Goal: Task Accomplishment & Management: Complete application form

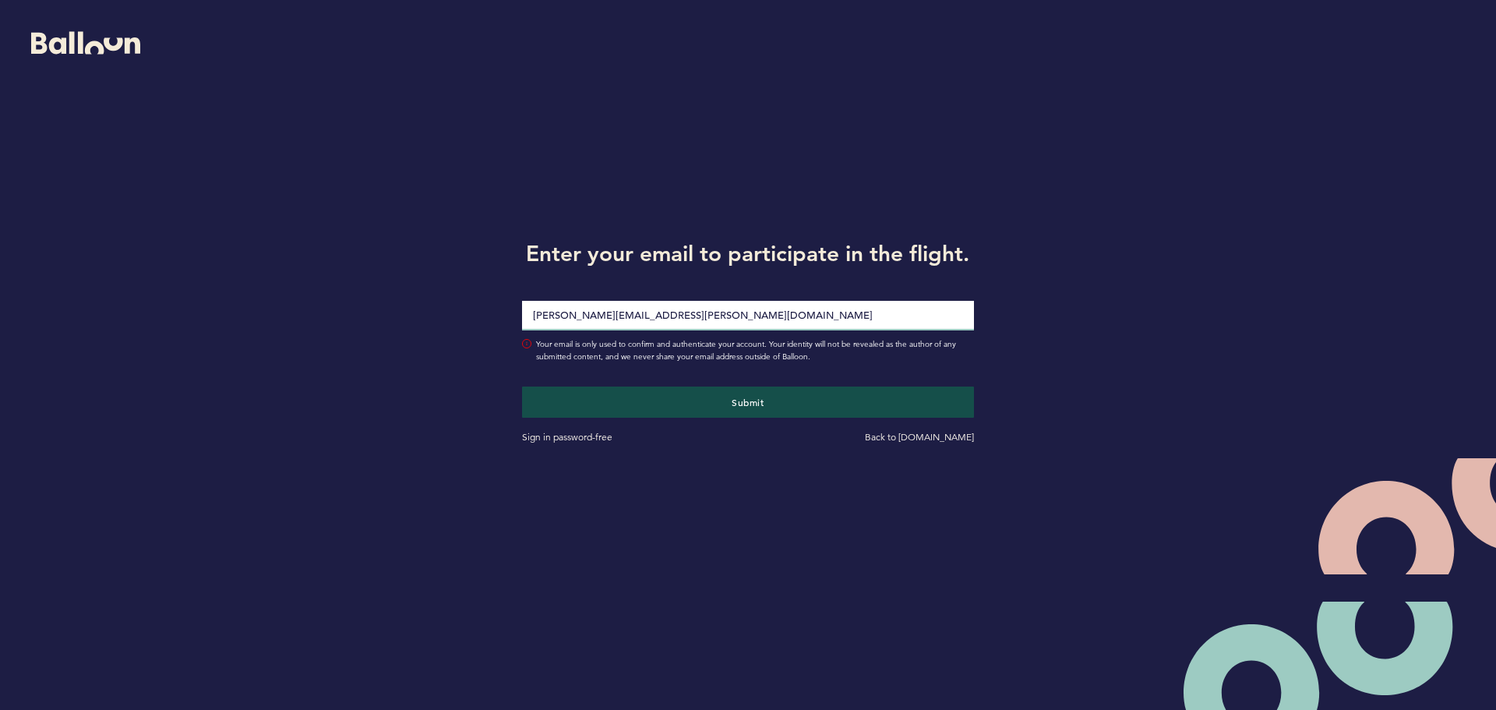
type input "[PERSON_NAME][EMAIL_ADDRESS][PERSON_NAME][DOMAIN_NAME]"
click at [522, 386] on button "Submit" at bounding box center [748, 401] width 452 height 31
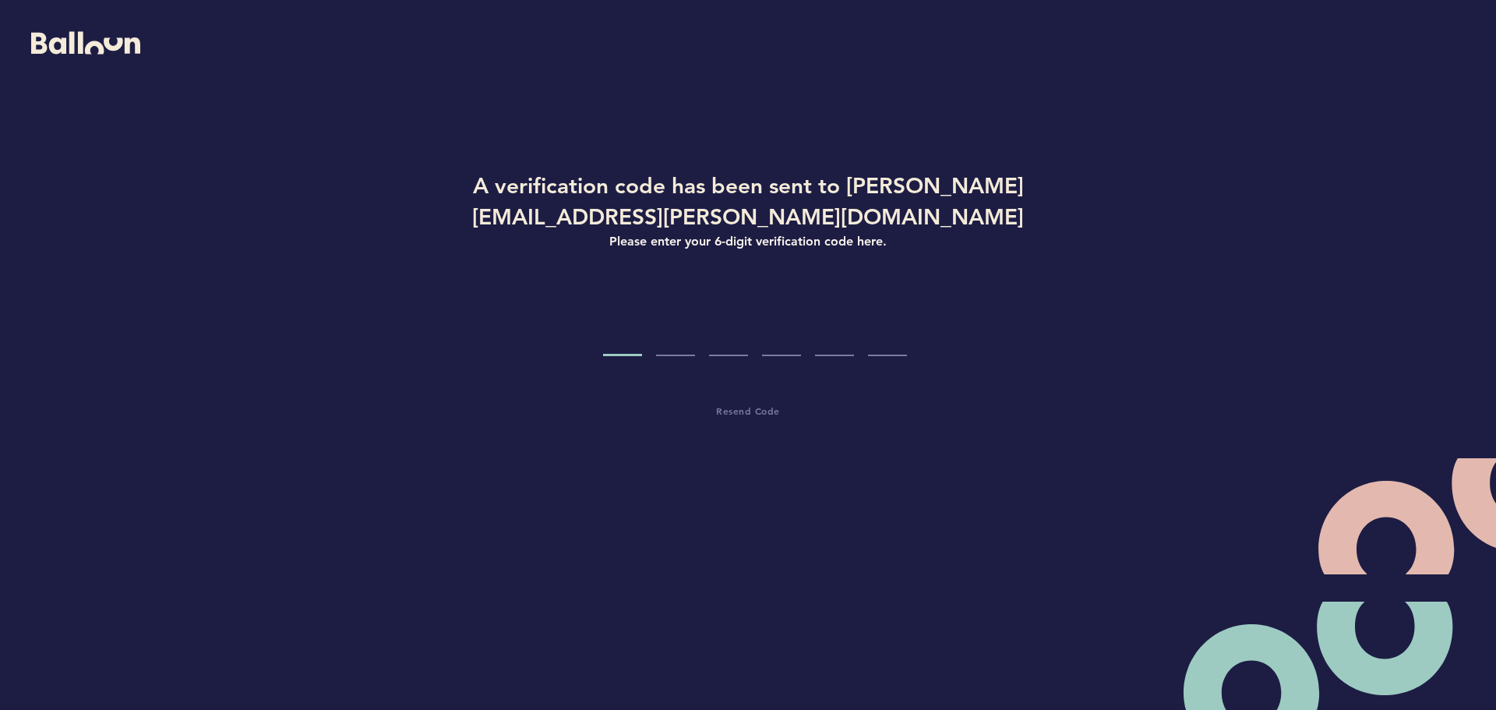
click at [624, 314] on input "Code digit 1" at bounding box center [622, 327] width 39 height 58
type input "2"
type input "5"
type input "7"
type input "5"
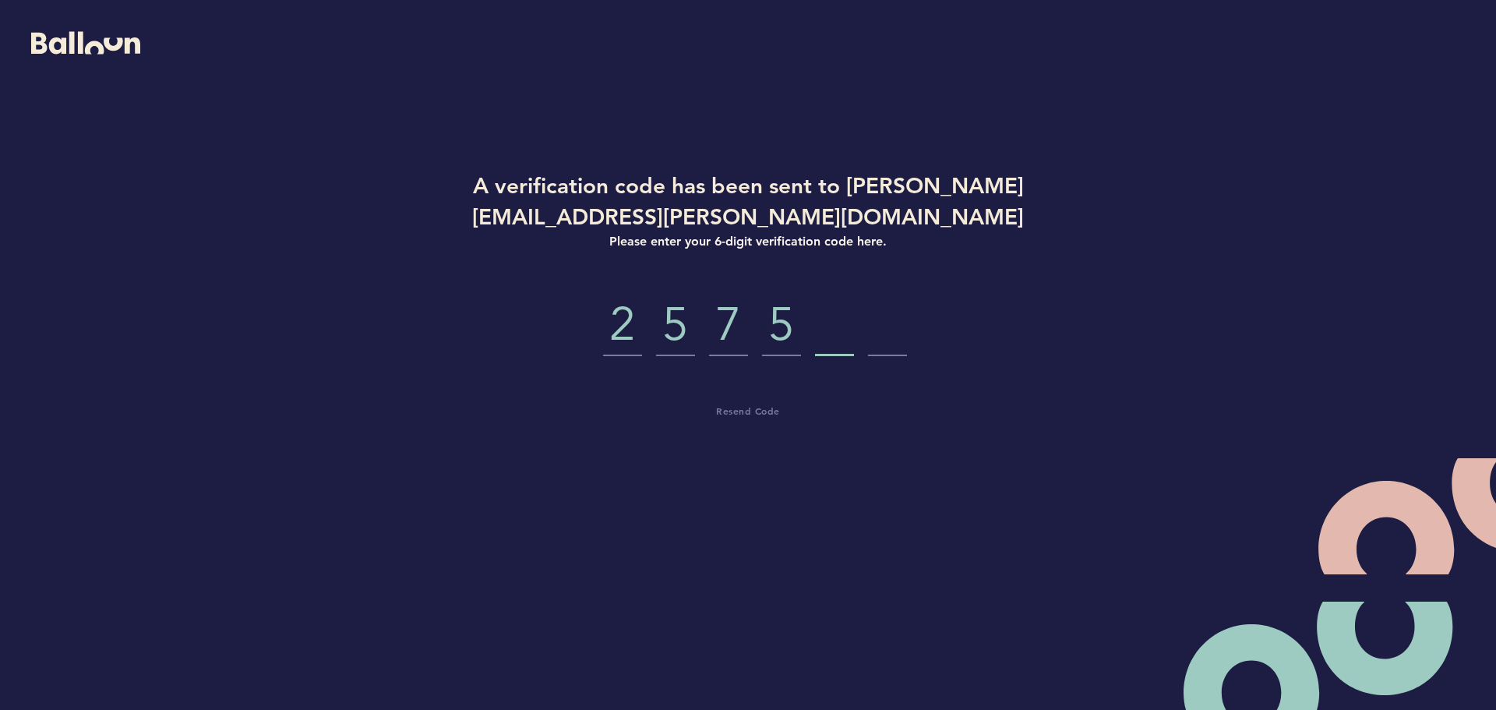
type input "7"
type input "3"
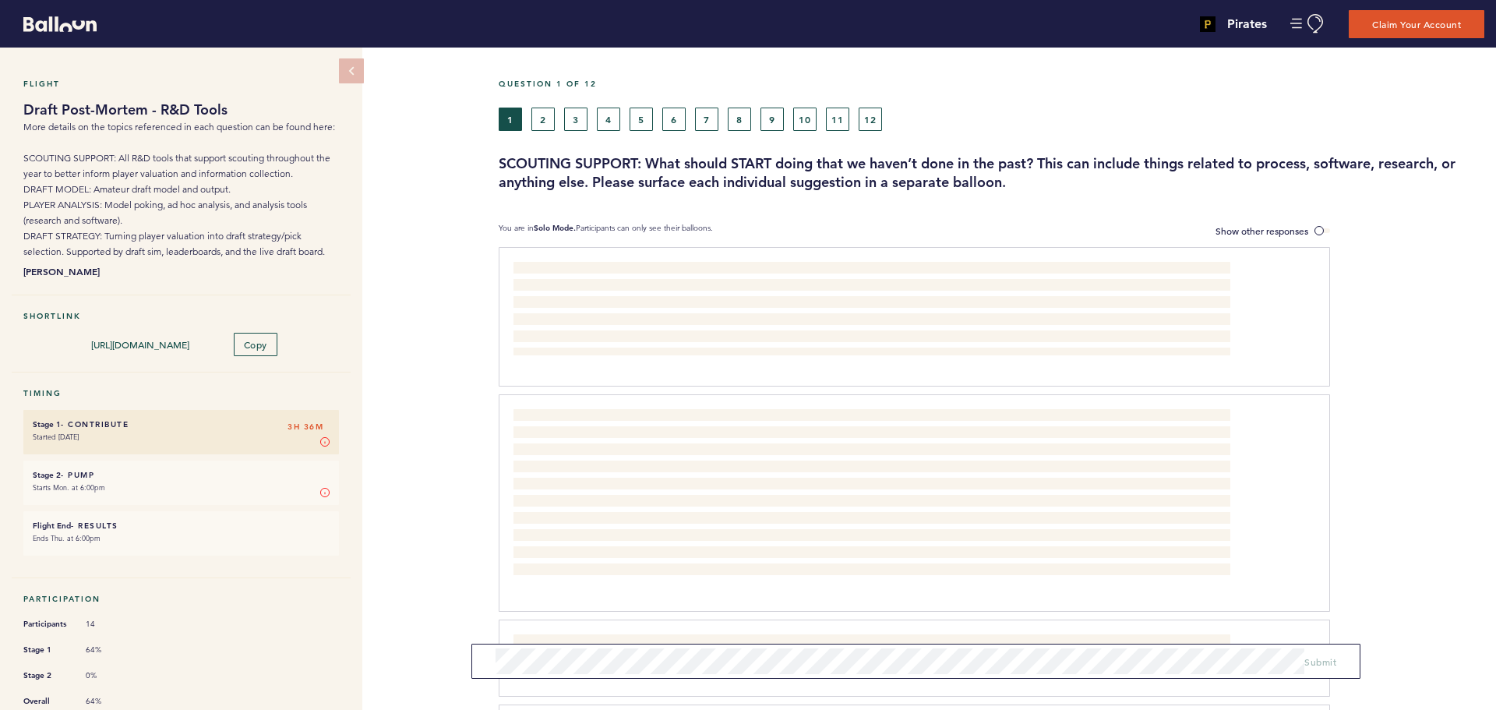
click at [523, 114] on div "1 2 3 4 5 6 7 8 9 10 11 12" at bounding box center [865, 119] width 733 height 23
click at [539, 115] on button "2" at bounding box center [542, 119] width 23 height 23
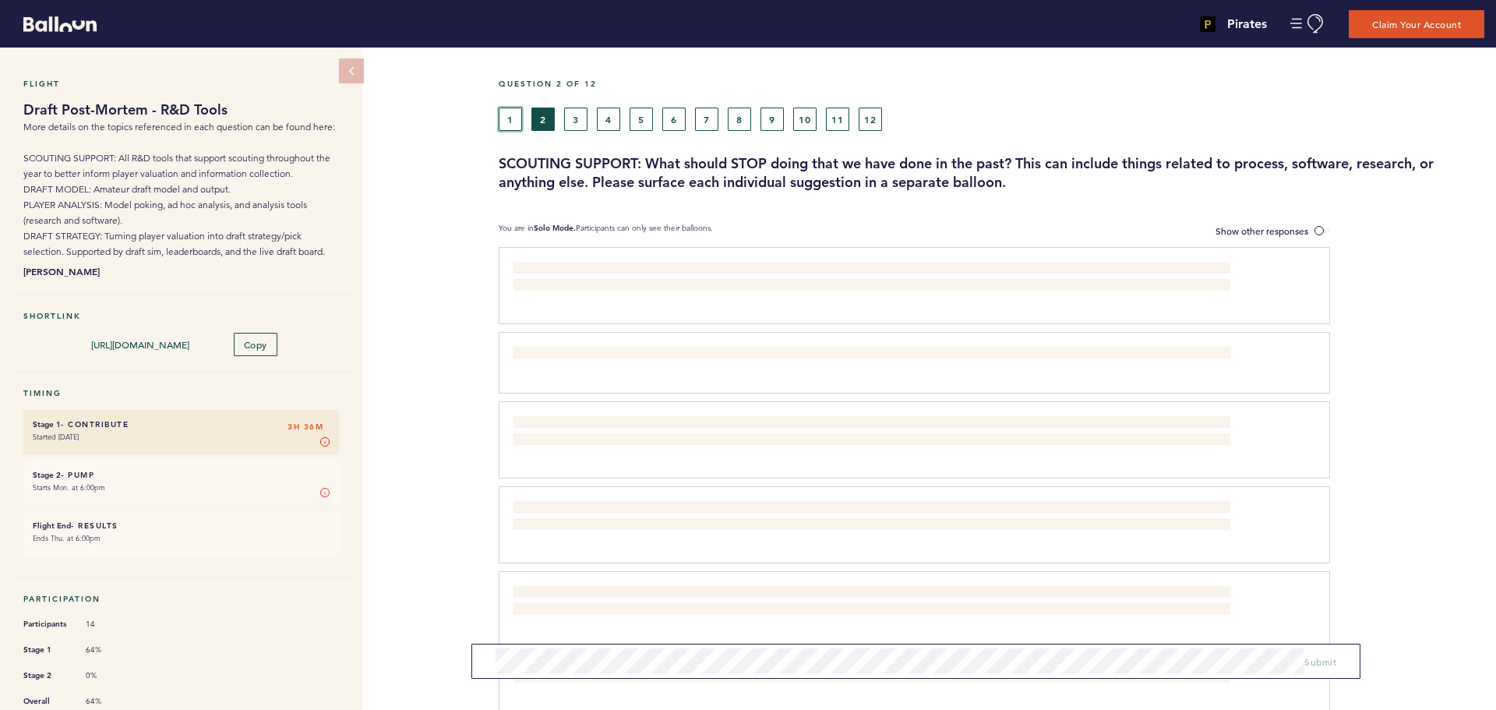
click at [511, 120] on button "1" at bounding box center [510, 119] width 23 height 23
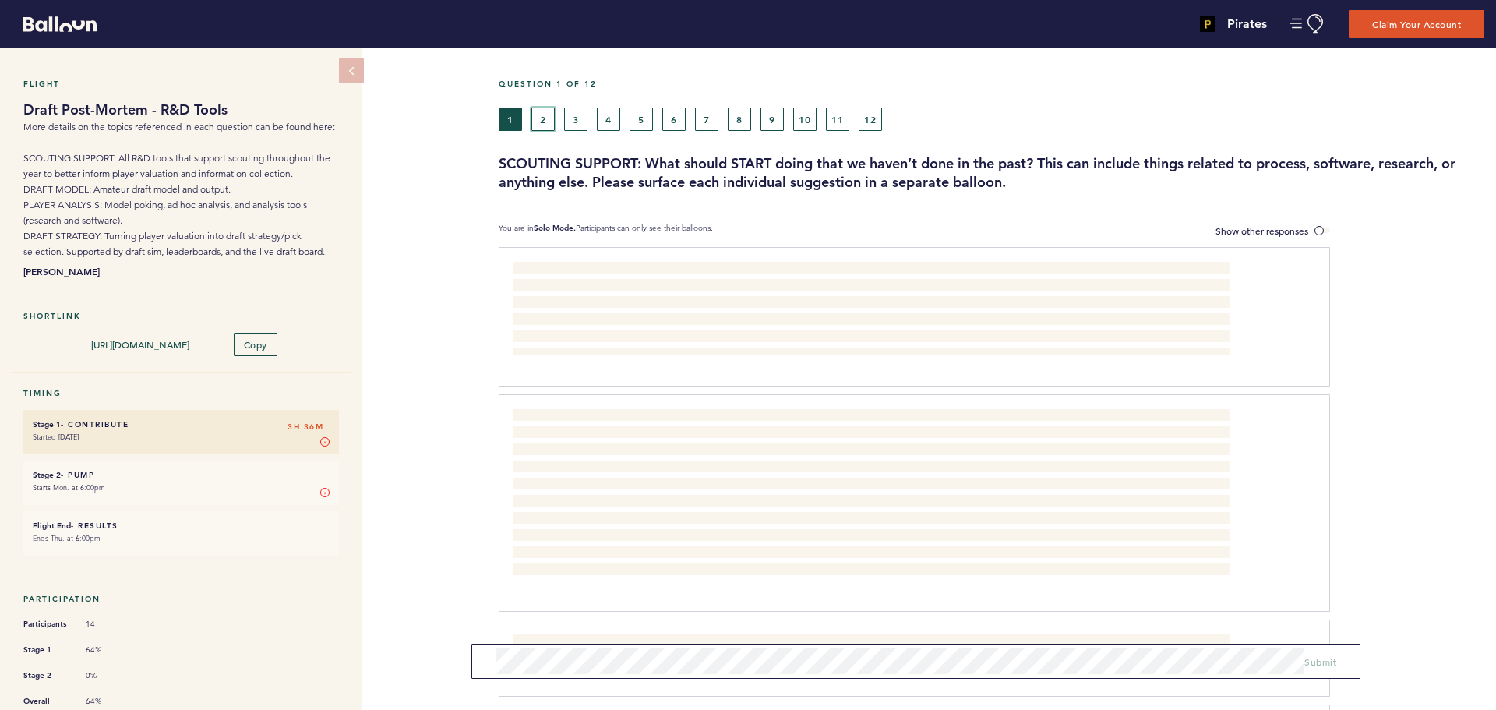
click at [546, 115] on button "2" at bounding box center [542, 119] width 23 height 23
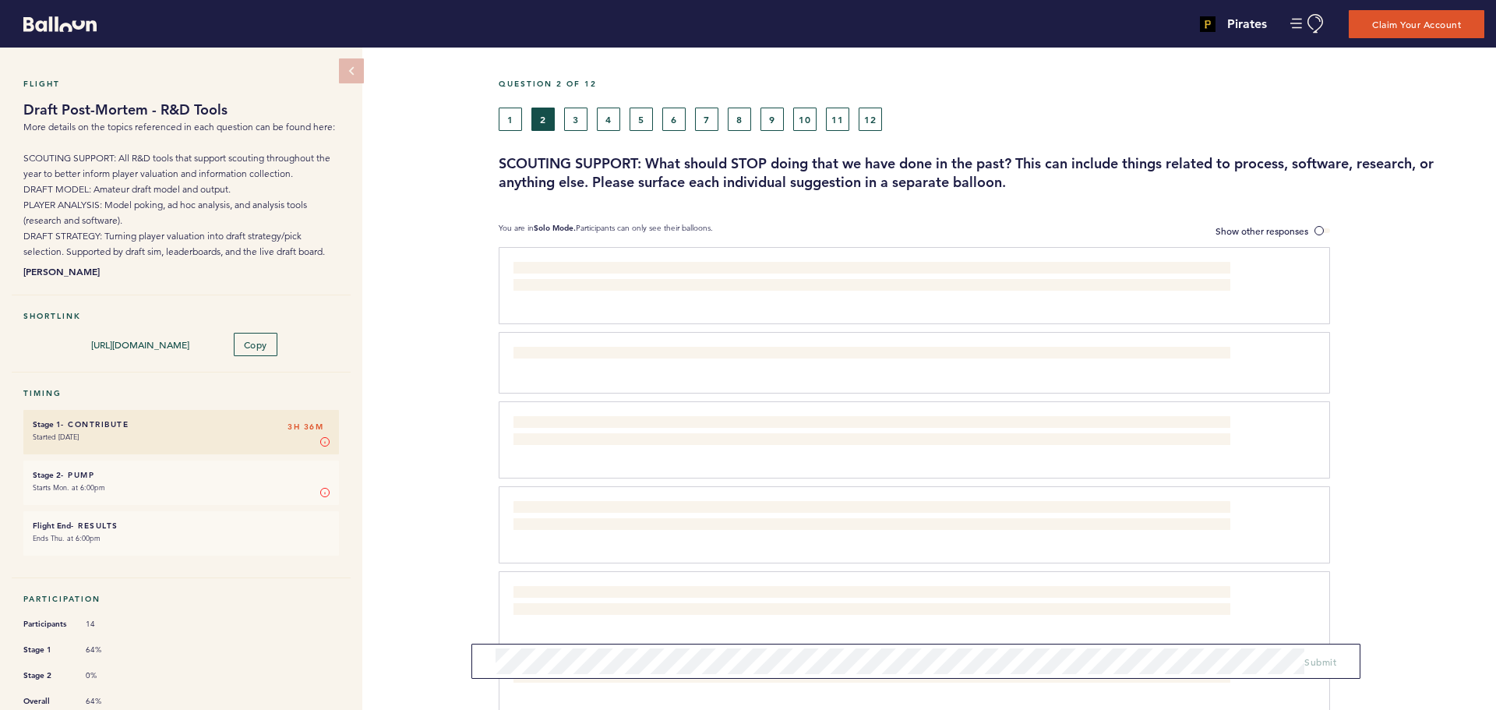
click at [497, 121] on div "1 2 3 4 5 6 7 8 9 10 11 12" at bounding box center [865, 119] width 757 height 23
click at [506, 118] on button "1" at bounding box center [510, 119] width 23 height 23
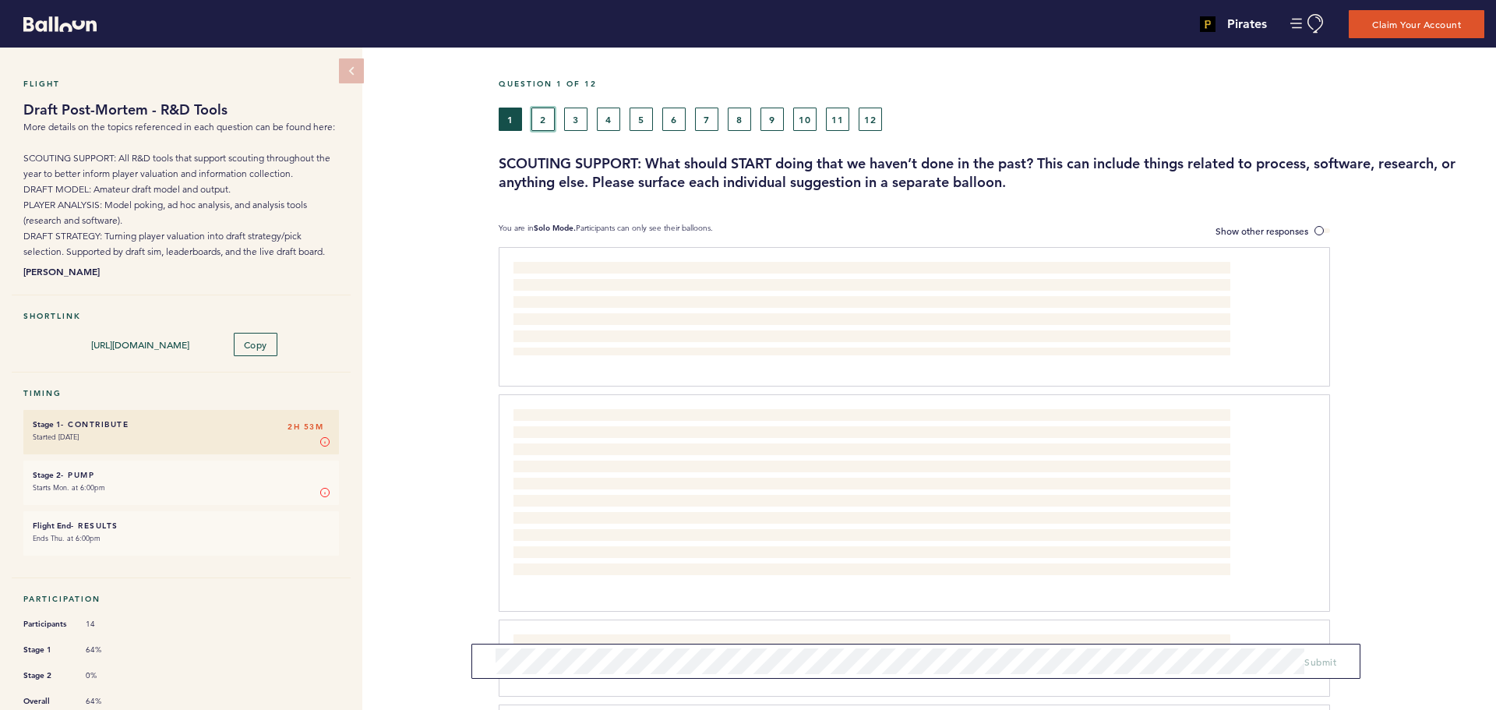
click at [550, 123] on button "2" at bounding box center [542, 119] width 23 height 23
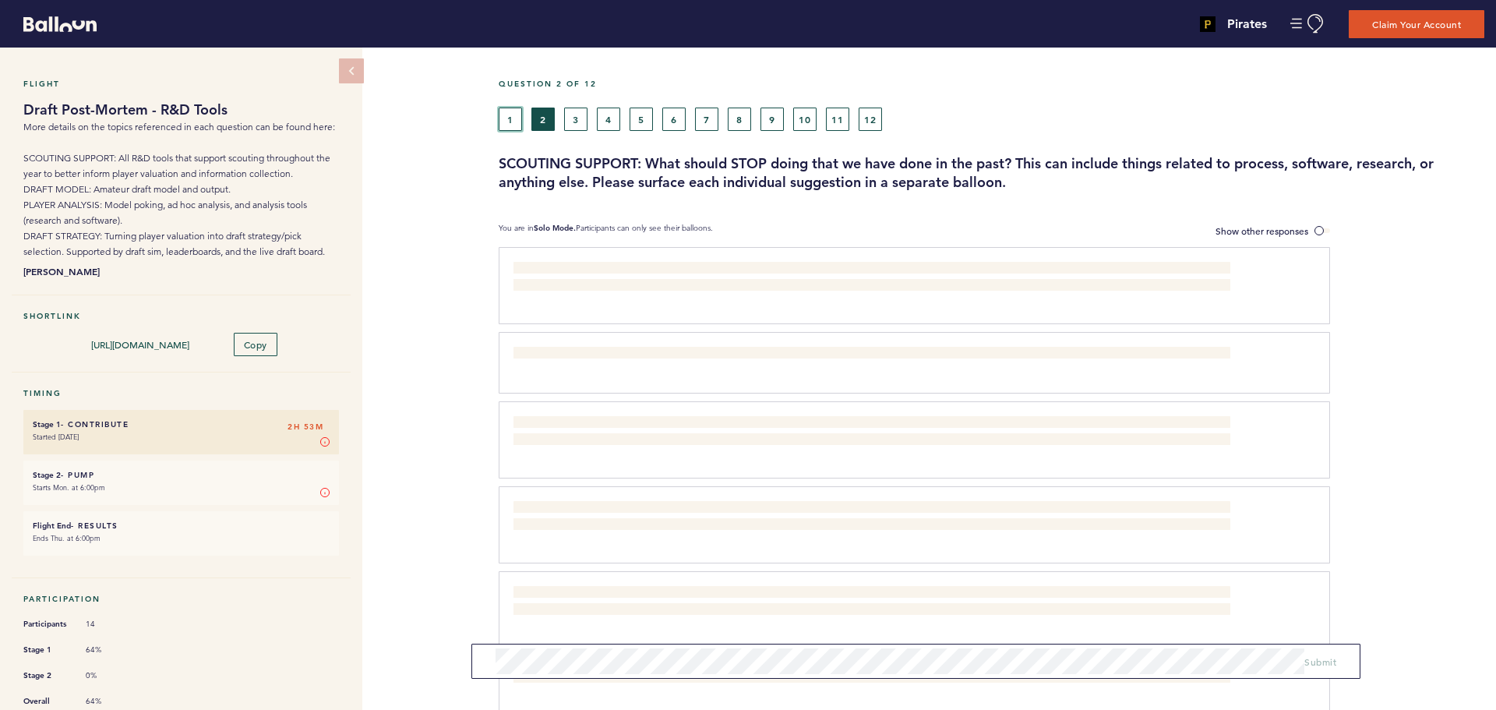
click at [517, 116] on button "1" at bounding box center [510, 119] width 23 height 23
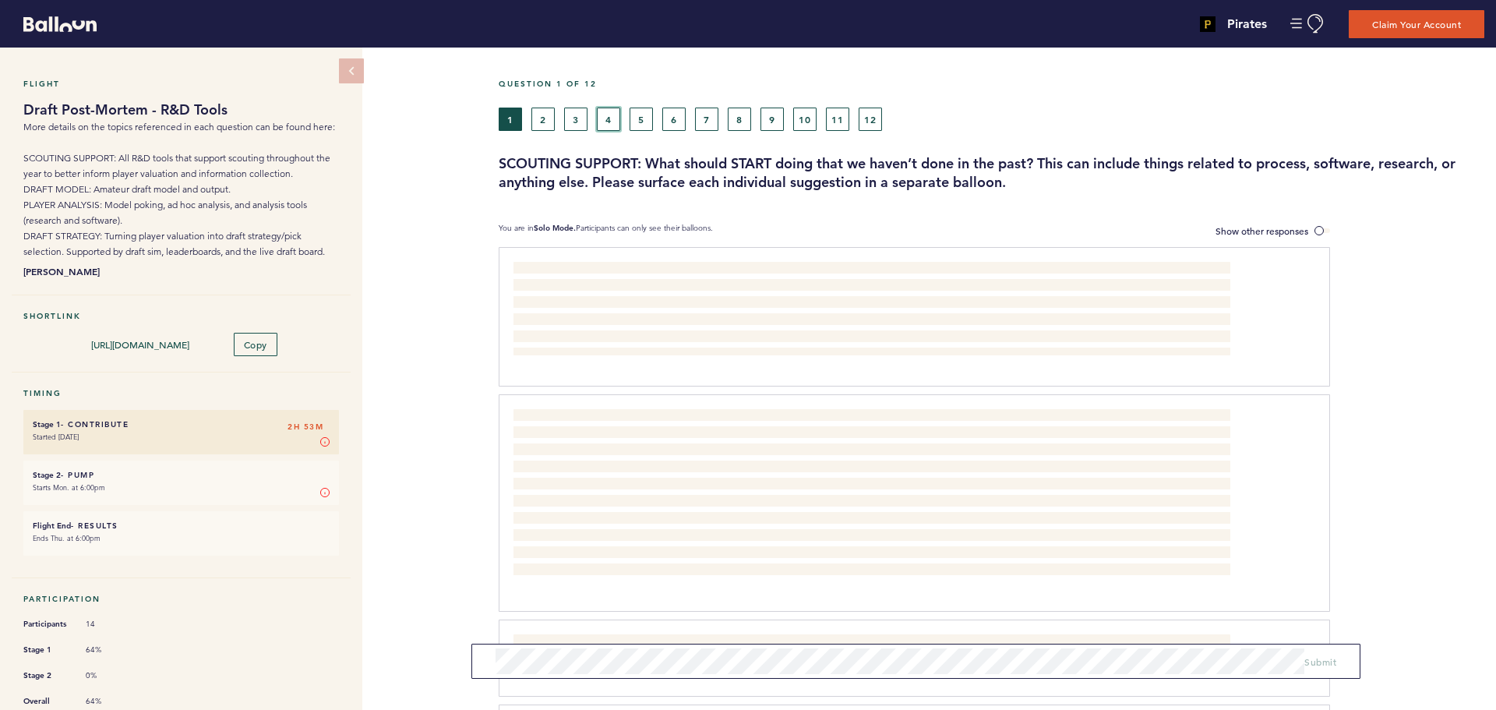
click at [613, 129] on button "4" at bounding box center [608, 119] width 23 height 23
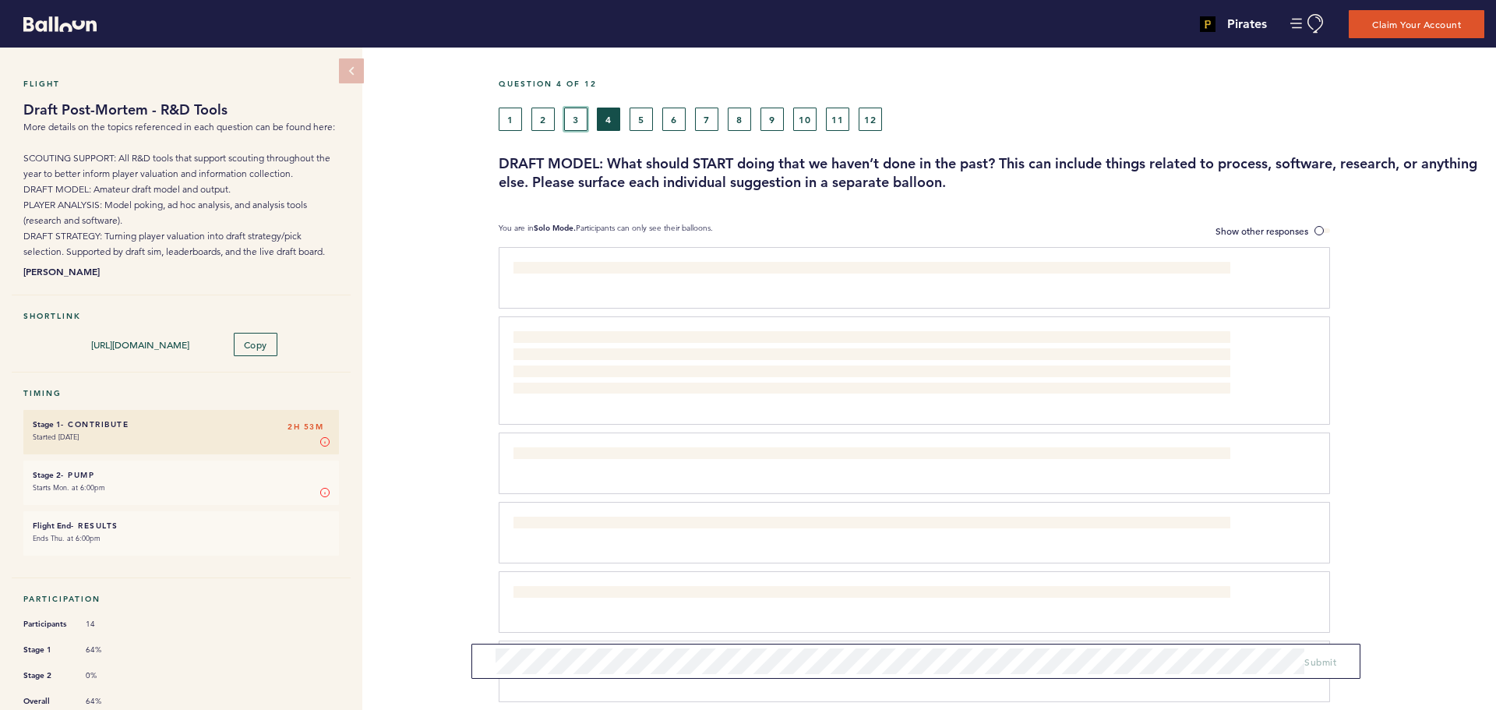
click at [583, 123] on button "3" at bounding box center [575, 119] width 23 height 23
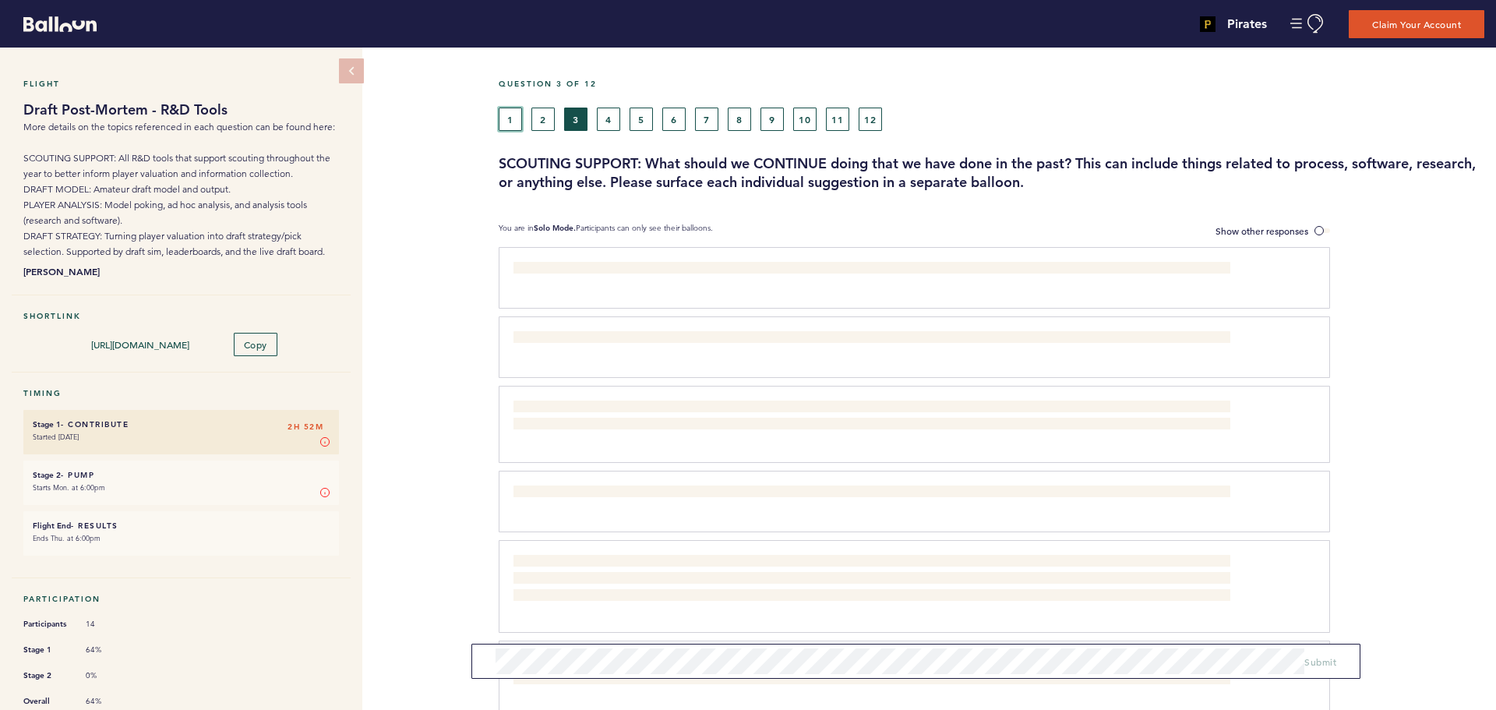
click at [513, 111] on button "1" at bounding box center [510, 119] width 23 height 23
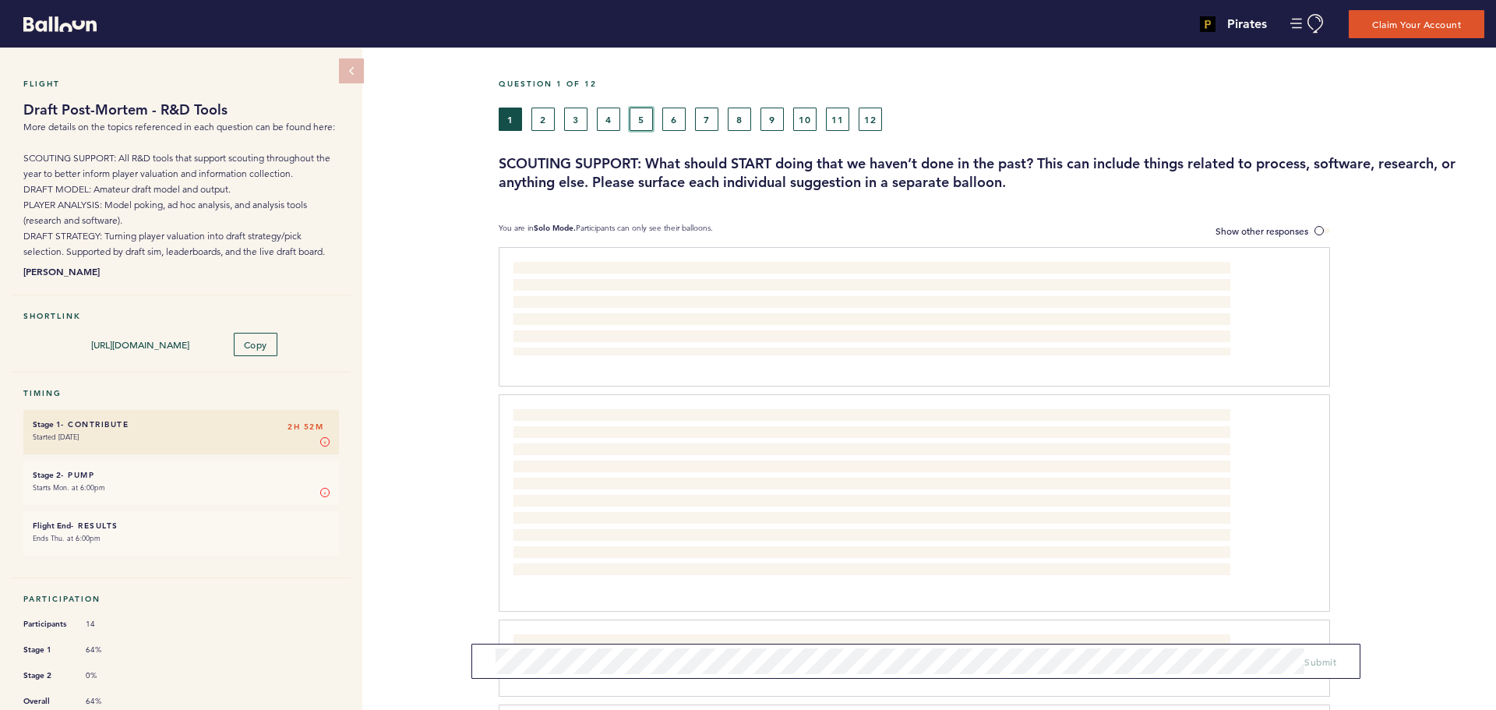
click at [637, 119] on button "5" at bounding box center [641, 119] width 23 height 23
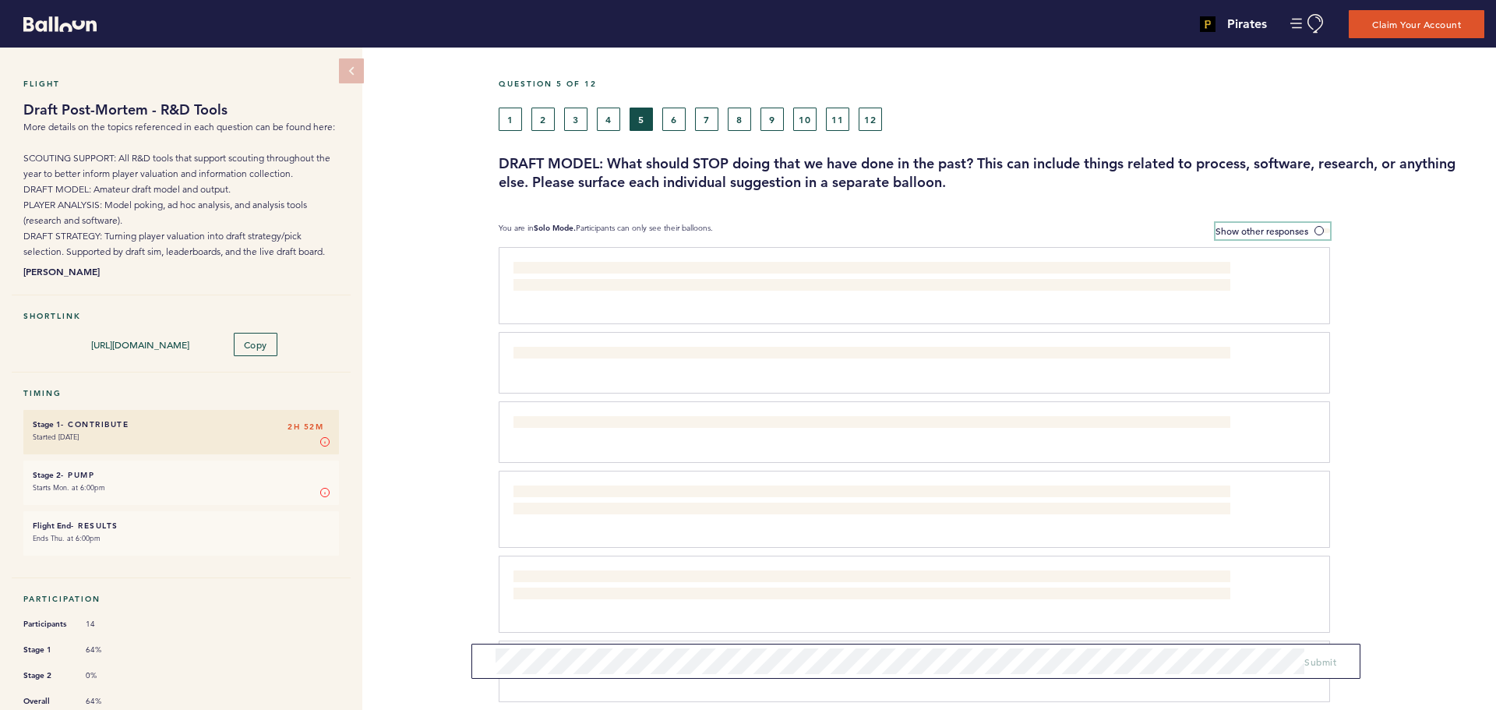
click at [1307, 232] on span "Show other responses" at bounding box center [1262, 230] width 93 height 12
click at [0, 0] on input "Show other responses" at bounding box center [0, 0] width 0 height 0
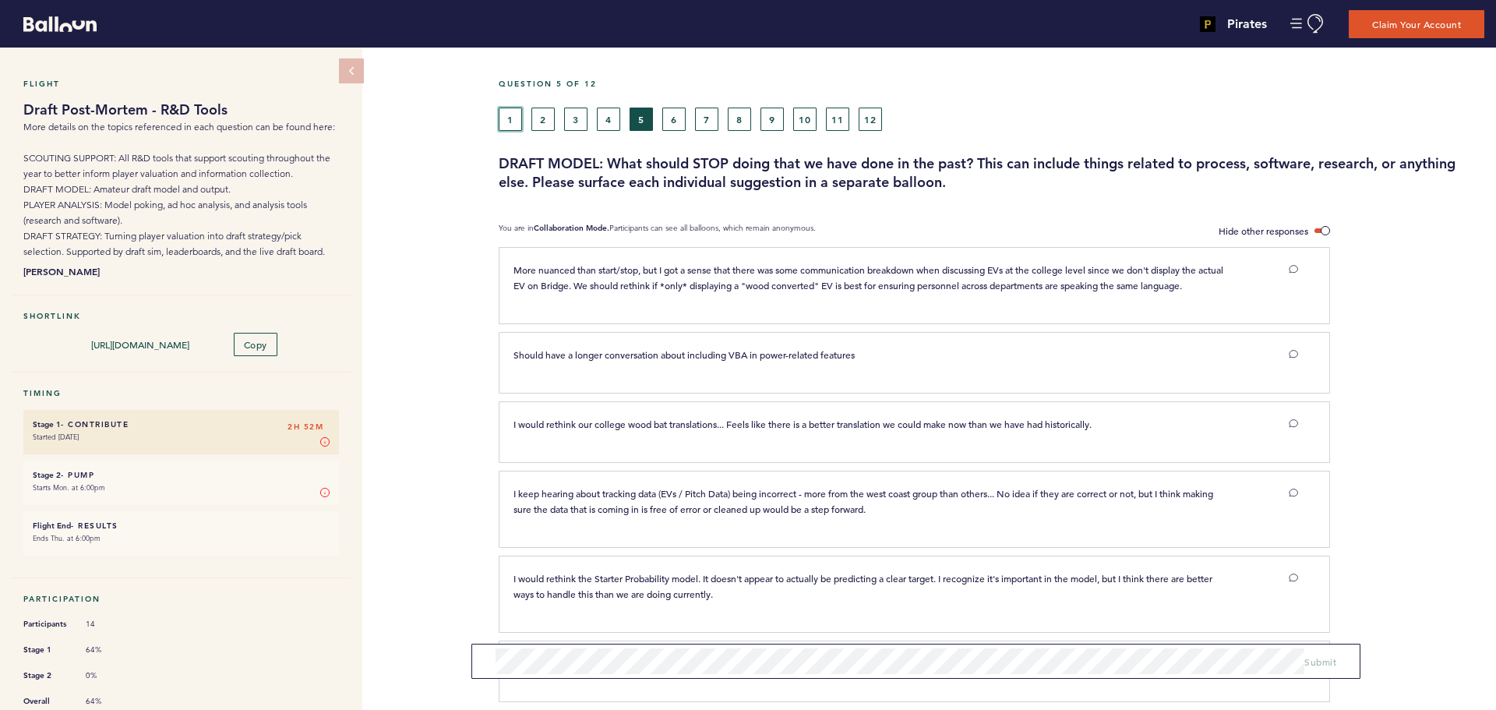
click at [510, 108] on button "1" at bounding box center [510, 119] width 23 height 23
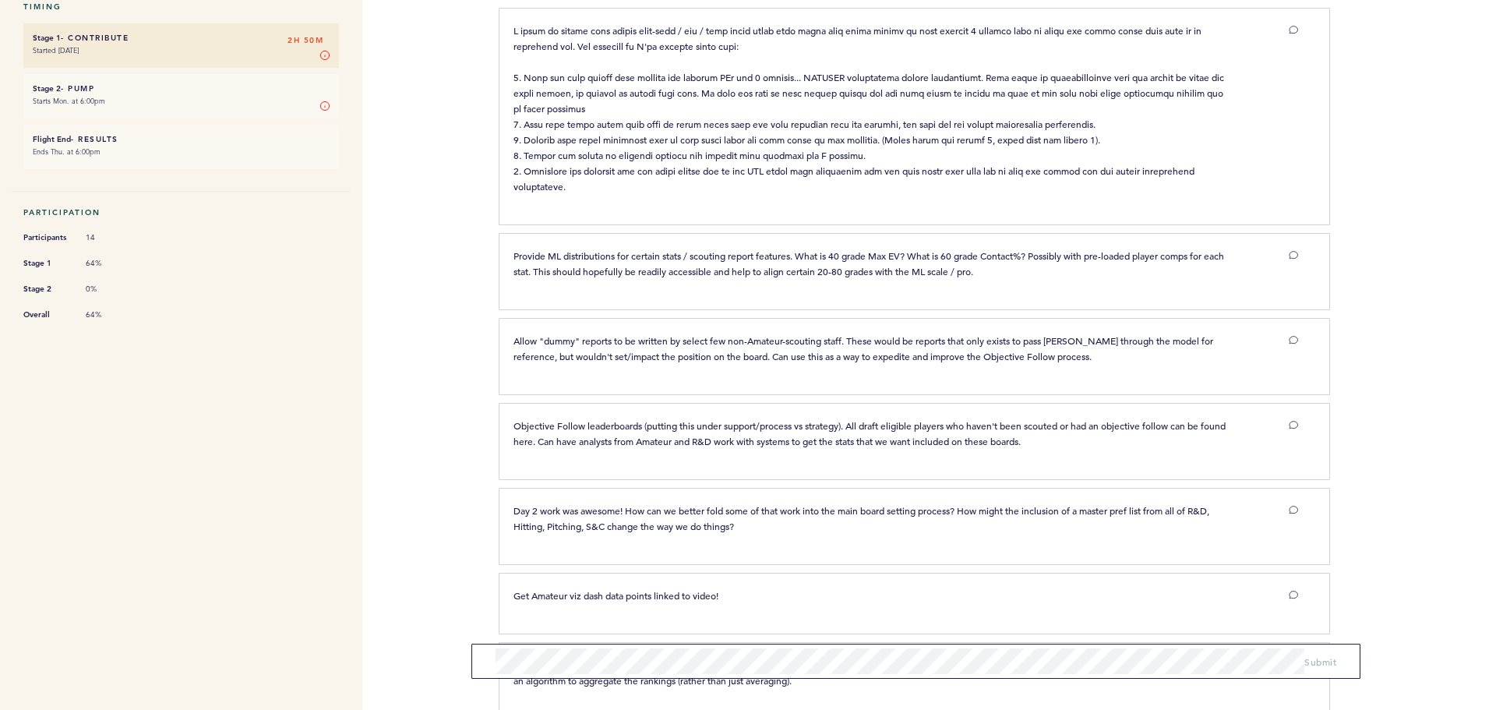
scroll to position [415, 0]
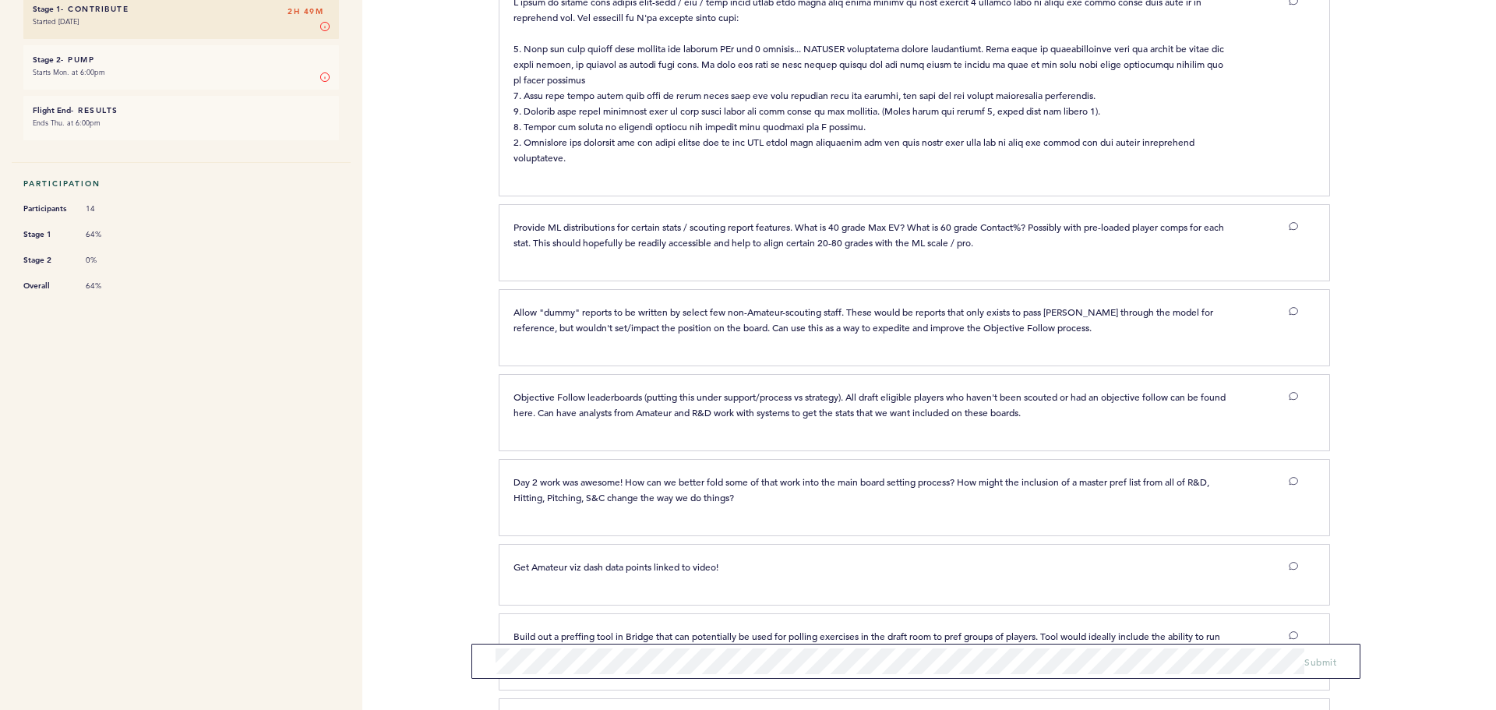
drag, startPoint x: 856, startPoint y: 495, endPoint x: 1350, endPoint y: 508, distance: 493.4
drag, startPoint x: 1350, startPoint y: 508, endPoint x: 482, endPoint y: 481, distance: 867.7
click at [482, 482] on div "Pirates [PERSON_NAME][EMAIL_ADDRESS][PERSON_NAME][DOMAIN_NAME] Team Domain: pir…" at bounding box center [748, 355] width 1496 height 710
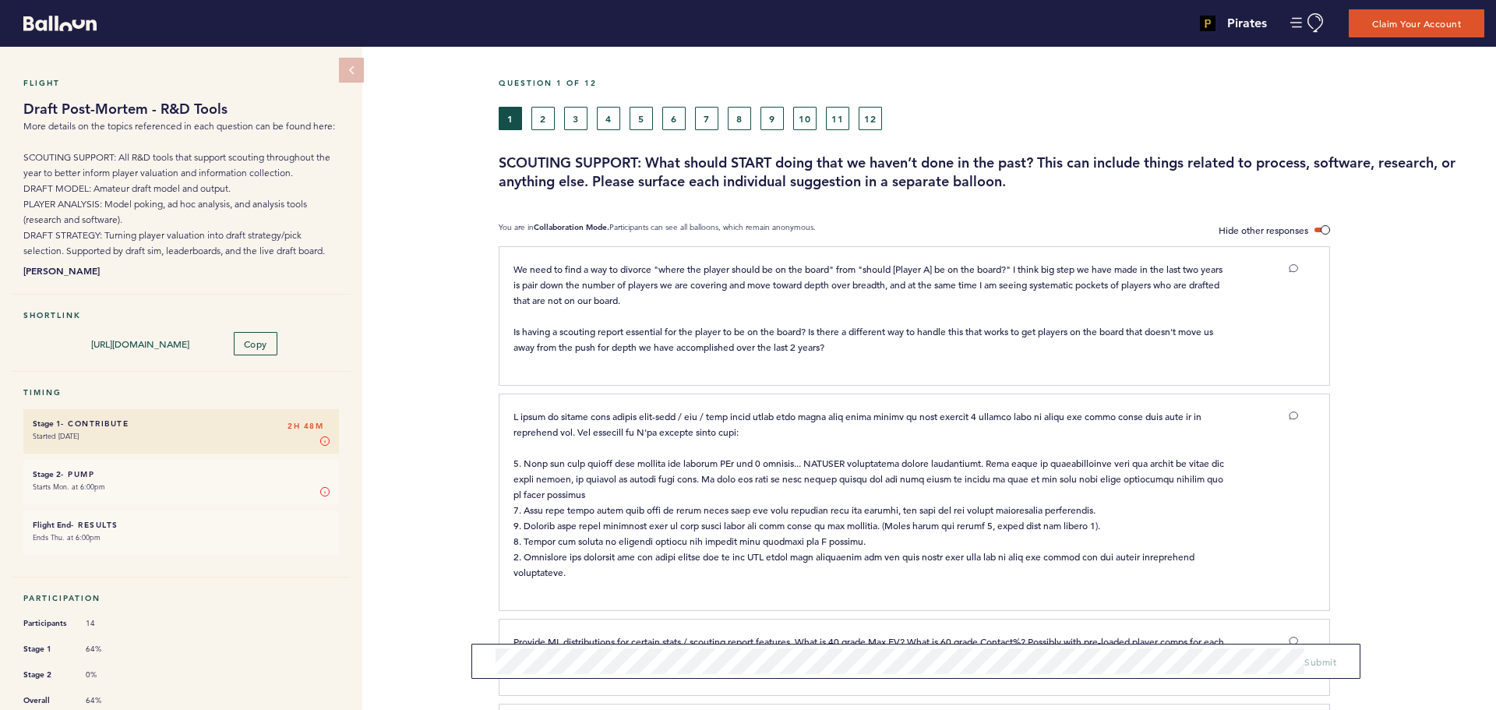
scroll to position [0, 0]
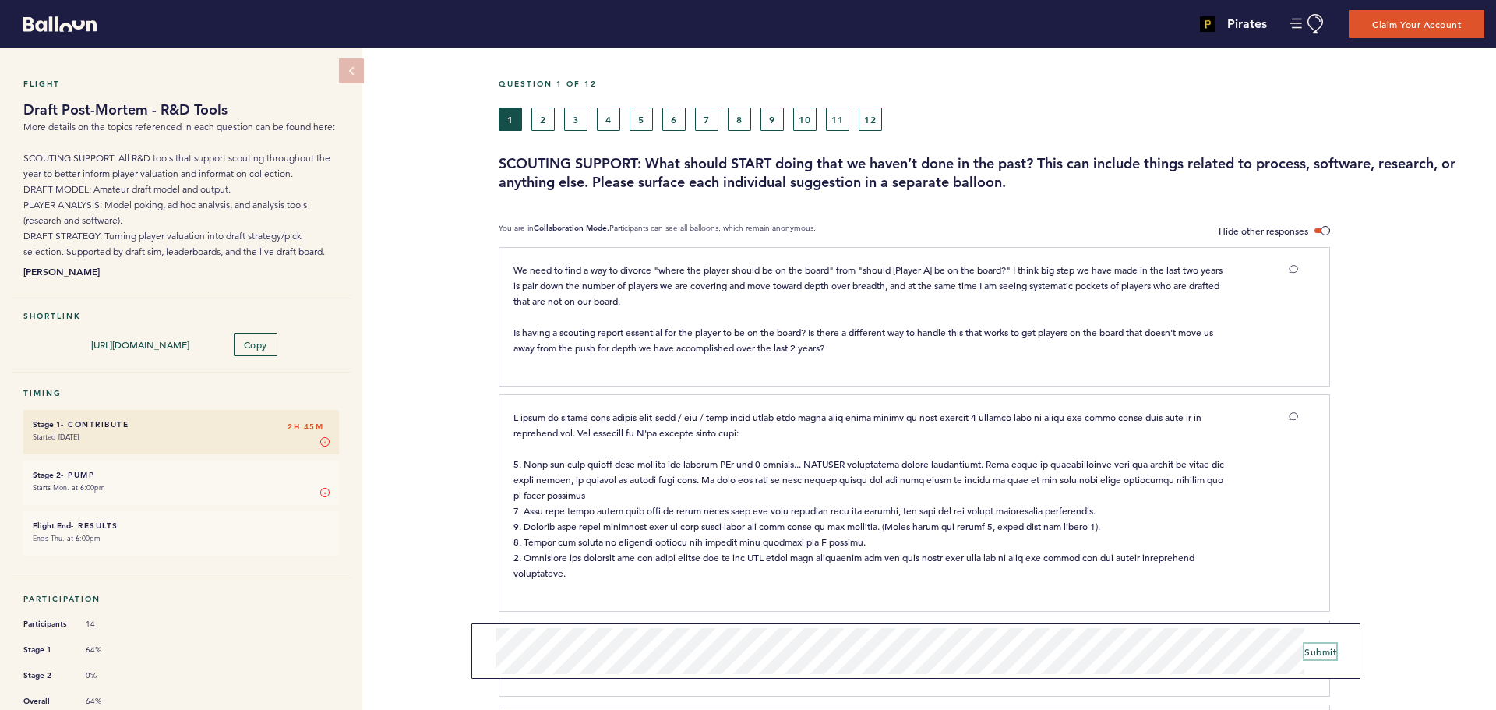
click at [1315, 653] on span "Submit" at bounding box center [1320, 651] width 32 height 12
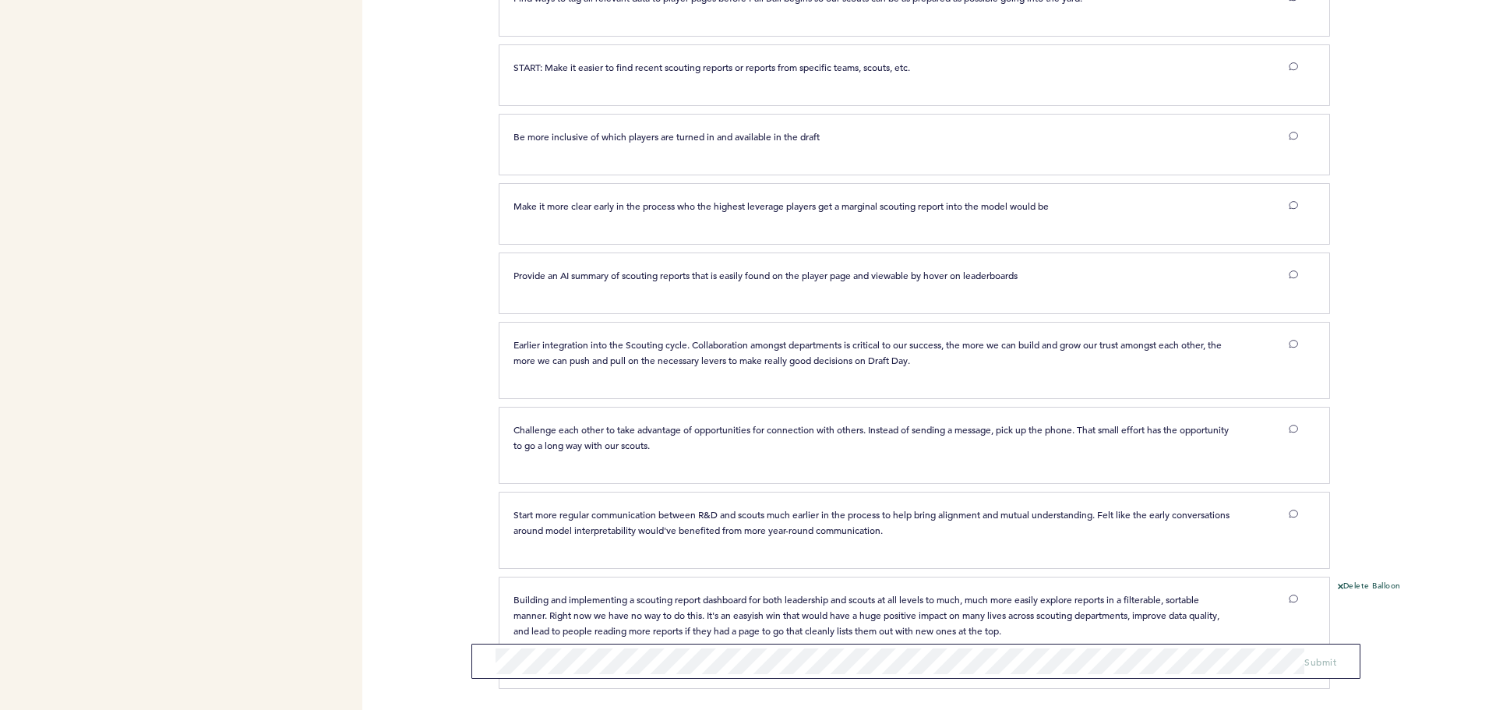
scroll to position [1371, 0]
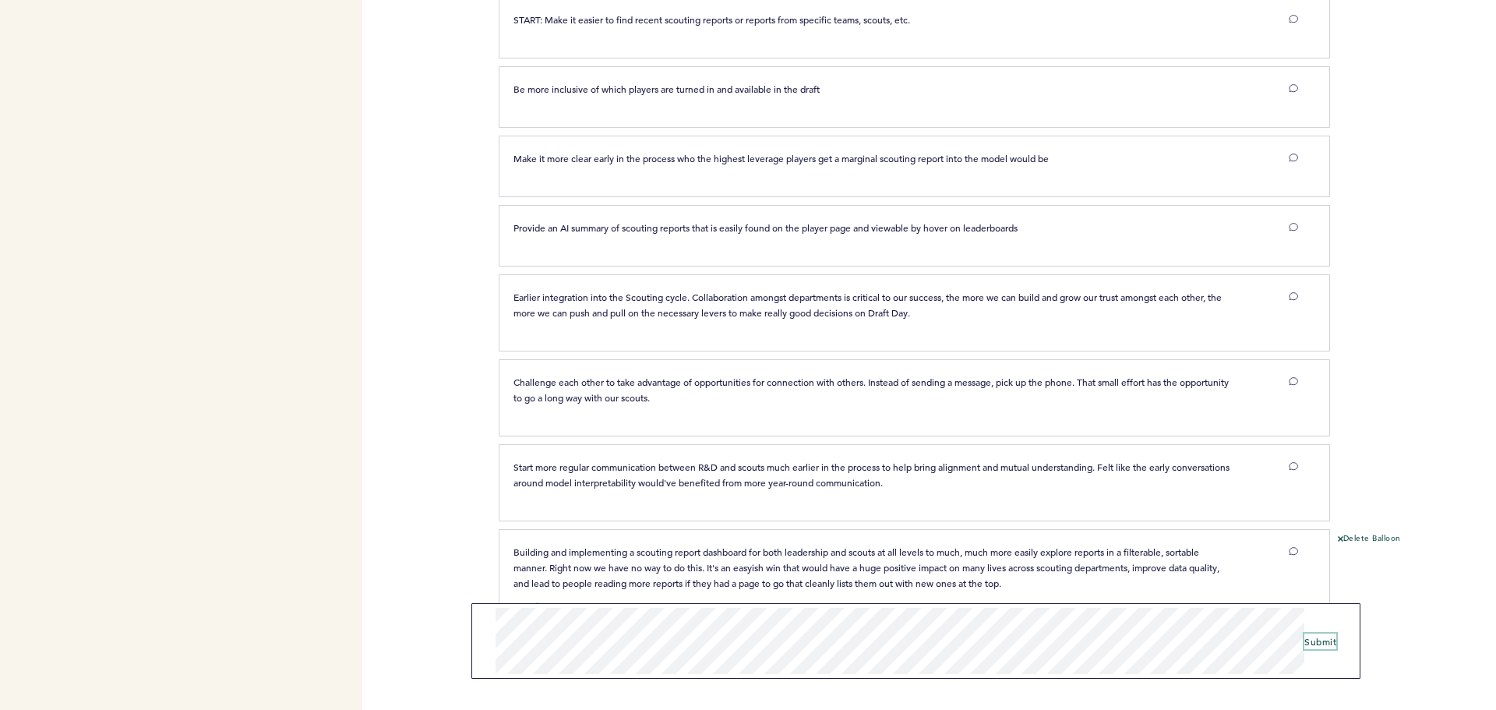
click at [1326, 635] on button "Submit" at bounding box center [1320, 642] width 32 height 16
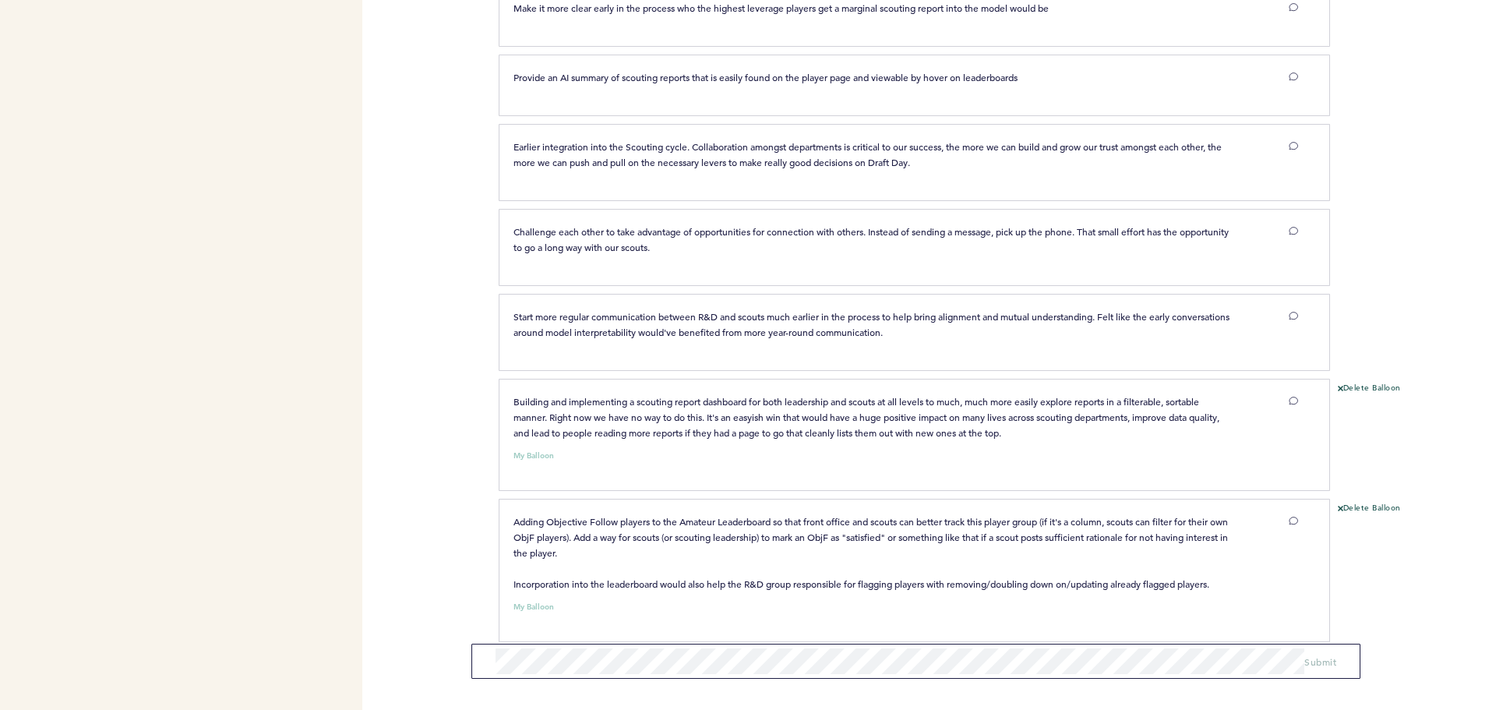
scroll to position [1523, 0]
click at [1313, 652] on span "Submit" at bounding box center [1320, 651] width 32 height 12
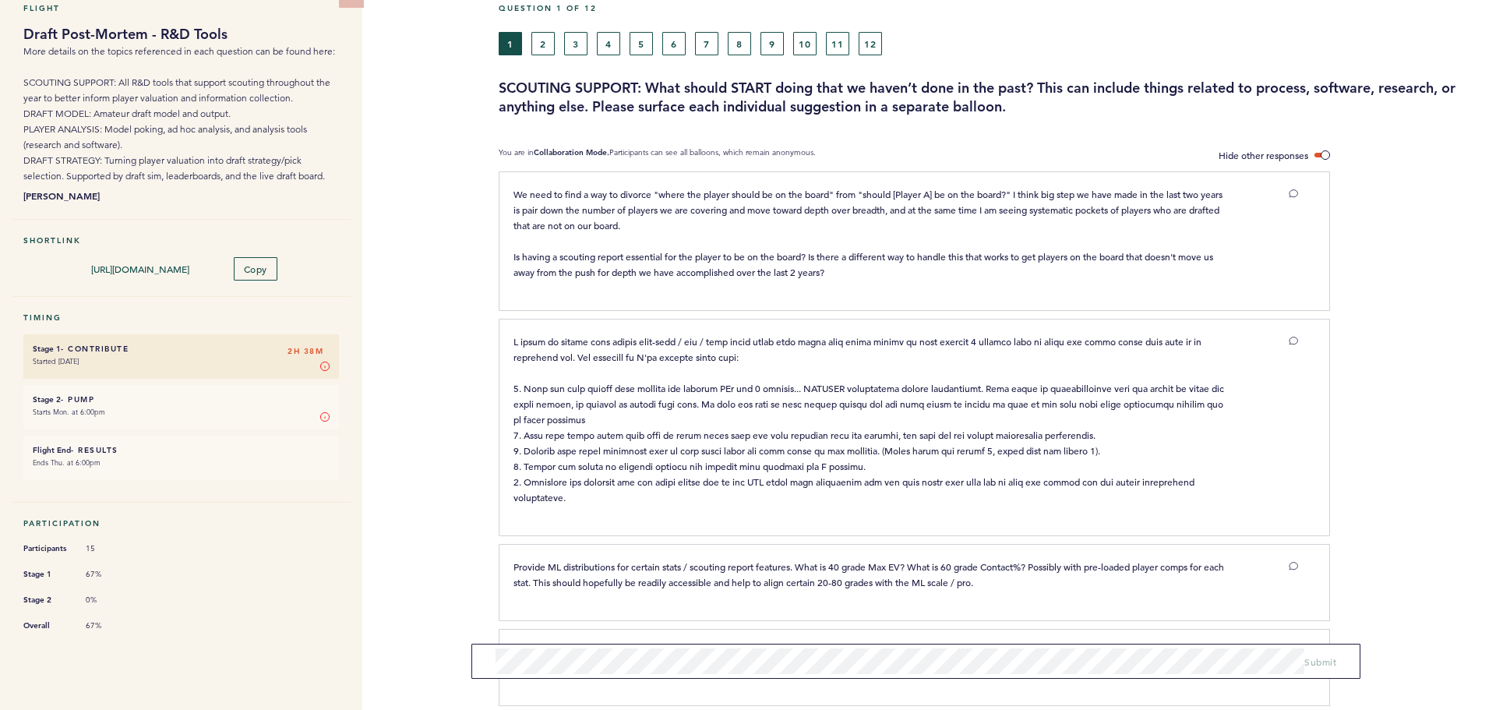
scroll to position [0, 0]
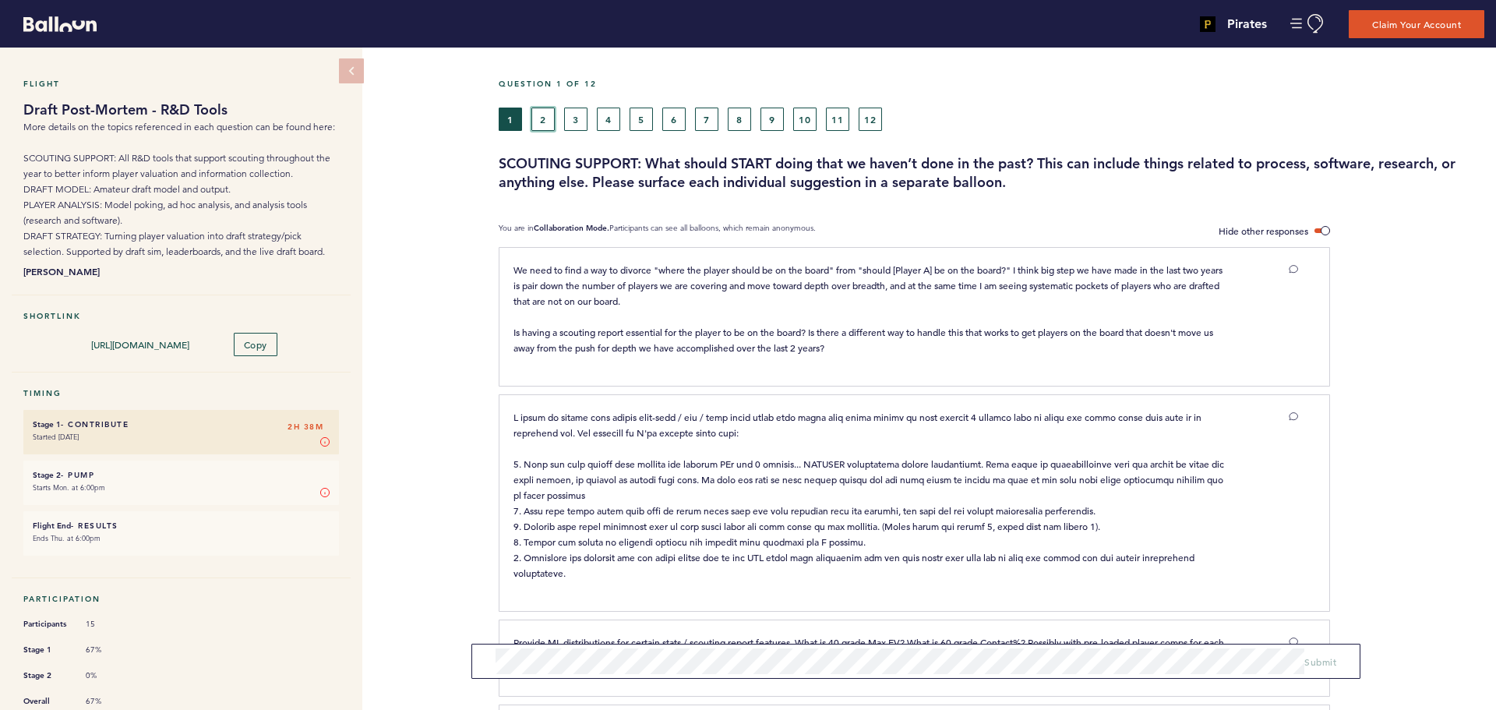
click at [545, 120] on button "2" at bounding box center [542, 119] width 23 height 23
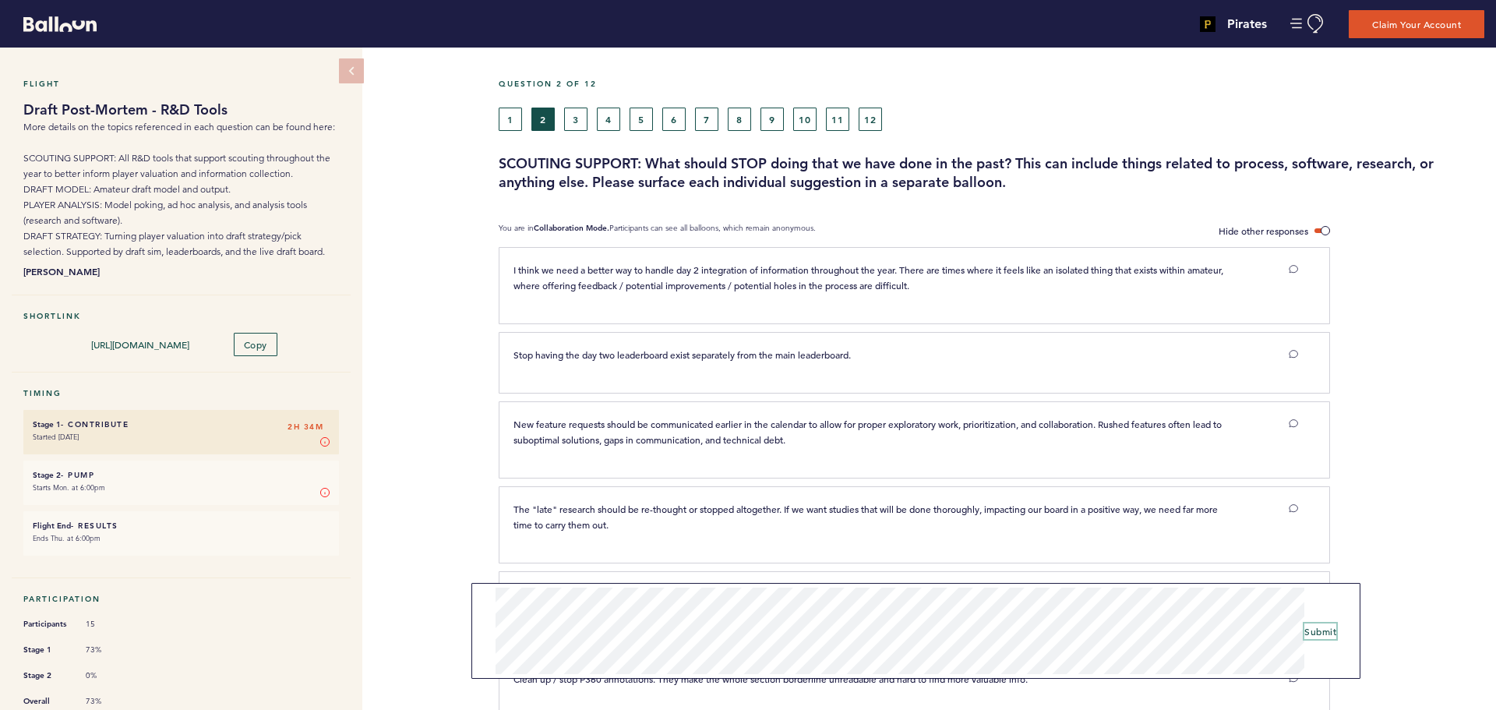
click at [1312, 631] on span "Submit" at bounding box center [1320, 631] width 32 height 12
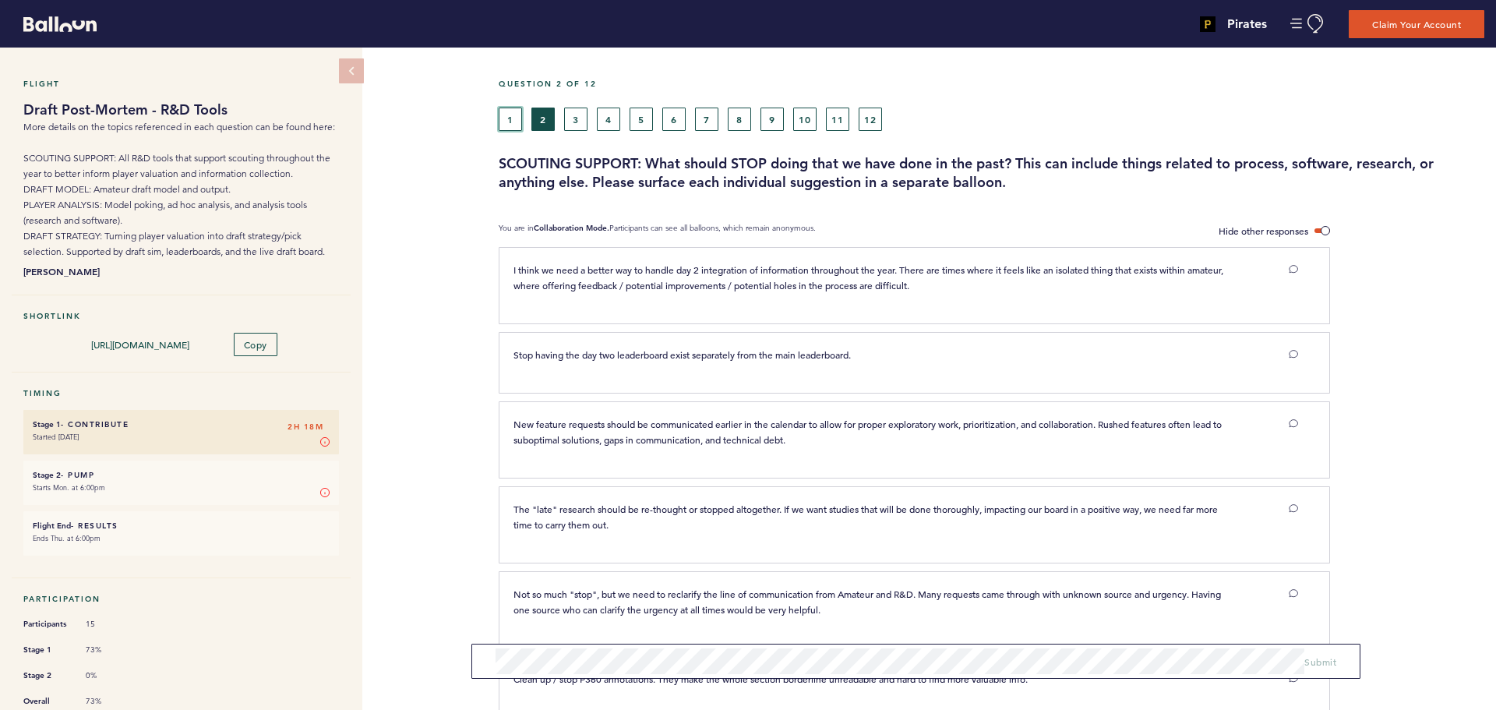
click at [510, 122] on button "1" at bounding box center [510, 119] width 23 height 23
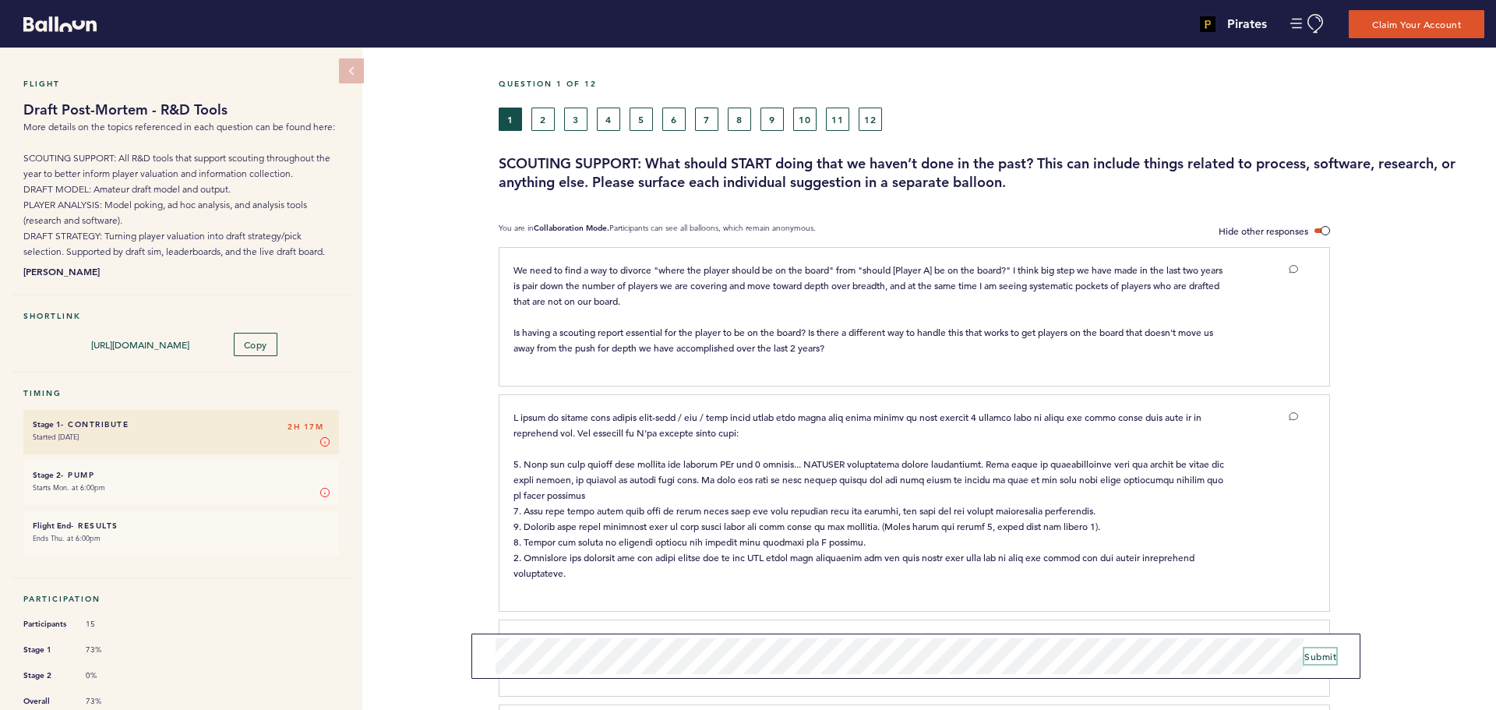
click at [1332, 656] on span "Submit" at bounding box center [1320, 656] width 32 height 12
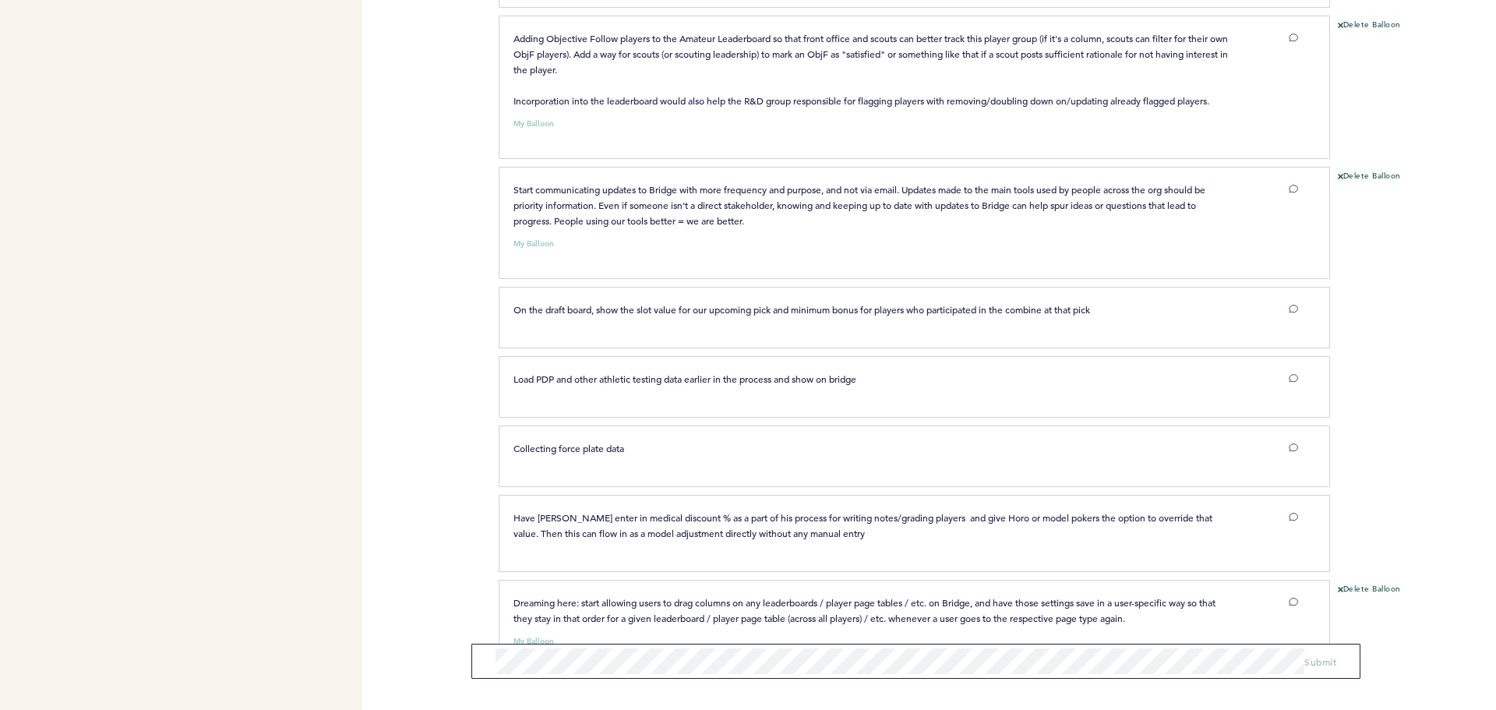
scroll to position [2040, 0]
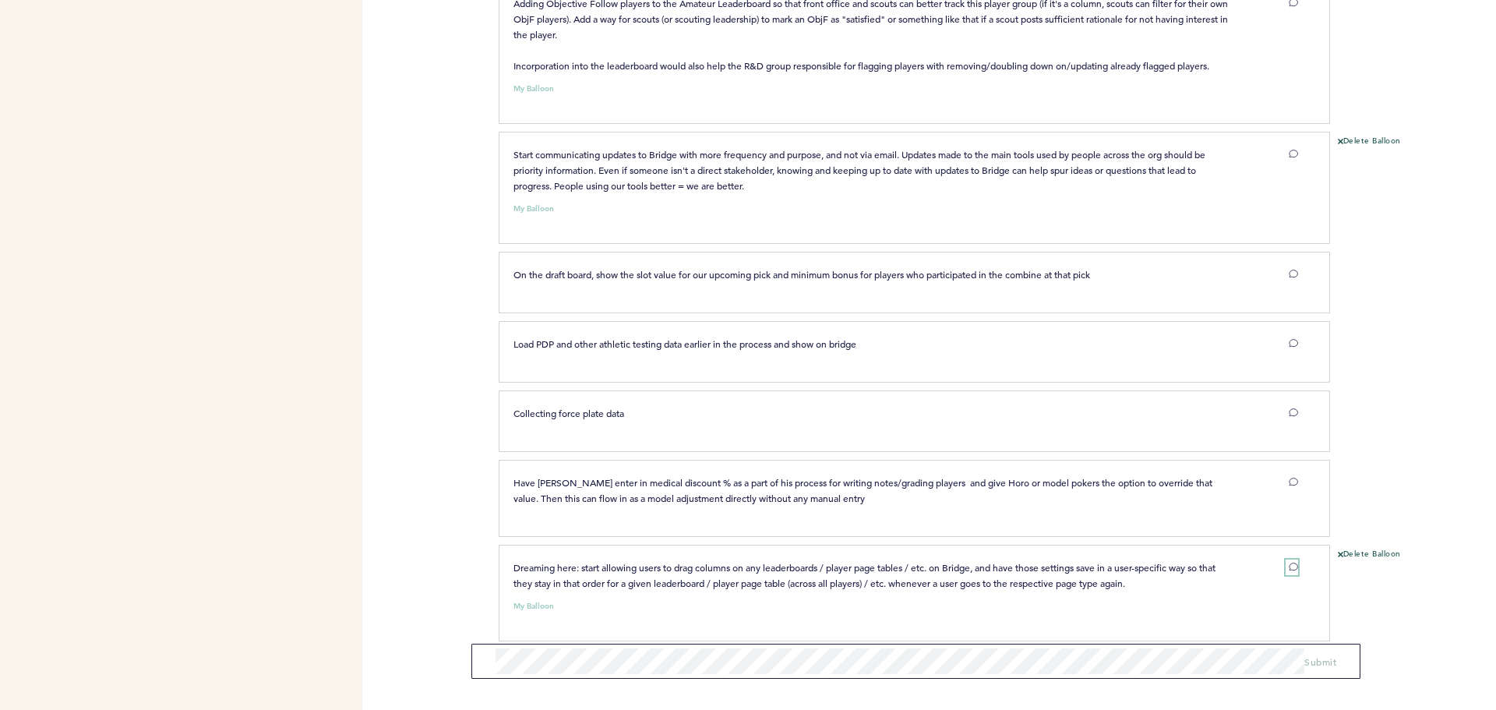
click at [1286, 559] on button at bounding box center [1292, 567] width 12 height 16
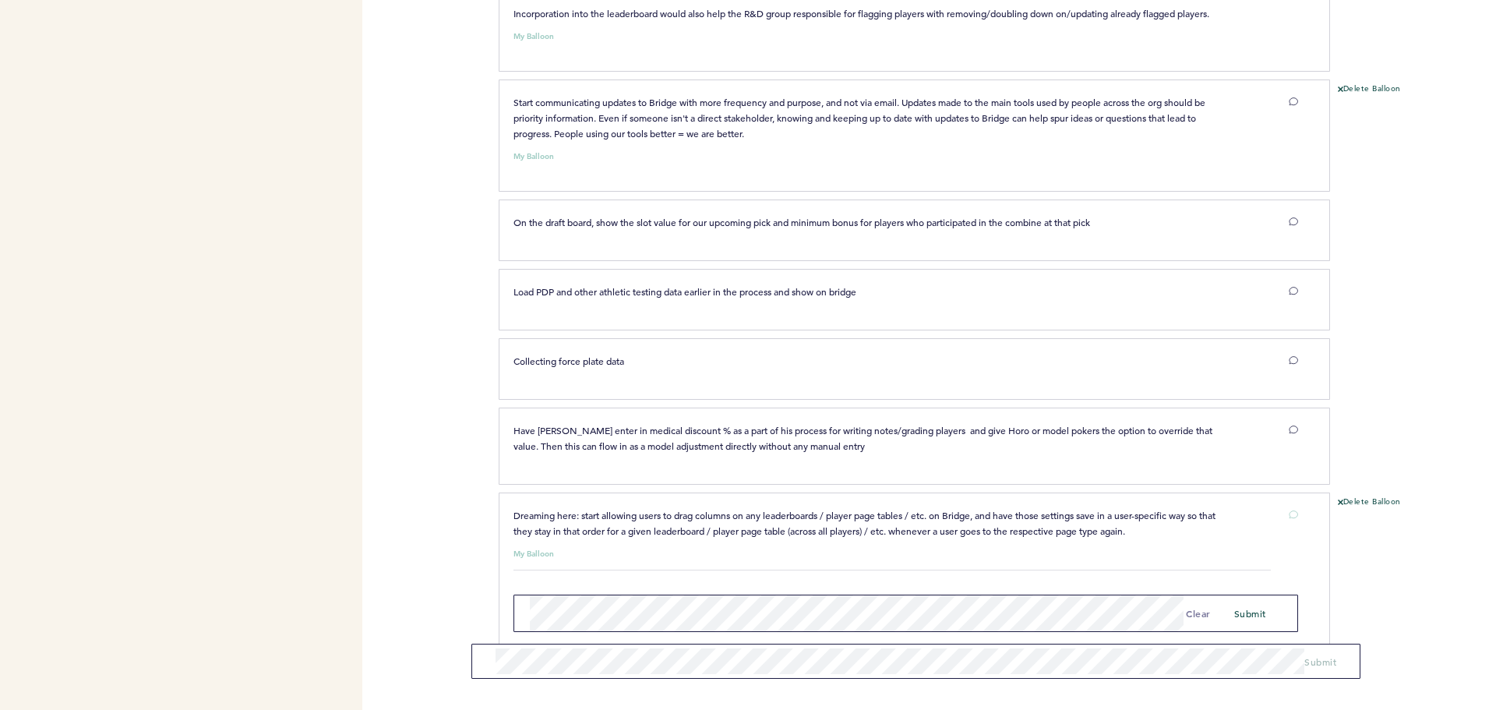
scroll to position [2095, 0]
click at [1242, 605] on span "submit" at bounding box center [1250, 611] width 32 height 12
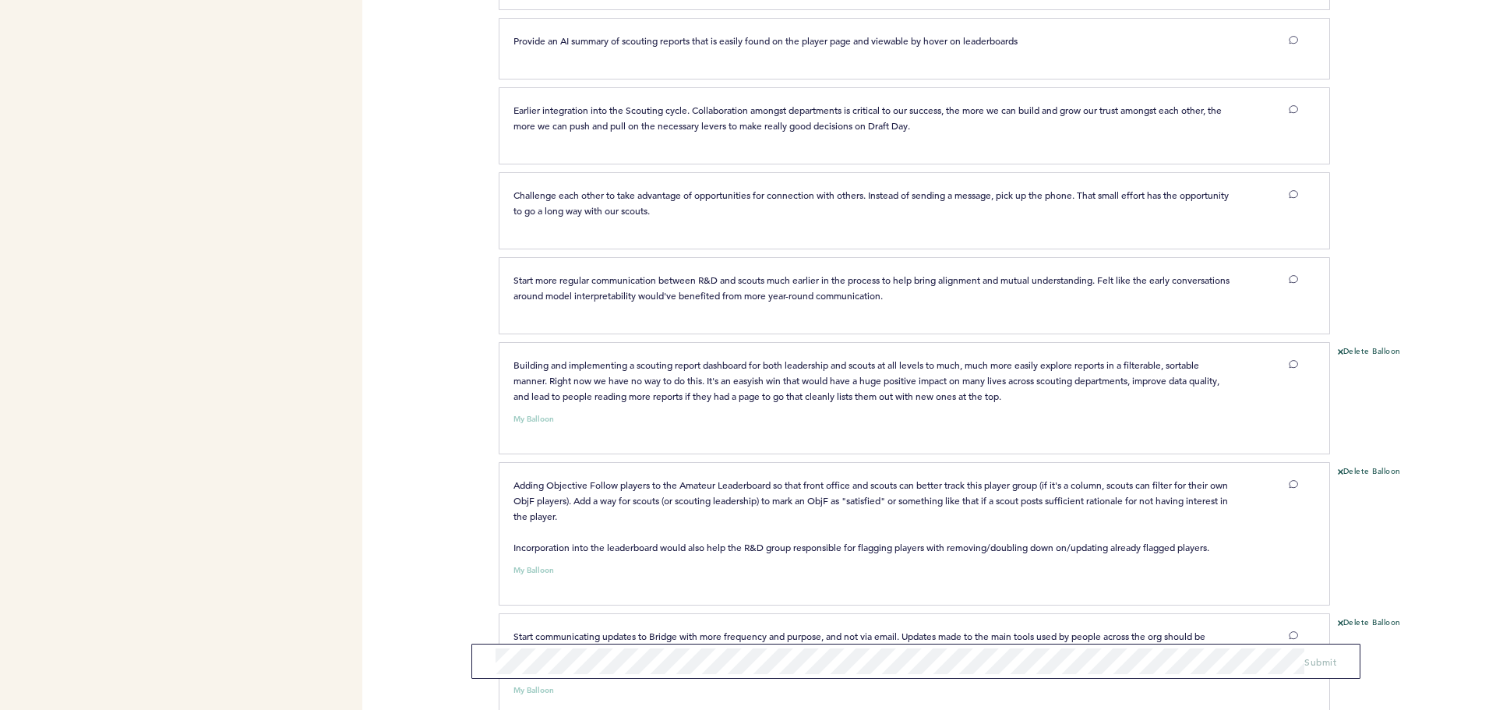
scroll to position [2139, 0]
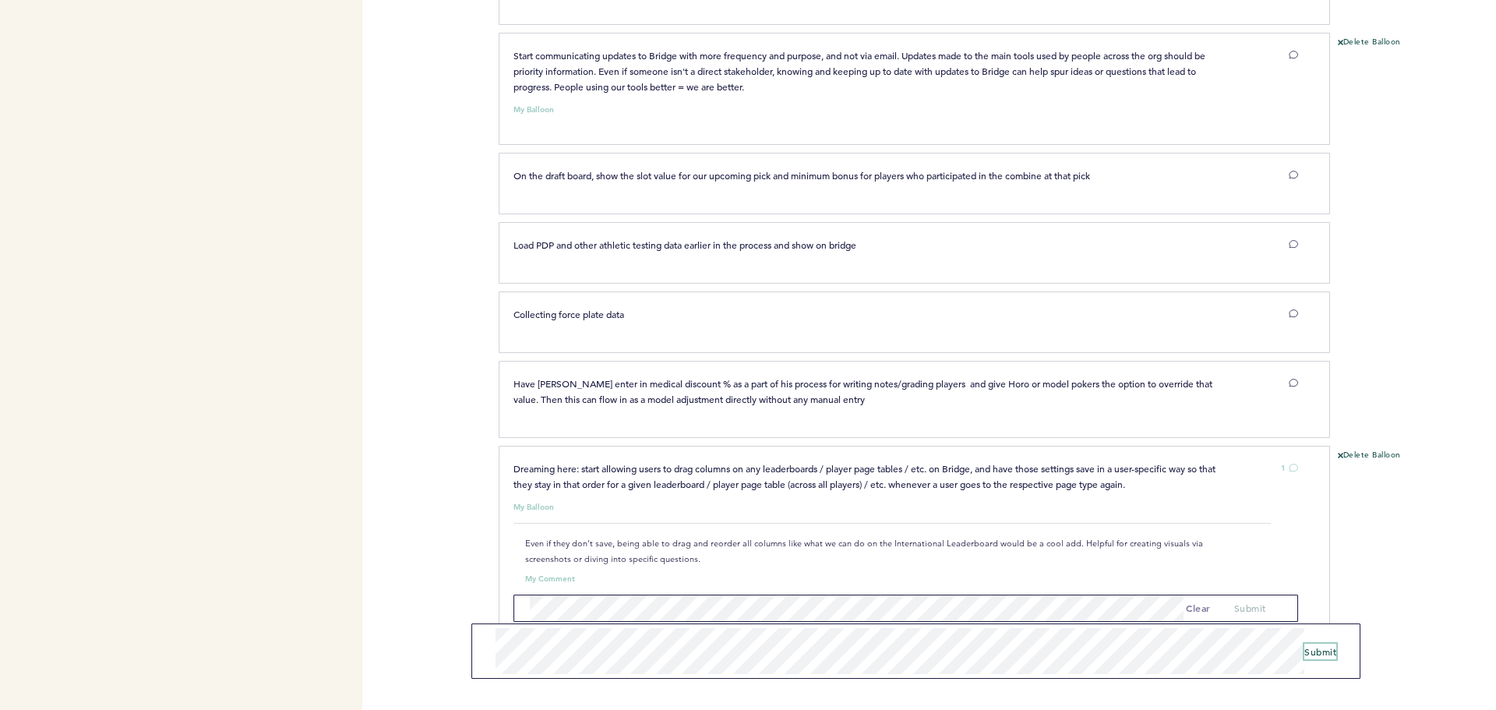
click at [1323, 653] on span "Submit" at bounding box center [1320, 651] width 32 height 12
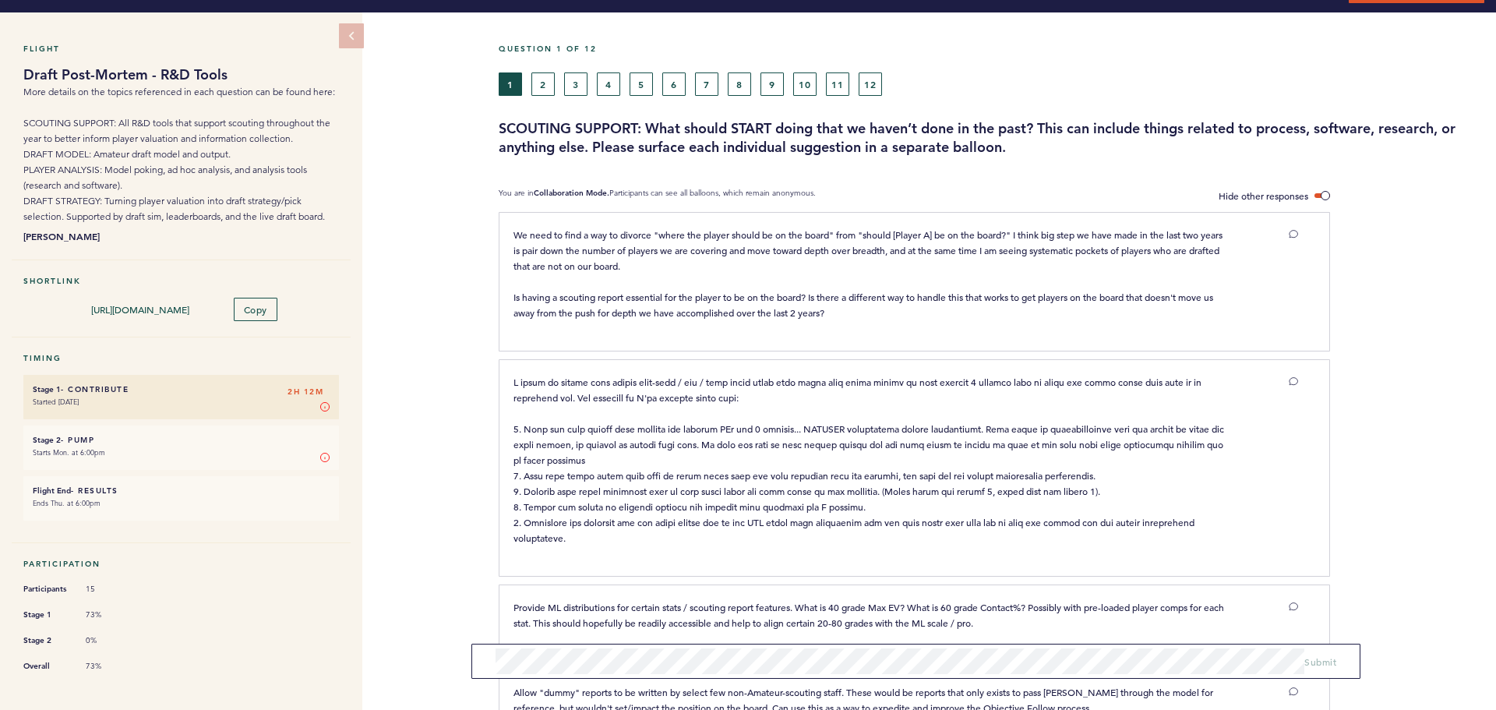
scroll to position [0, 0]
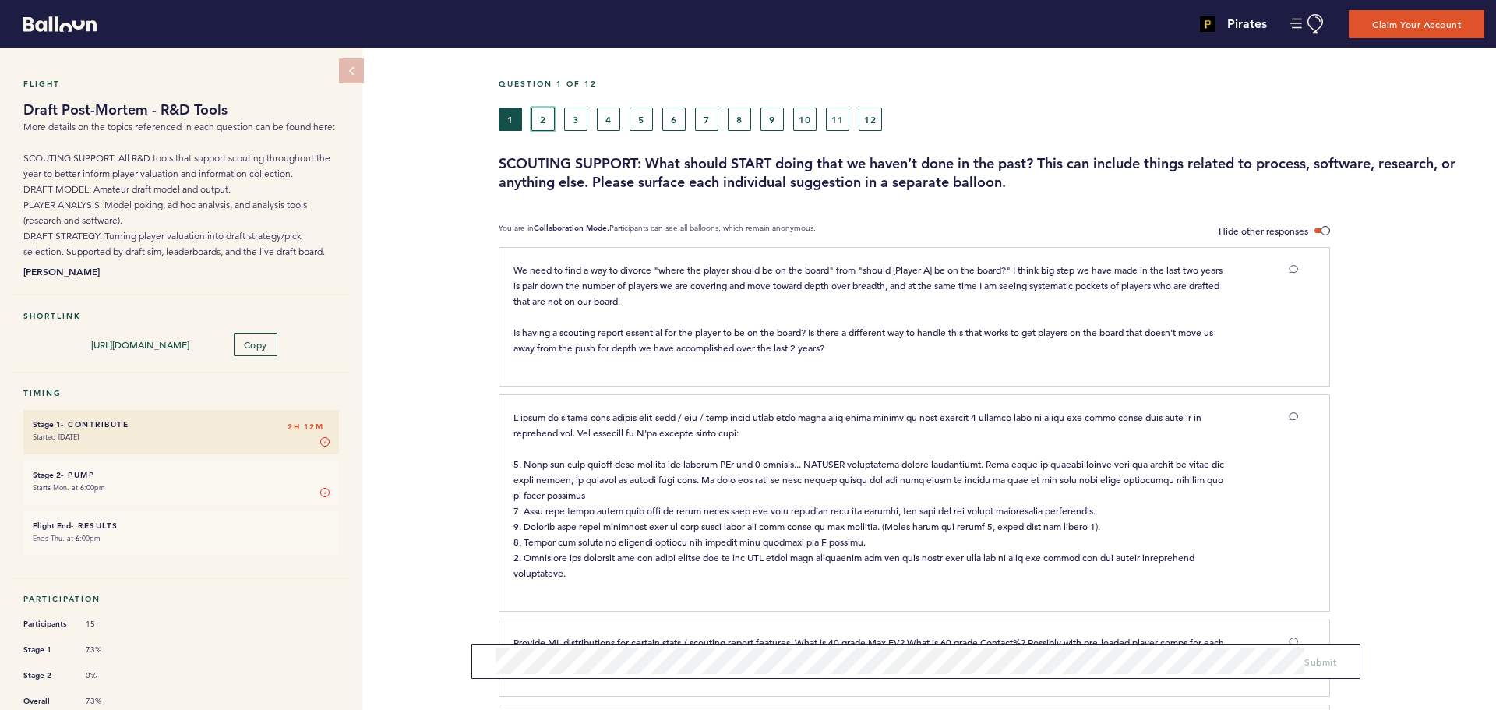
click at [550, 116] on button "2" at bounding box center [542, 119] width 23 height 23
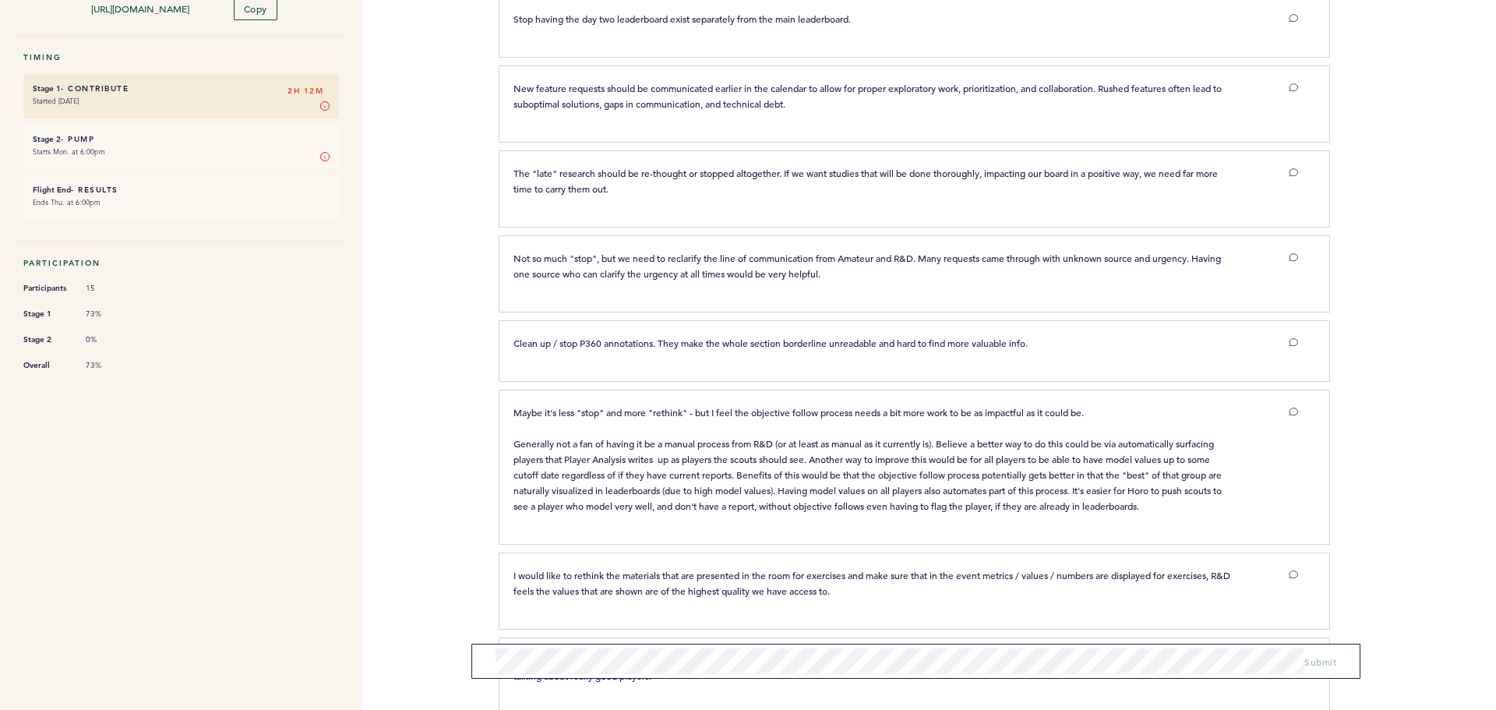
scroll to position [607, 0]
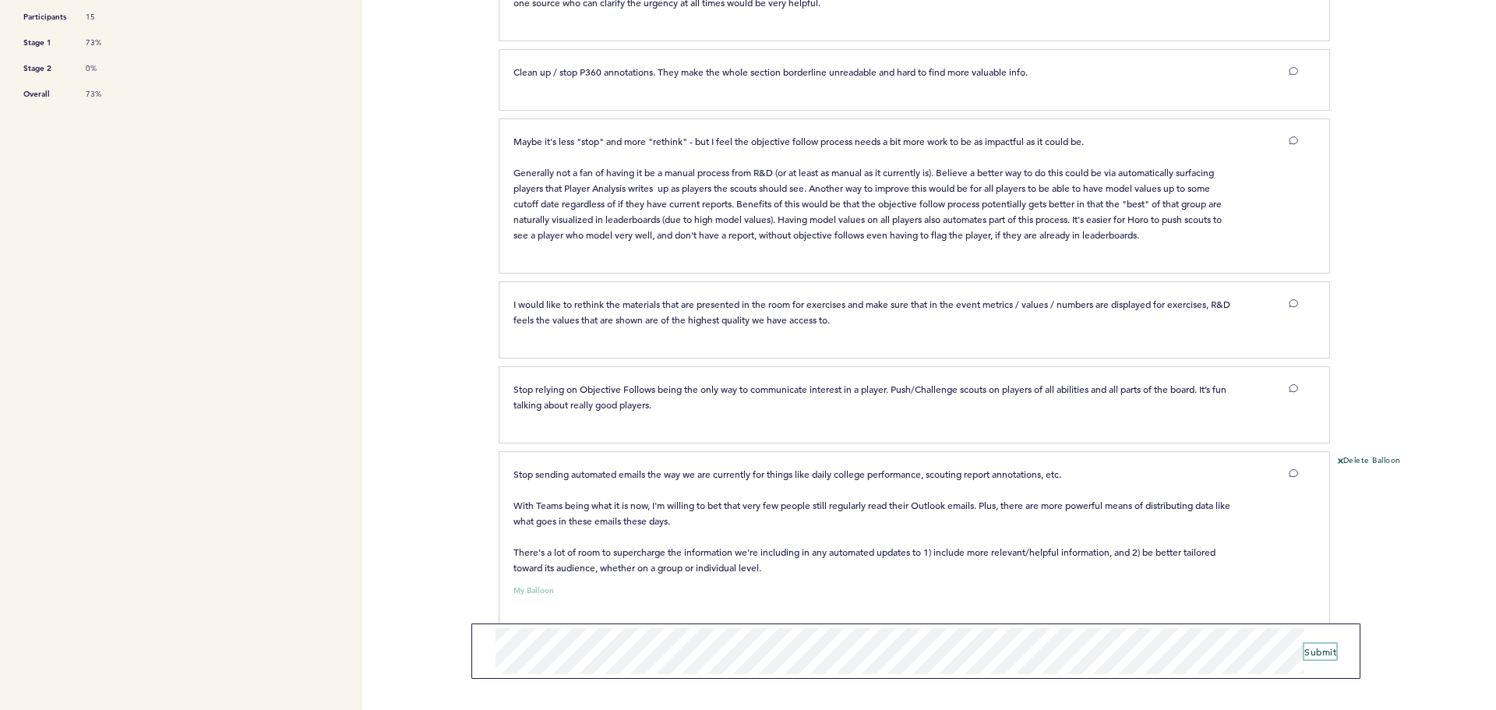
click at [1315, 656] on span "Submit" at bounding box center [1320, 651] width 32 height 12
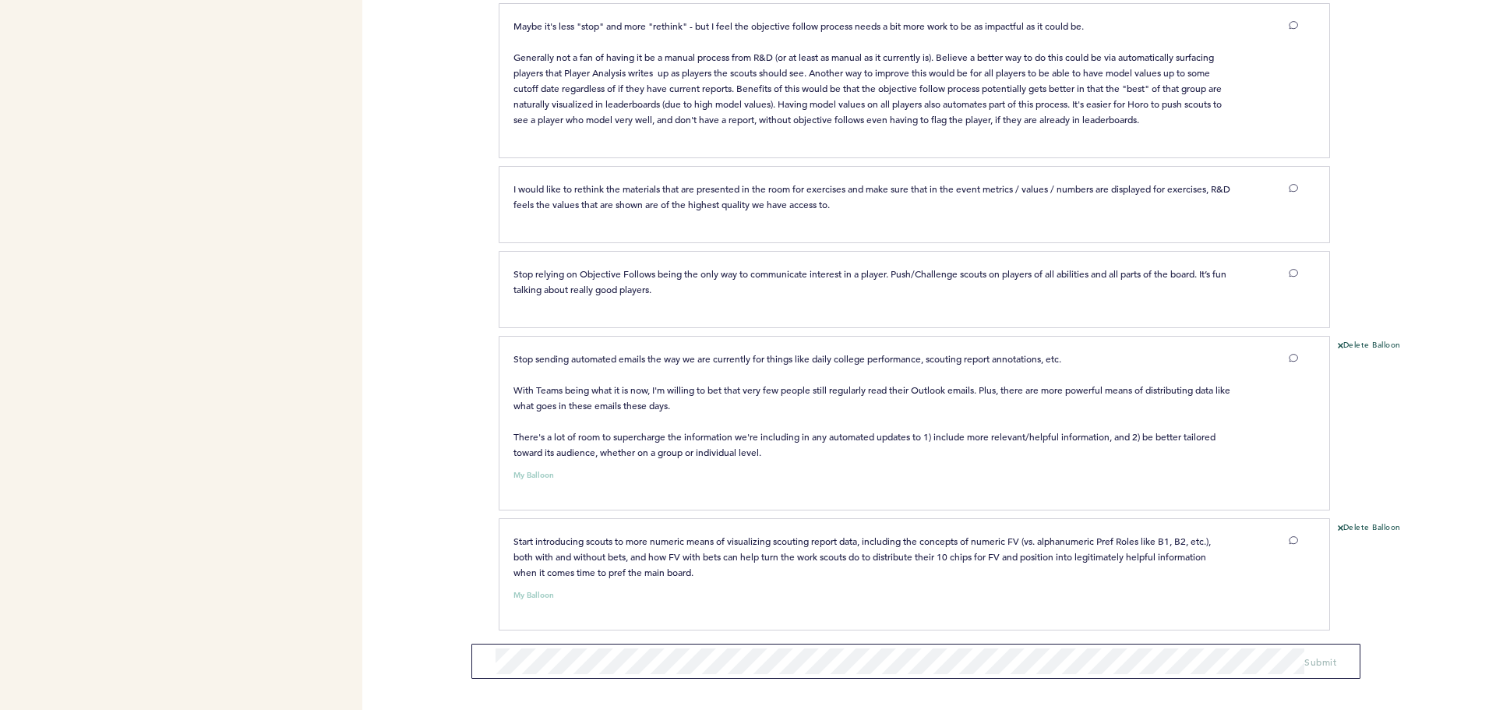
scroll to position [727, 0]
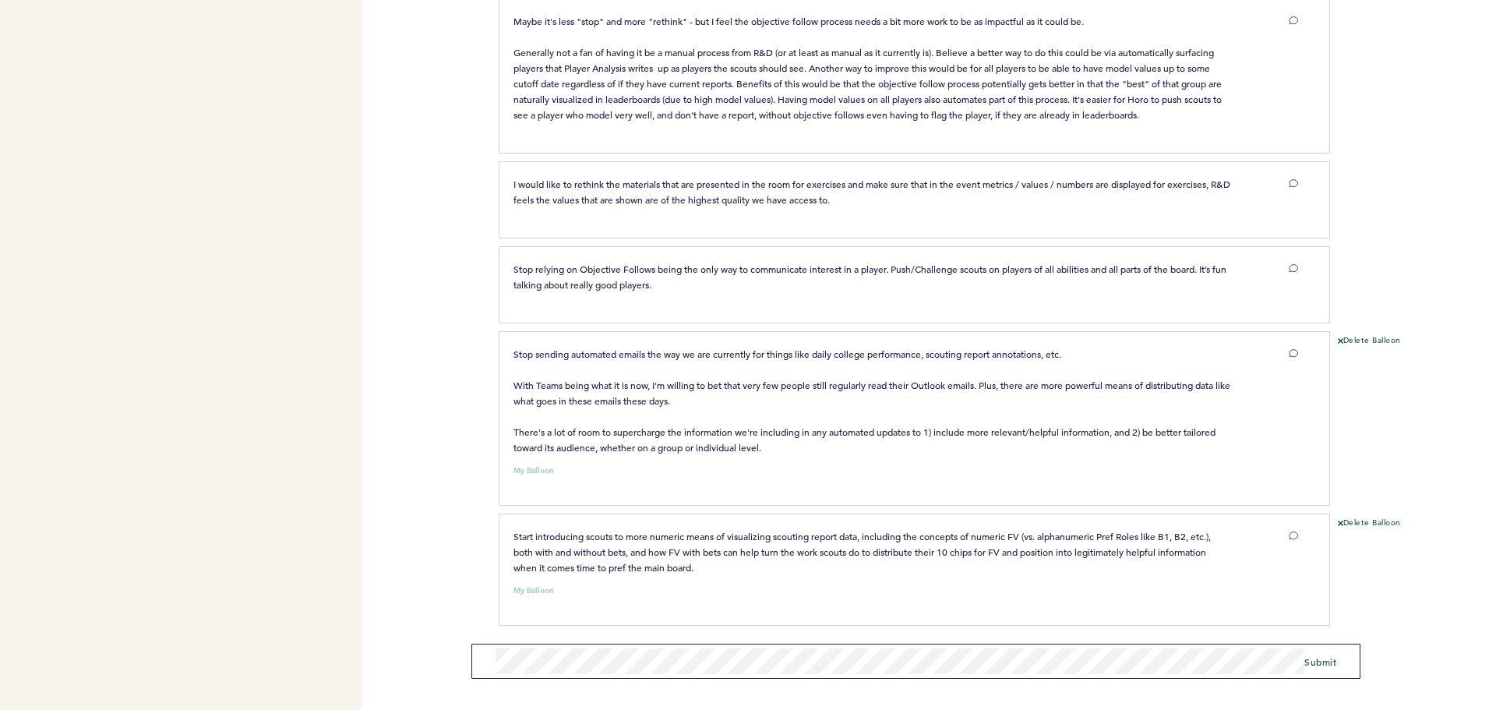
click at [1142, 536] on span "Start introducing scouts to more numeric means of visualizing scouting report d…" at bounding box center [864, 552] width 700 height 44
click at [1291, 531] on button at bounding box center [1292, 536] width 12 height 16
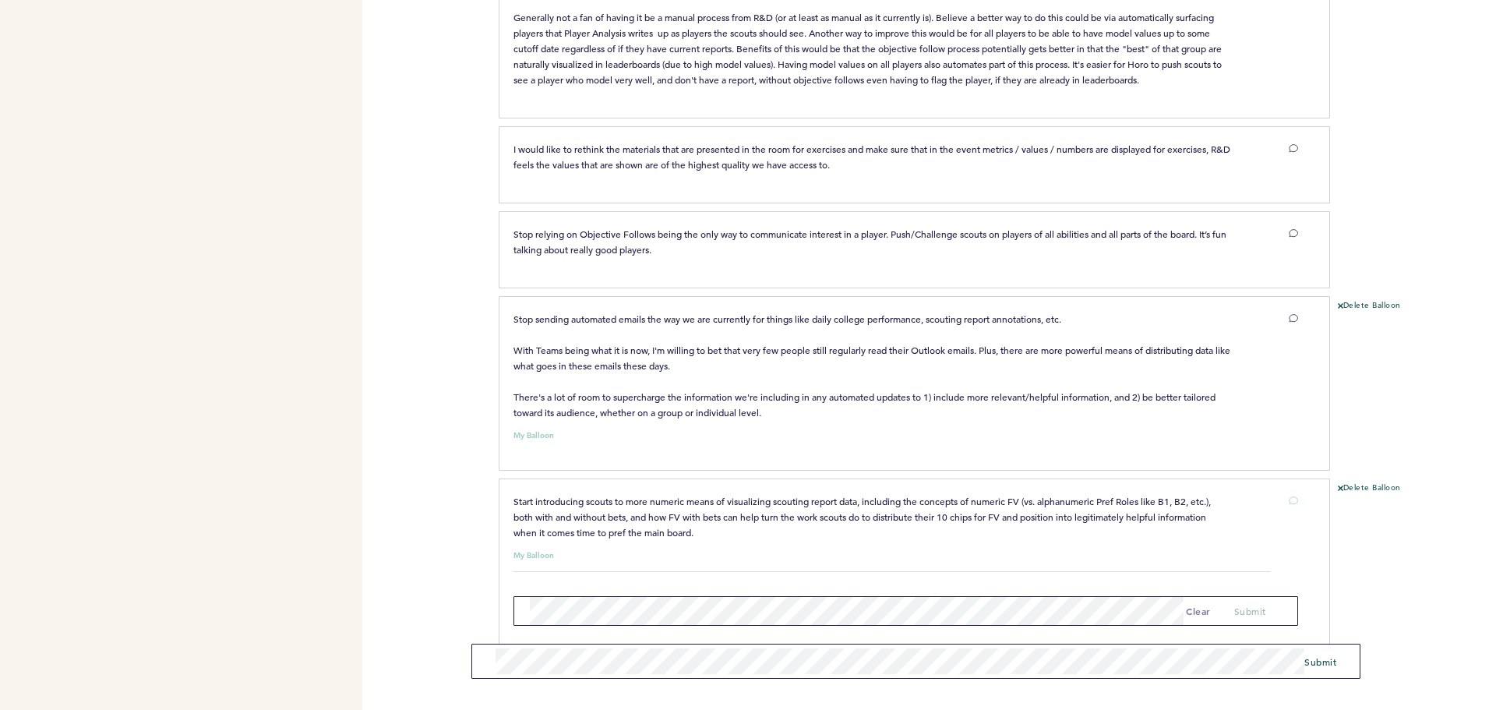
scroll to position [782, 0]
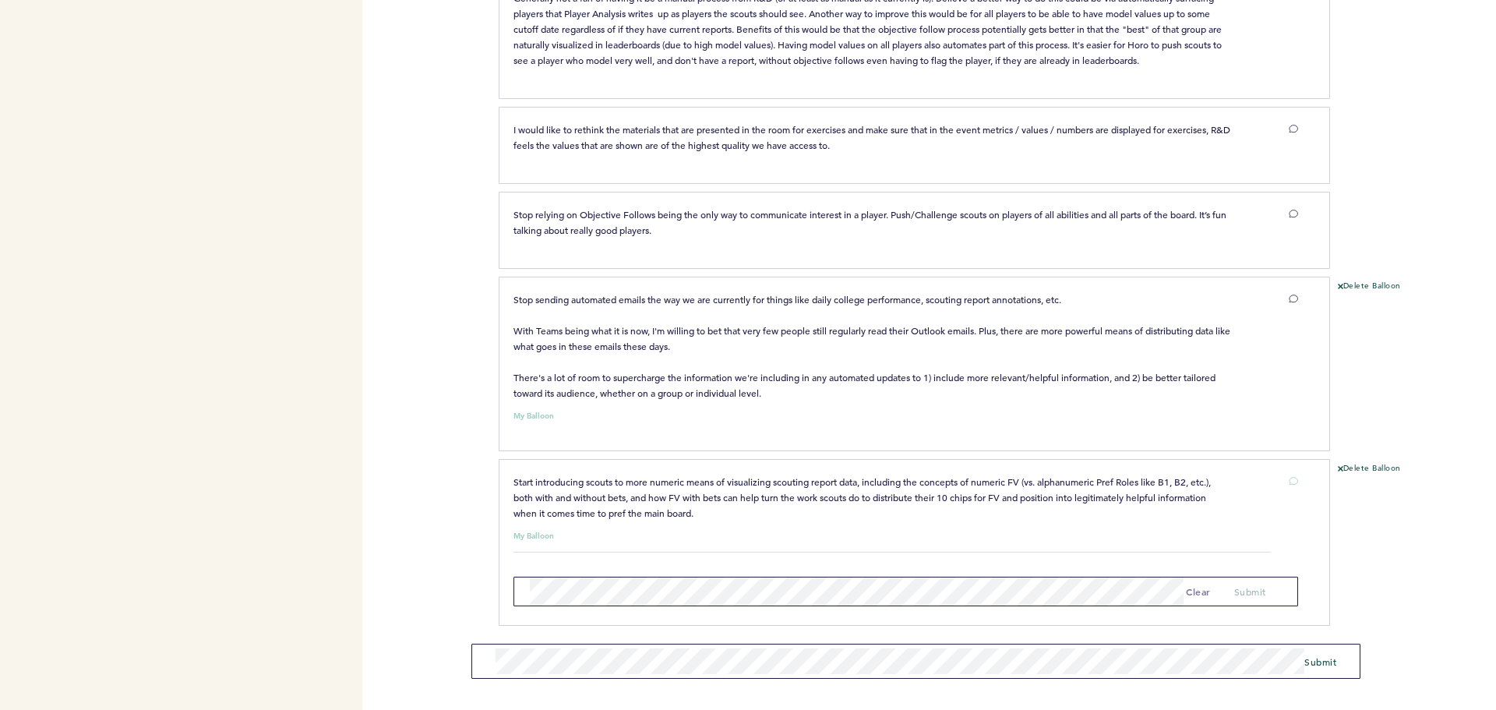
click at [1154, 504] on p "Start introducing scouts to more numeric means of visualizing scouting report d…" at bounding box center [872, 497] width 717 height 47
click at [608, 616] on div "Start introducing scouts to more numeric means of visualizing scouting report d…" at bounding box center [914, 542] width 831 height 167
click at [1251, 585] on button "submit" at bounding box center [1250, 593] width 32 height 16
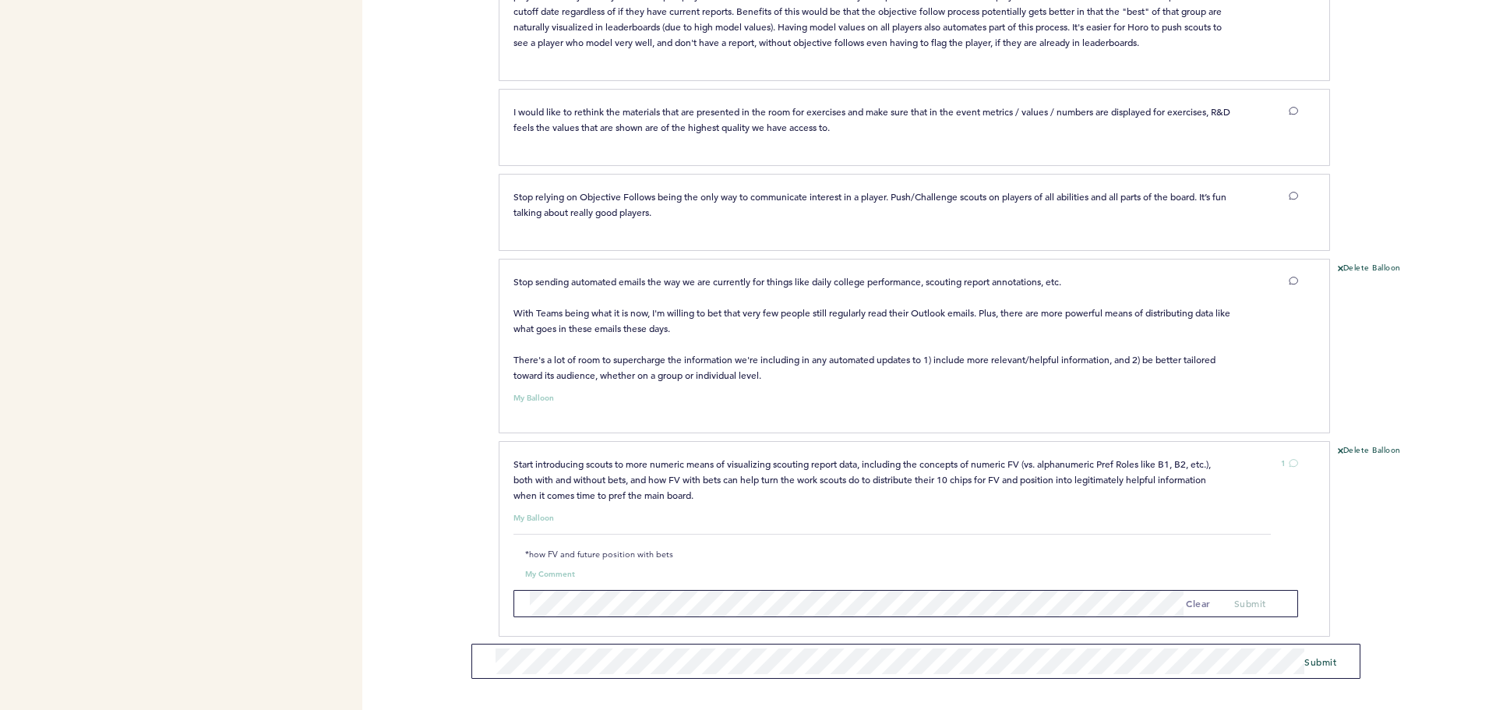
scroll to position [810, 0]
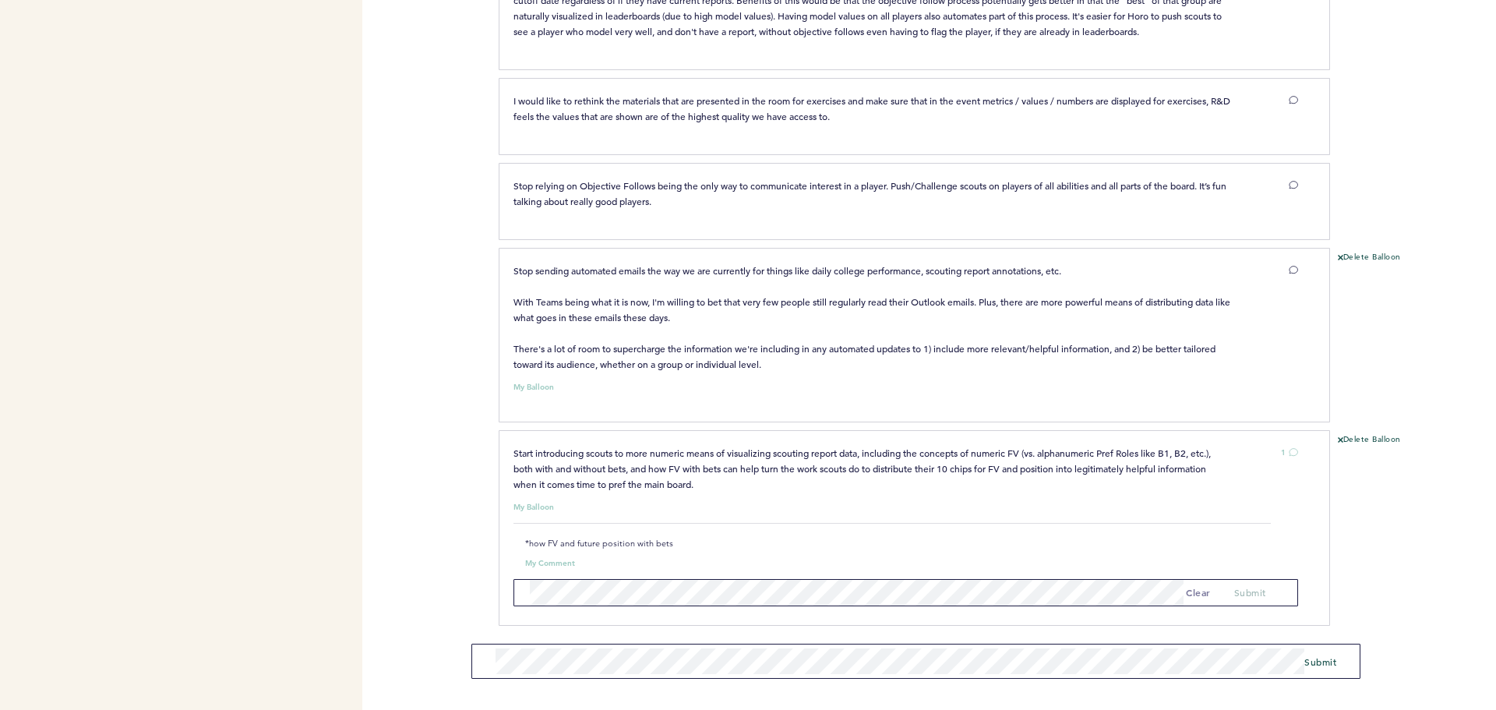
click at [469, 655] on div "Pirates [PERSON_NAME][EMAIL_ADDRESS][PERSON_NAME][DOMAIN_NAME] Team Domain: pir…" at bounding box center [748, 355] width 1496 height 710
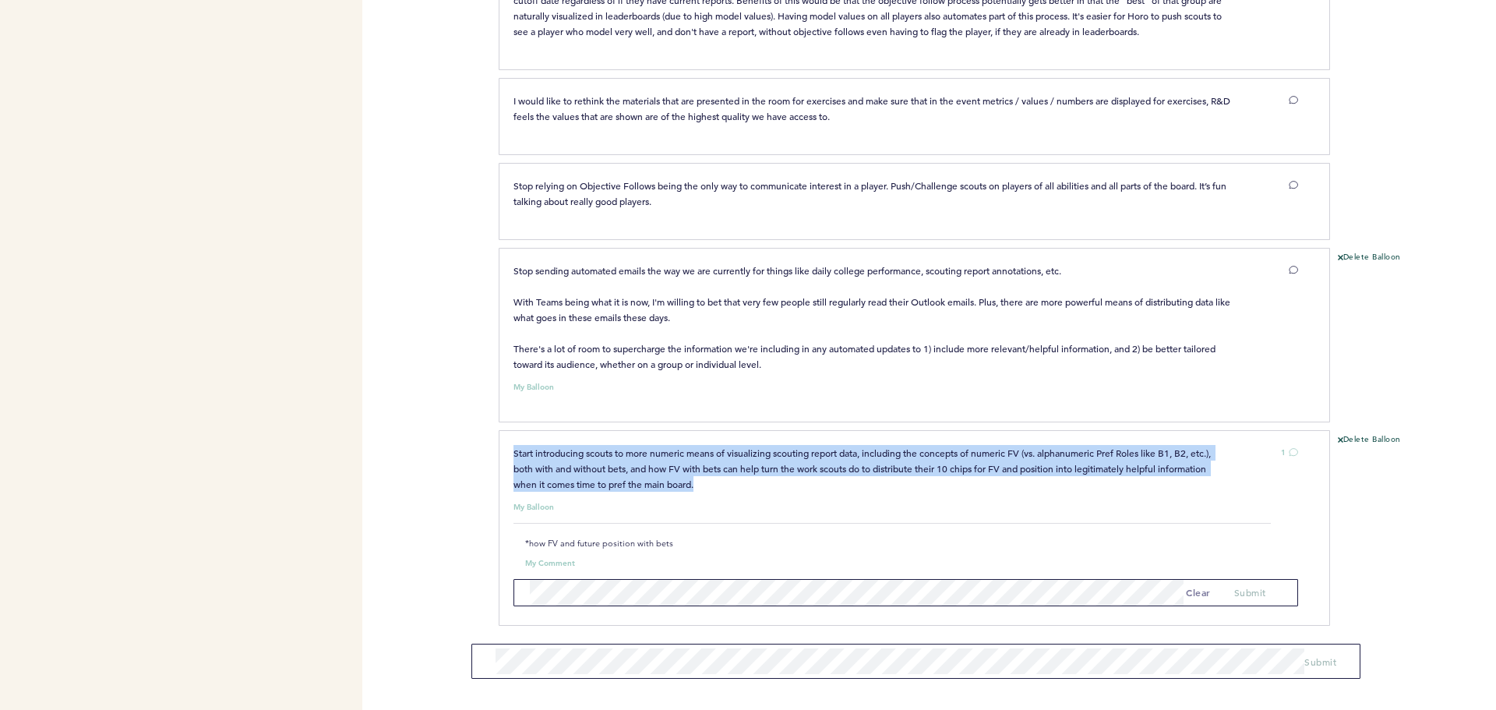
drag, startPoint x: 514, startPoint y: 450, endPoint x: 735, endPoint y: 478, distance: 223.1
click at [735, 478] on p "Start introducing scouts to more numeric means of visualizing scouting report d…" at bounding box center [872, 468] width 717 height 47
copy span "Start introducing scouts to more numeric means of visualizing scouting report d…"
click at [1361, 439] on button "Delete Balloon" at bounding box center [1369, 440] width 63 height 12
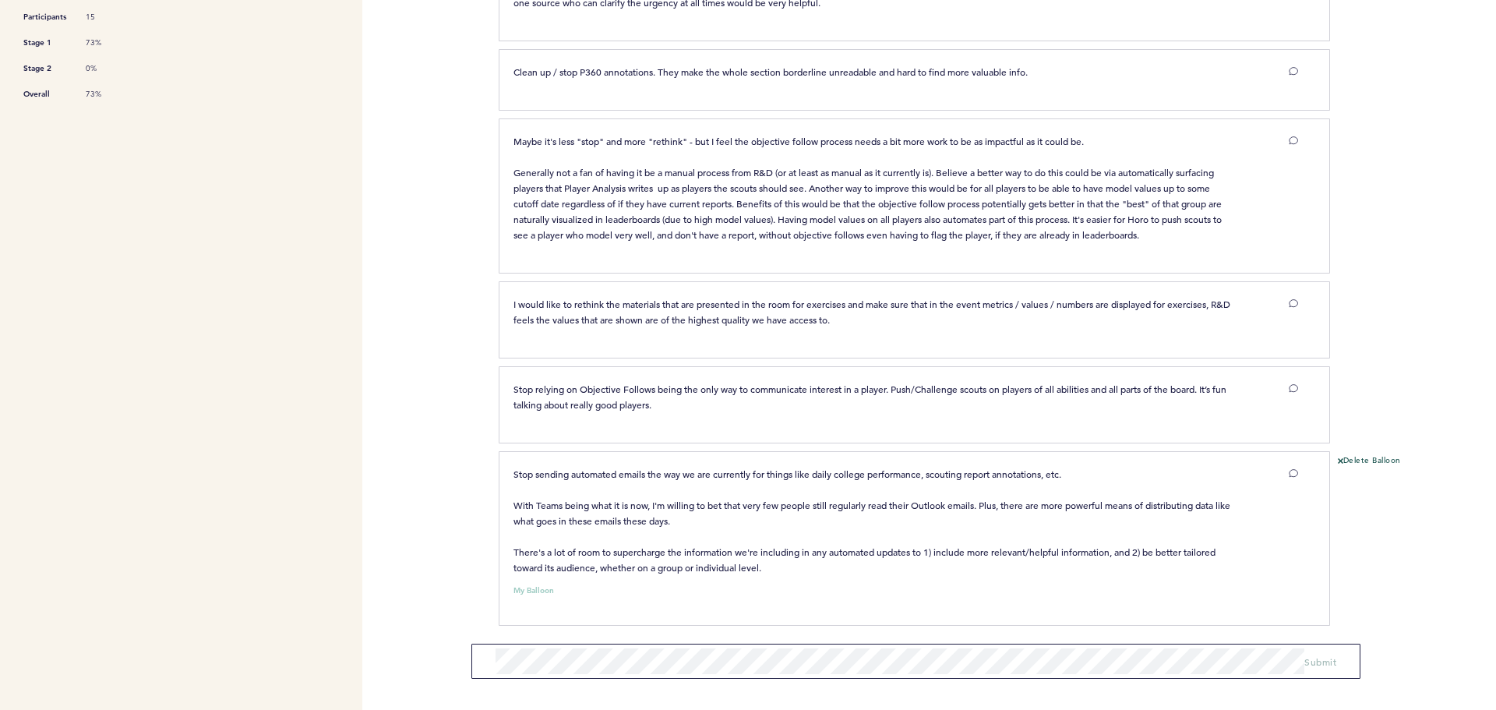
scroll to position [0, 0]
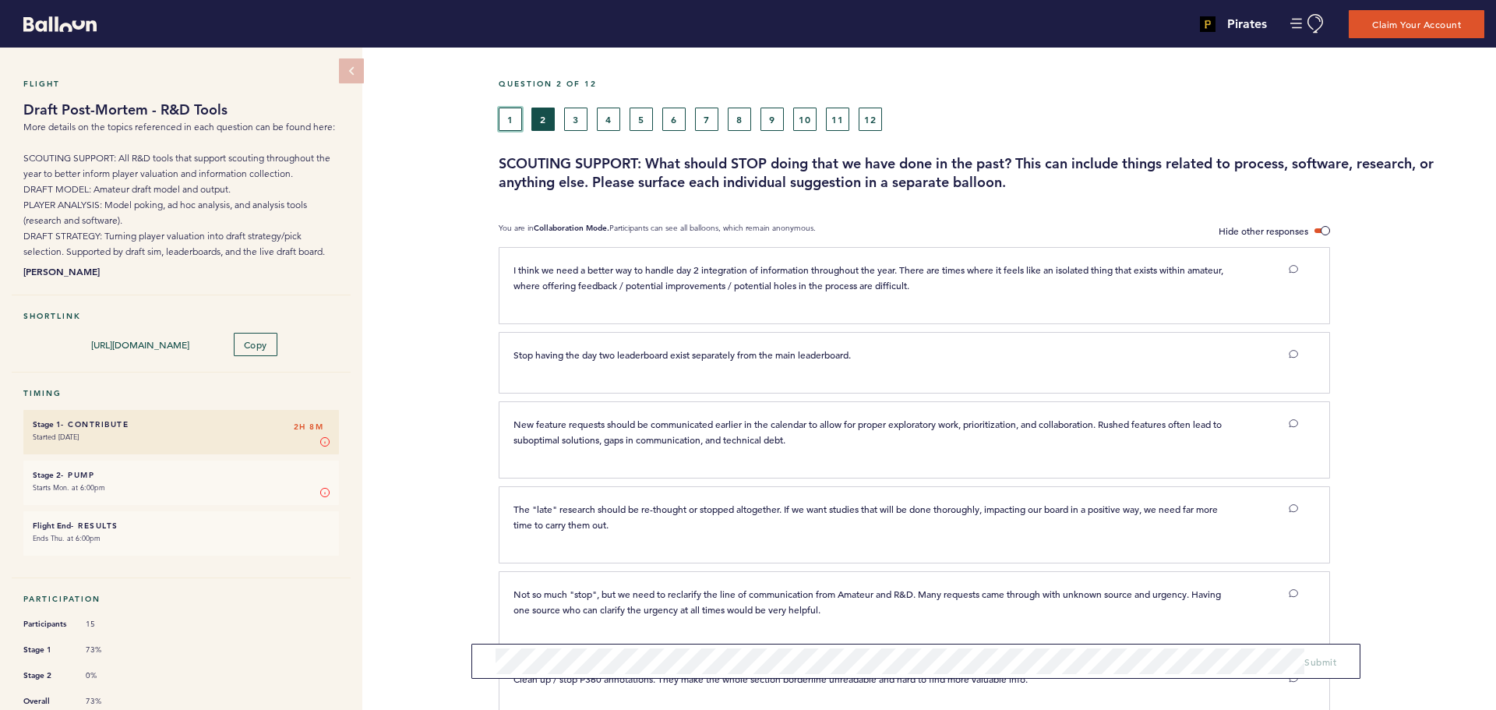
click at [514, 115] on button "1" at bounding box center [510, 119] width 23 height 23
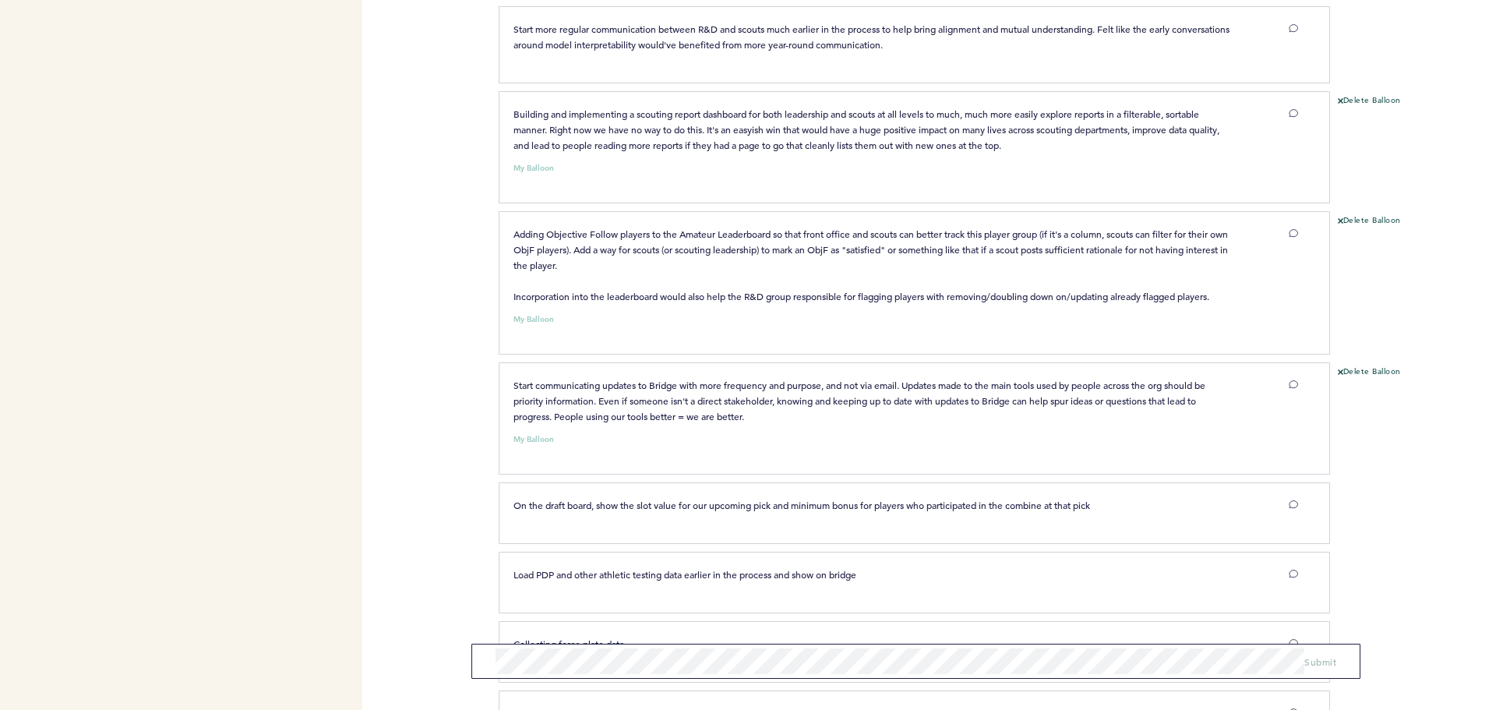
scroll to position [2160, 0]
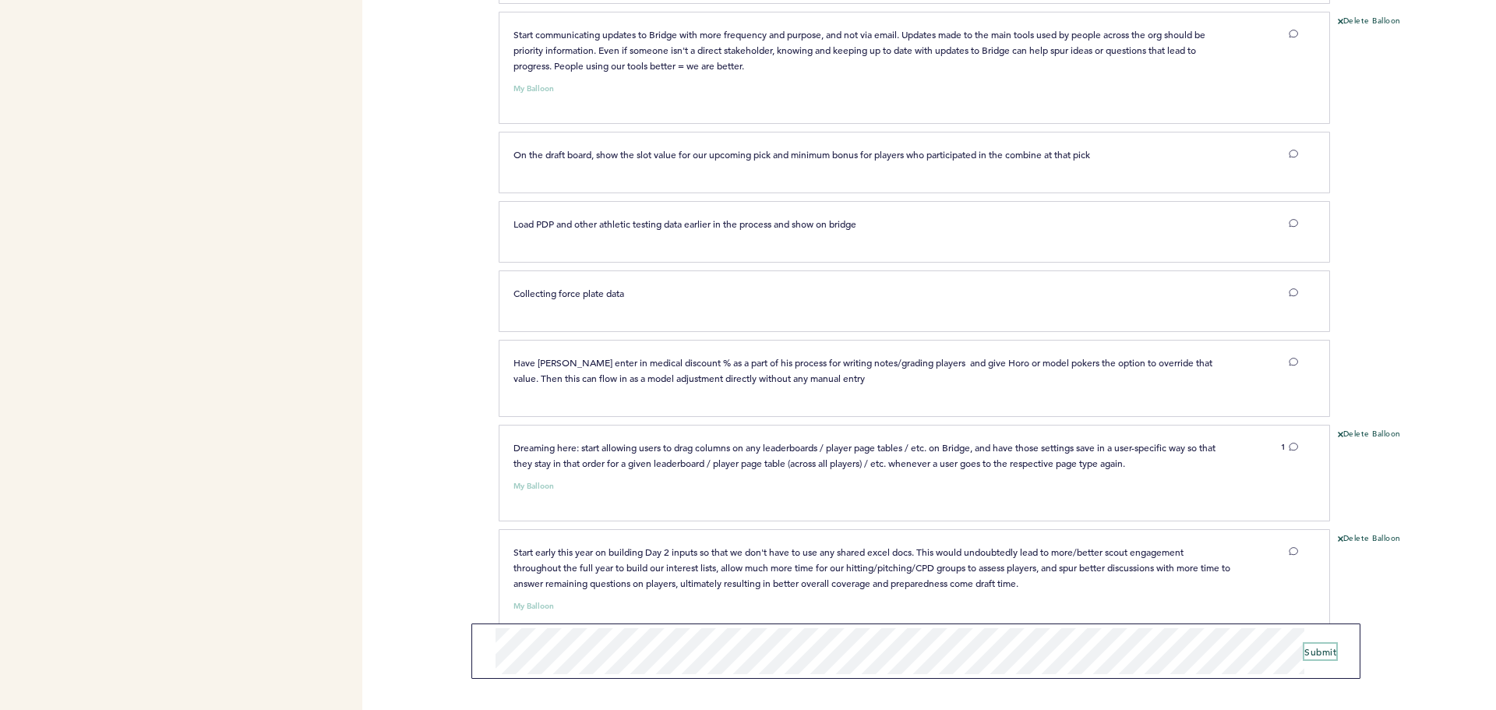
click at [1321, 654] on span "Submit" at bounding box center [1320, 651] width 32 height 12
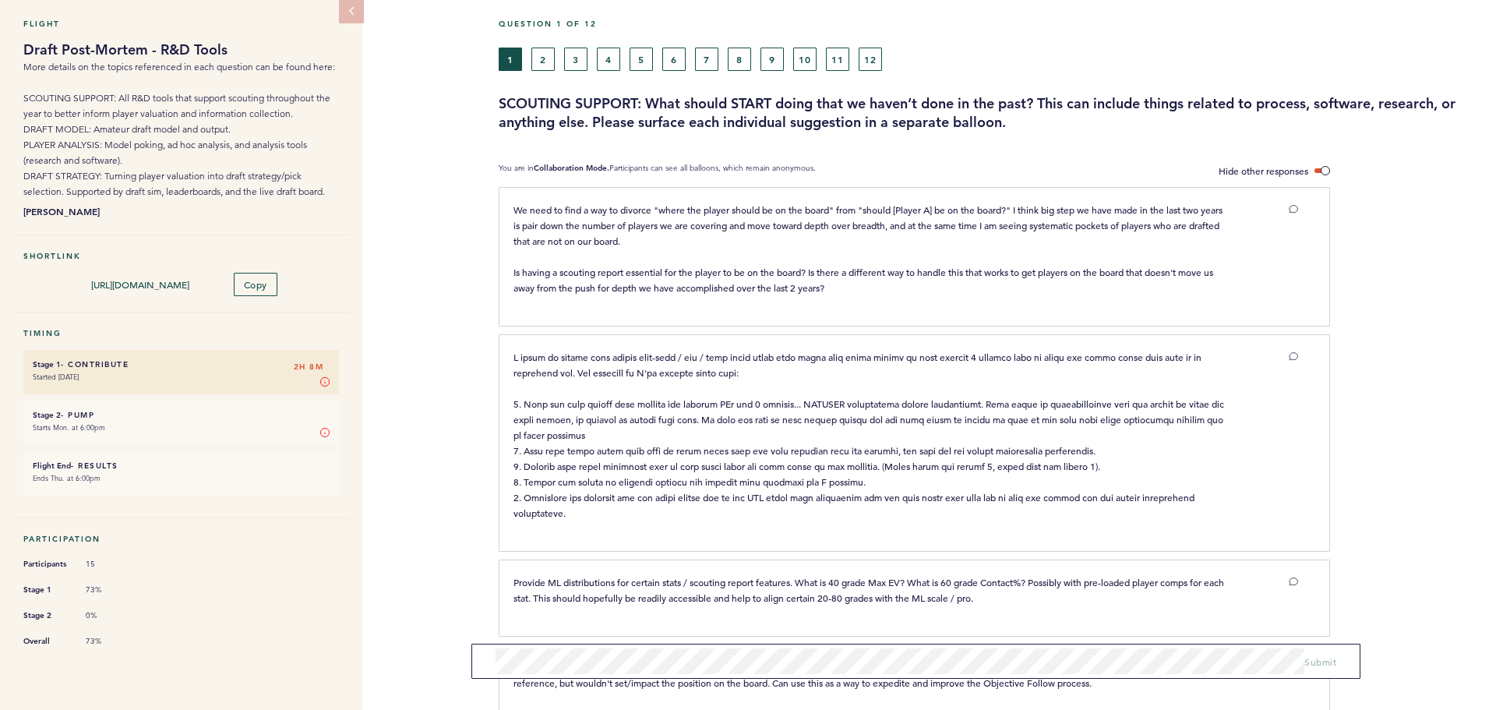
scroll to position [0, 0]
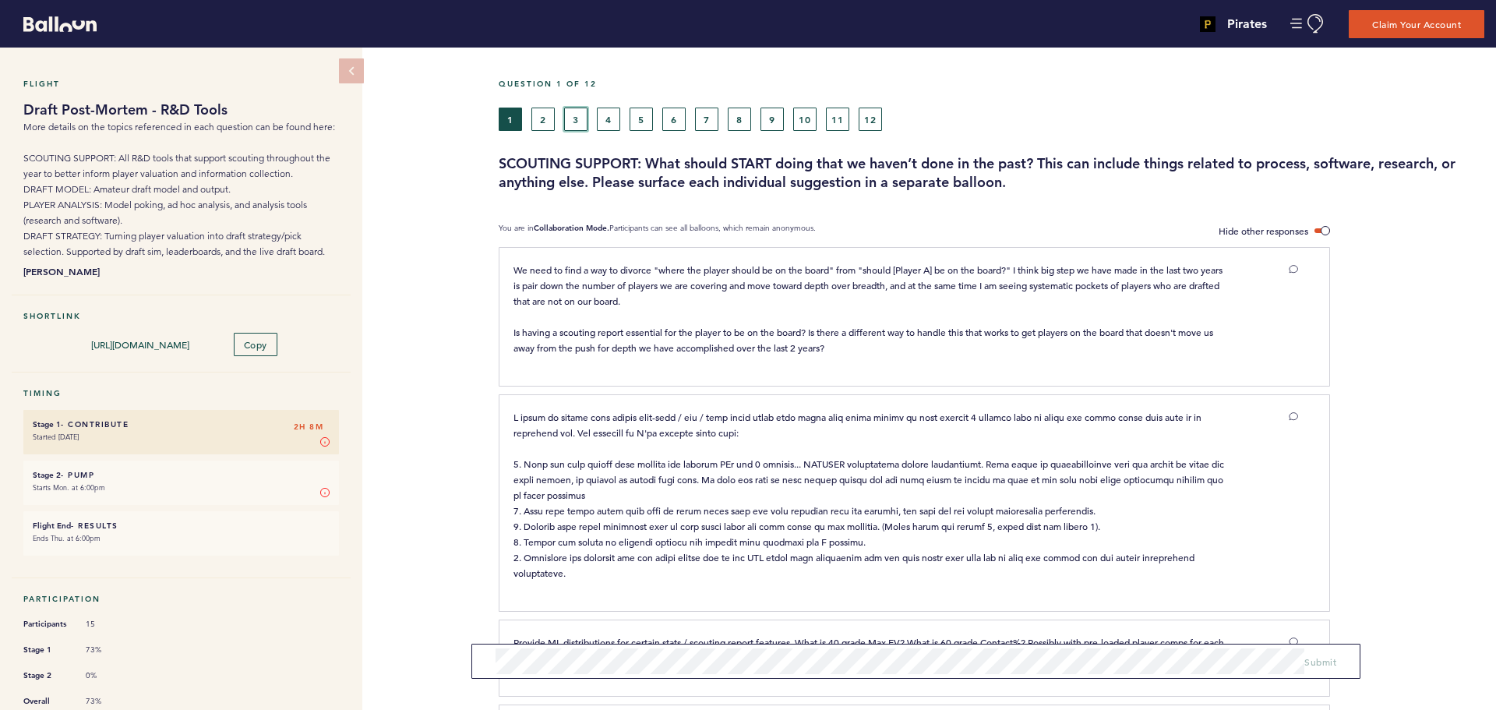
click at [566, 118] on button "3" at bounding box center [575, 119] width 23 height 23
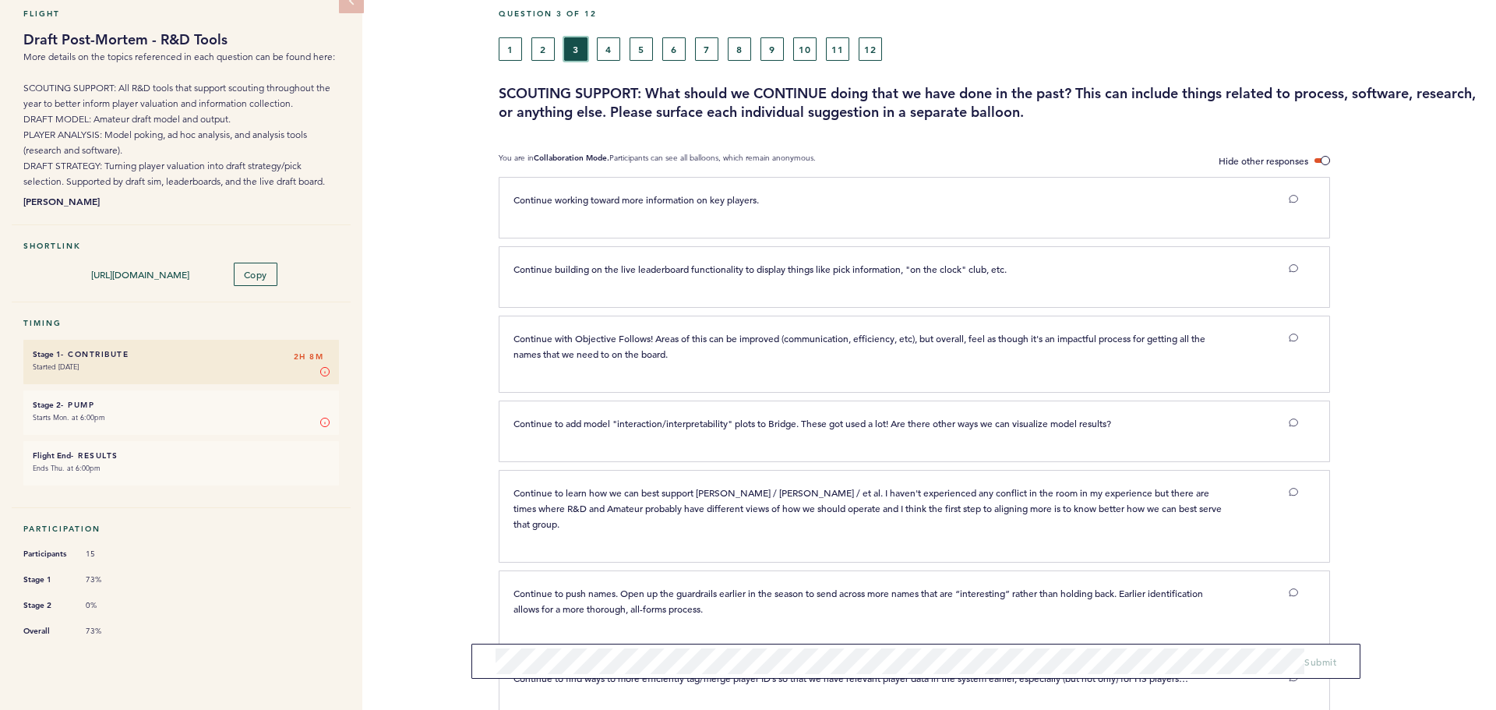
scroll to position [146, 0]
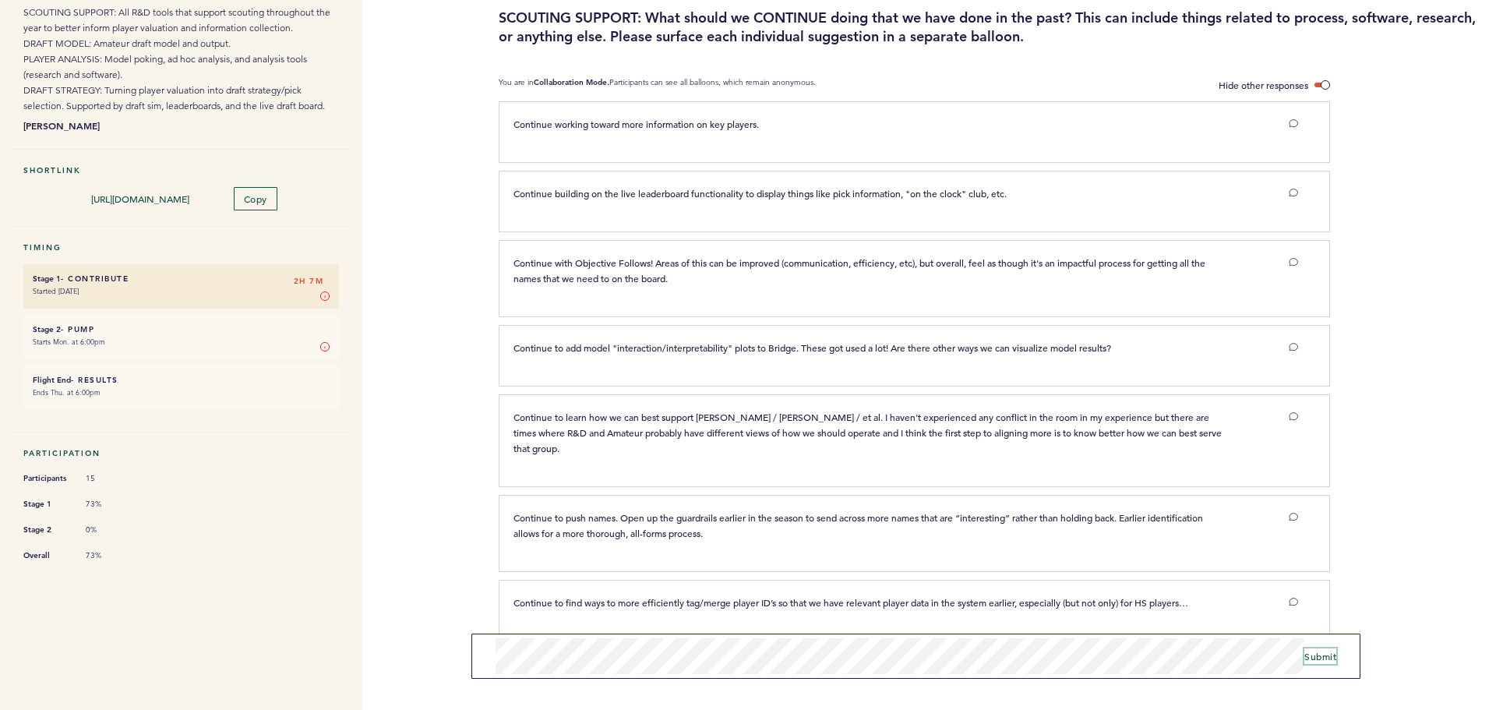
click at [1325, 661] on span "Submit" at bounding box center [1320, 656] width 32 height 12
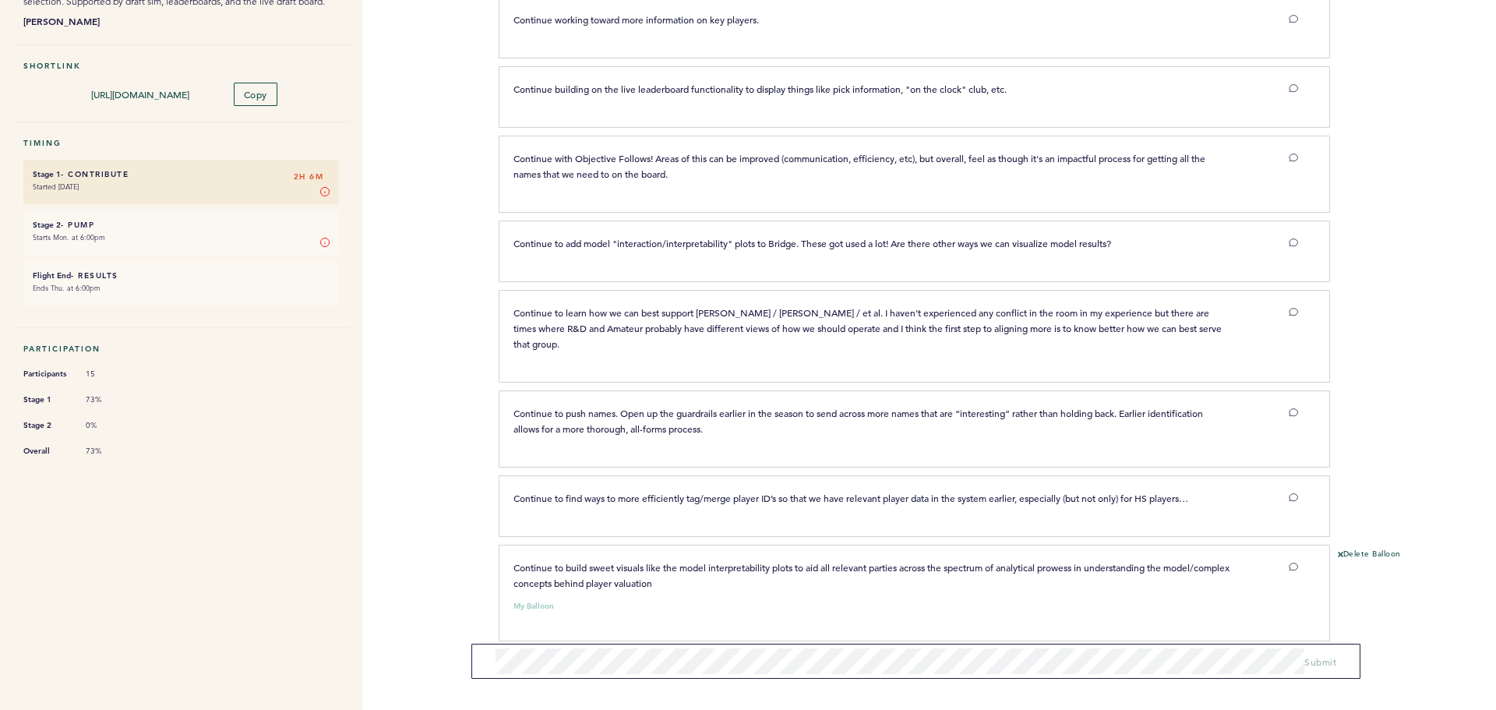
click at [661, 674] on form "Submit" at bounding box center [915, 661] width 889 height 35
click at [1308, 660] on span "Submit" at bounding box center [1320, 661] width 32 height 12
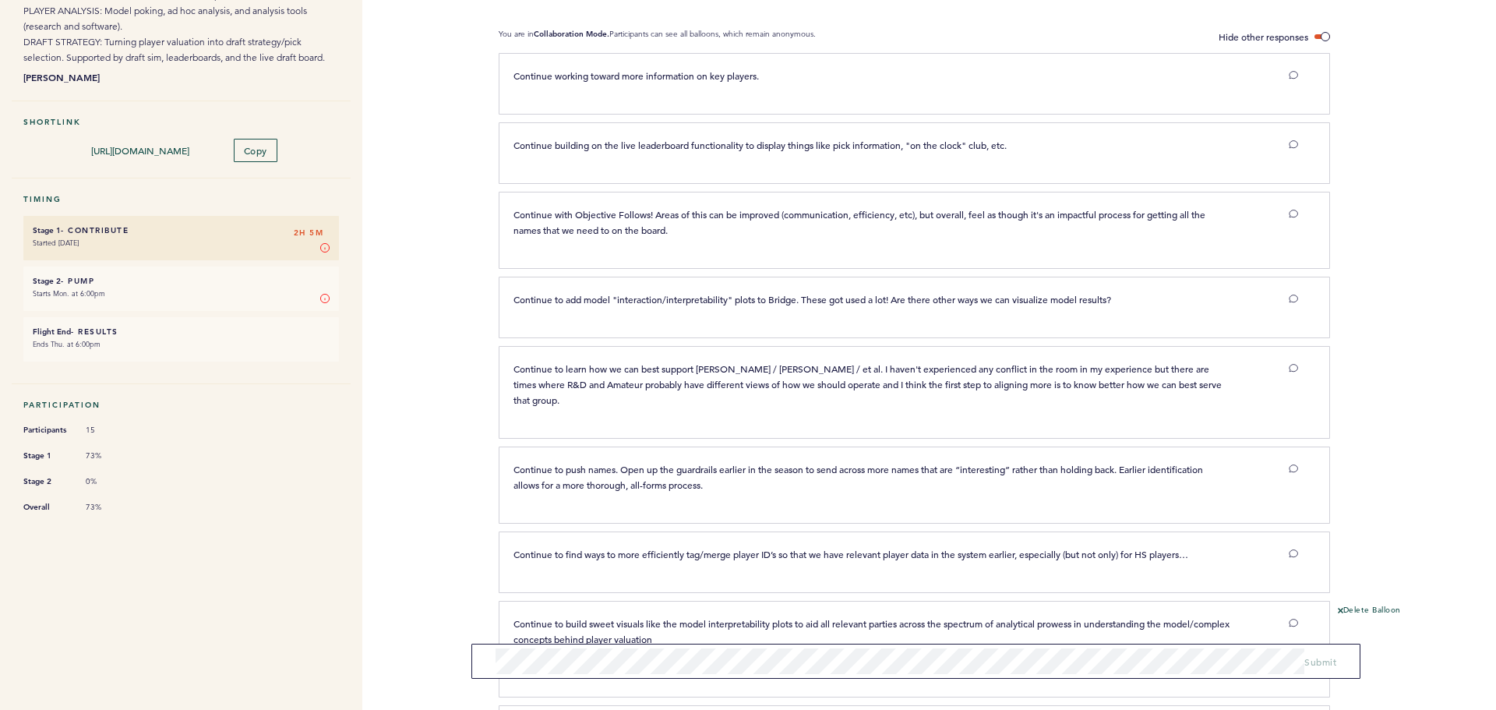
scroll to position [339, 0]
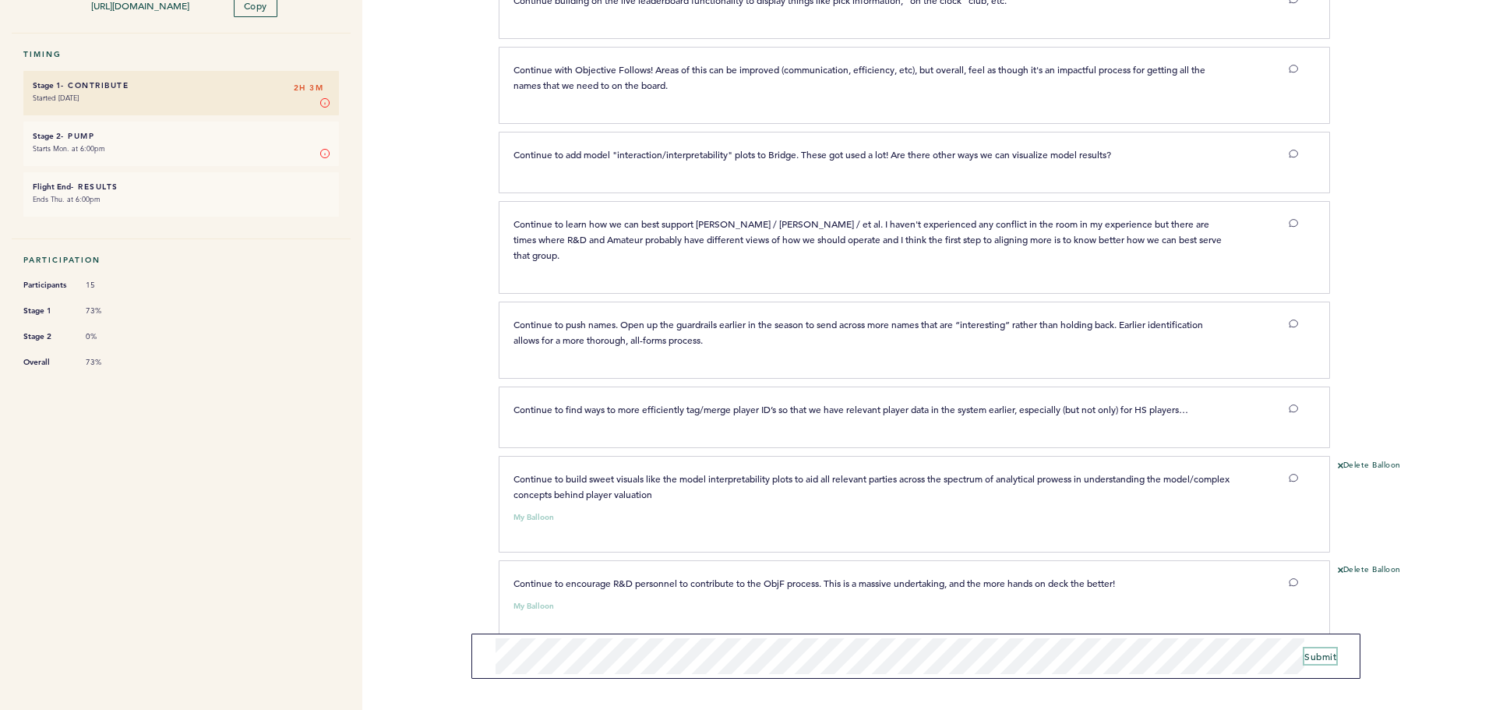
click at [1323, 658] on span "Submit" at bounding box center [1320, 656] width 32 height 12
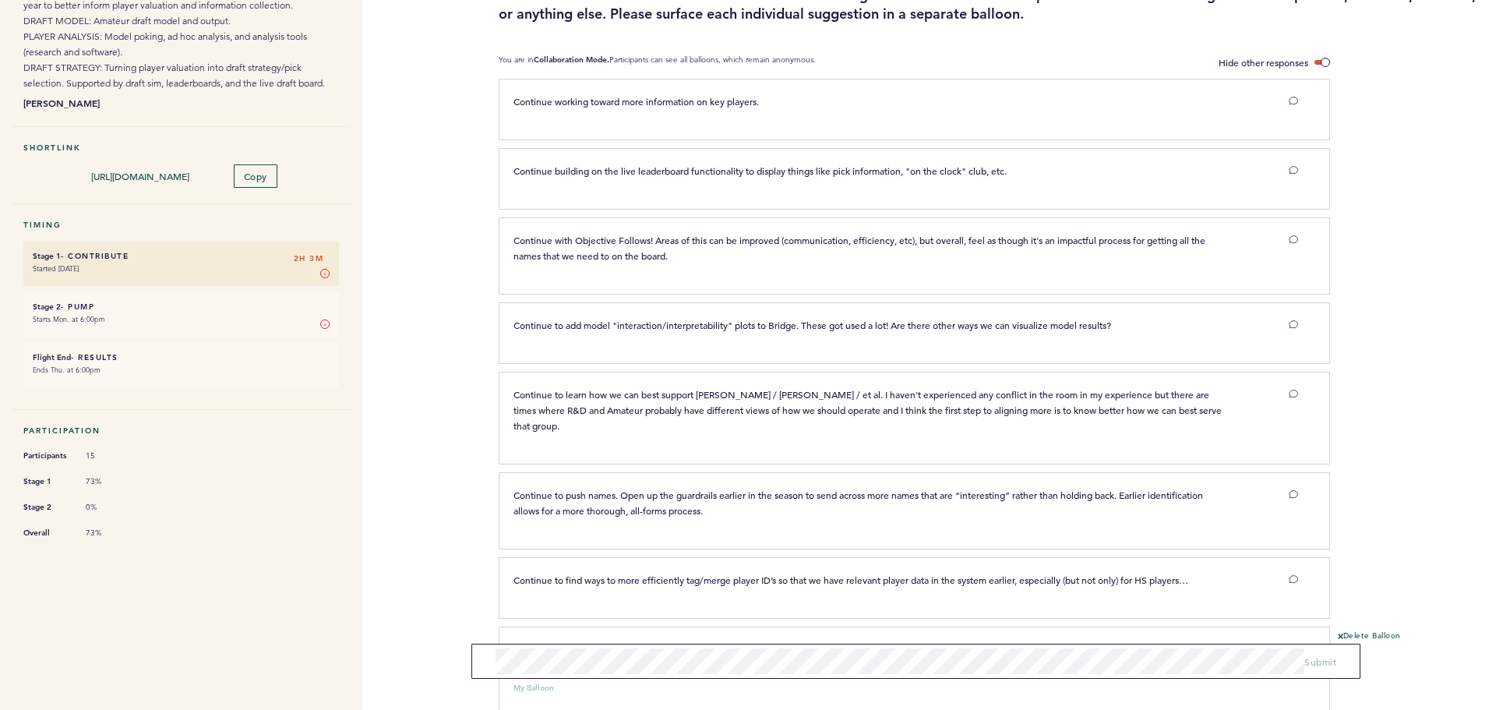
scroll to position [0, 0]
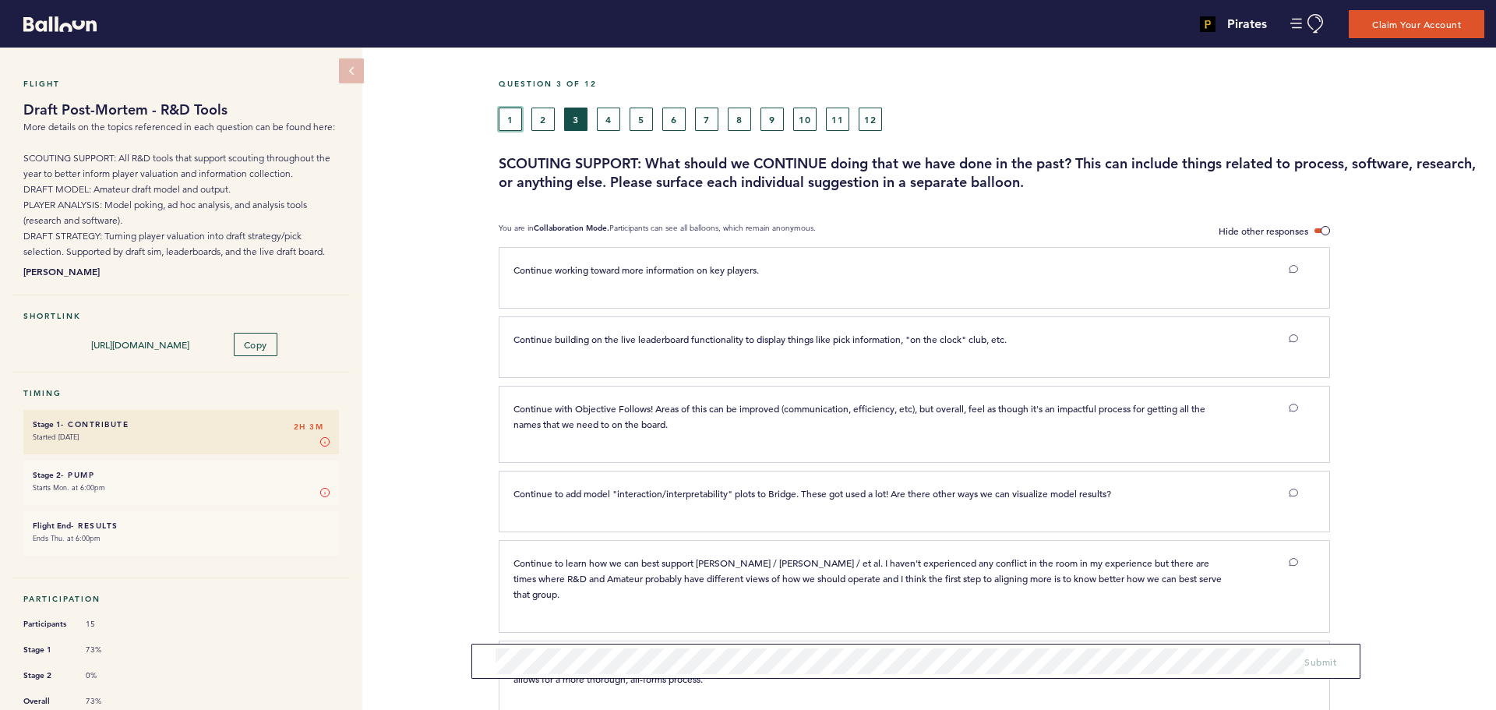
click at [517, 118] on button "1" at bounding box center [510, 119] width 23 height 23
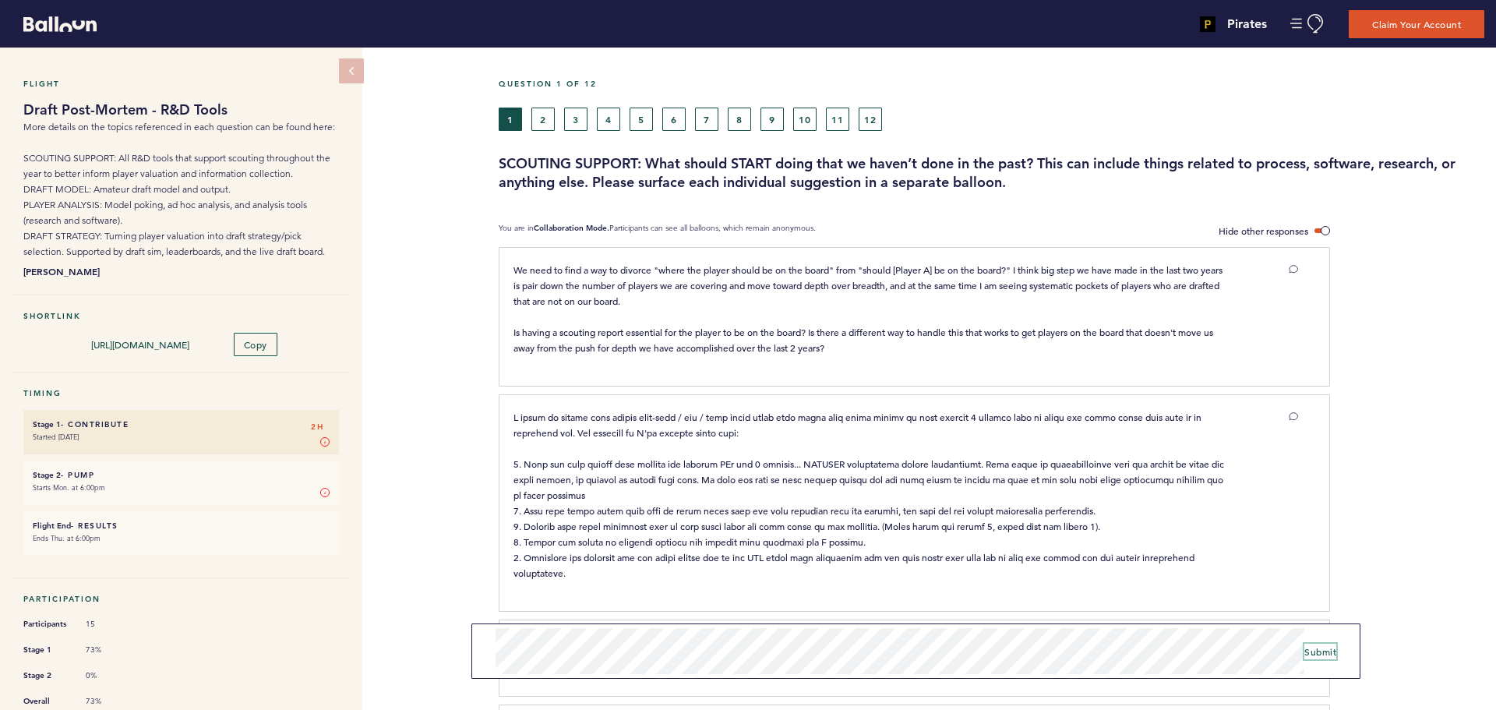
click at [1306, 651] on span "Submit" at bounding box center [1320, 651] width 32 height 12
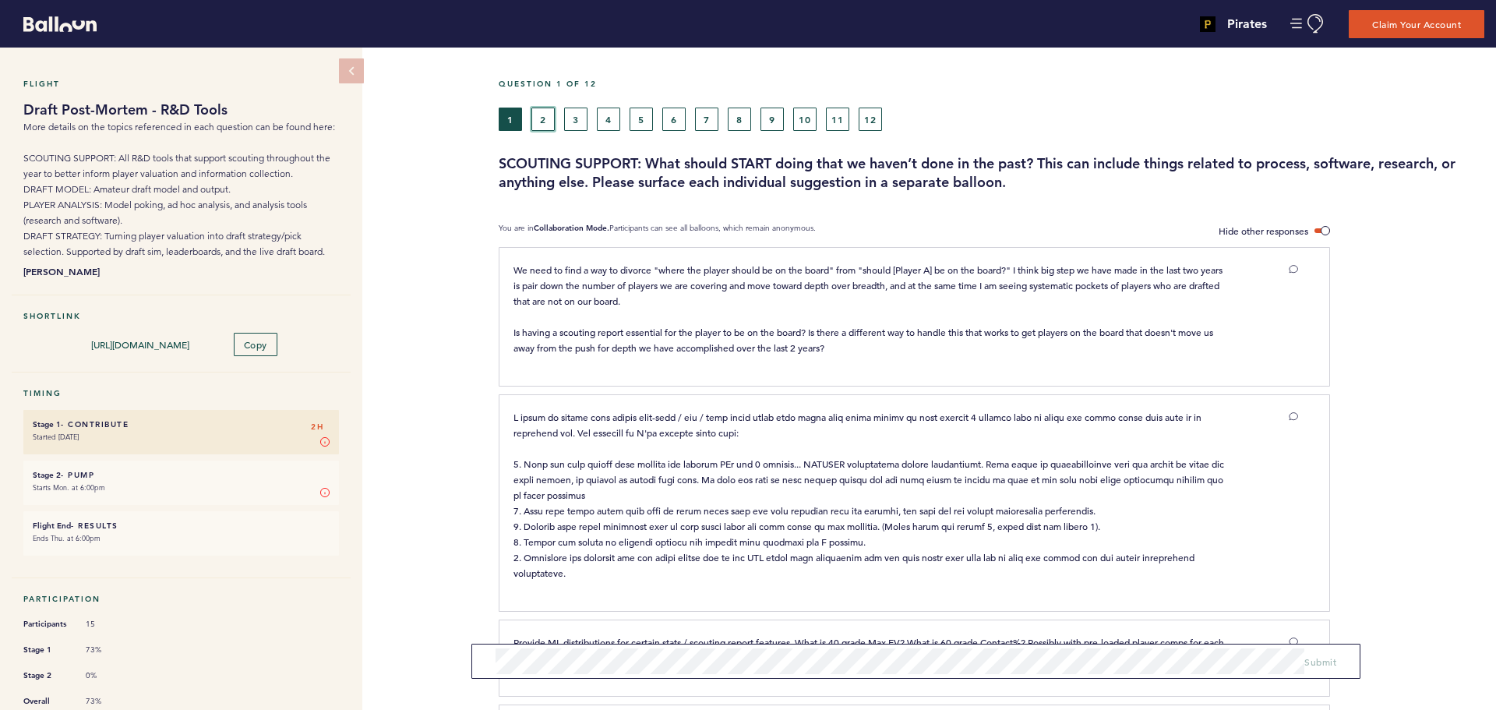
click at [542, 117] on button "2" at bounding box center [542, 119] width 23 height 23
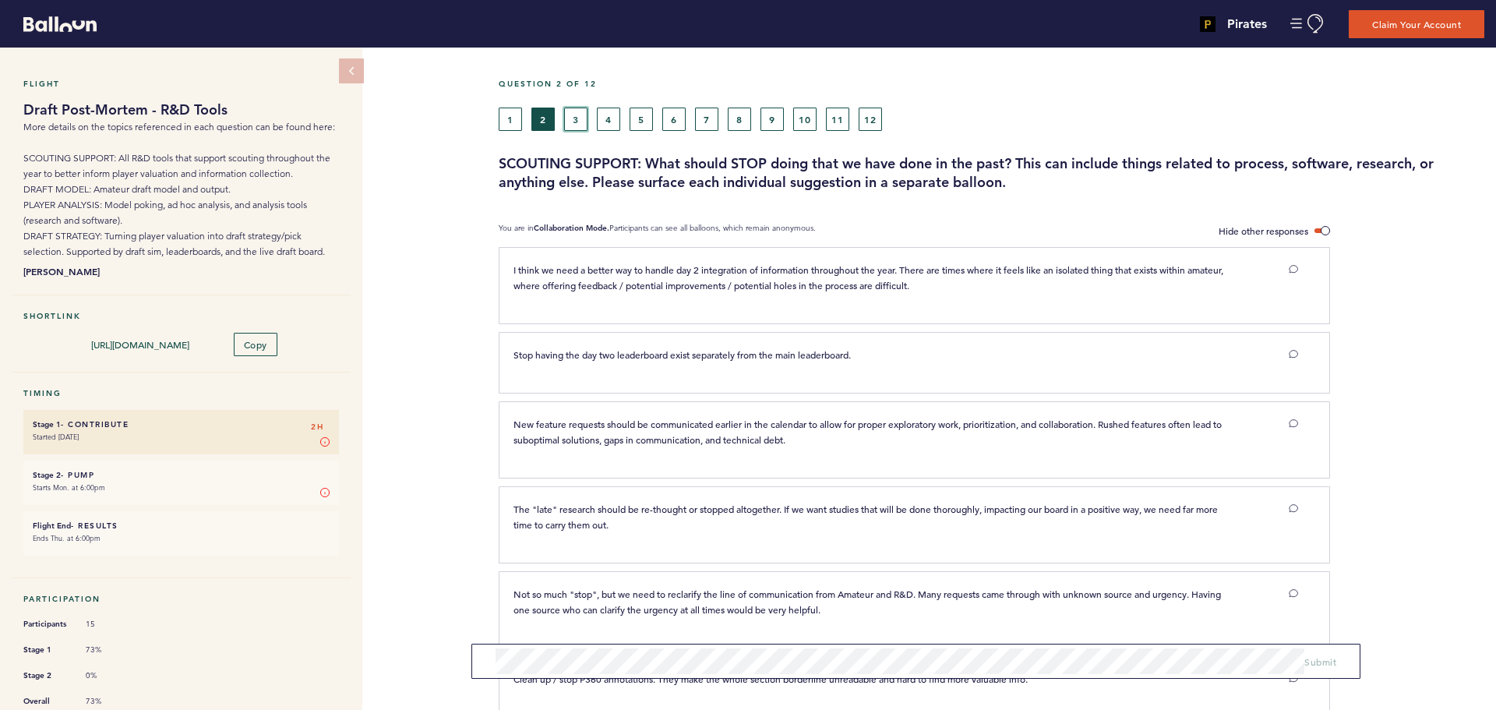
click at [582, 113] on button "3" at bounding box center [575, 119] width 23 height 23
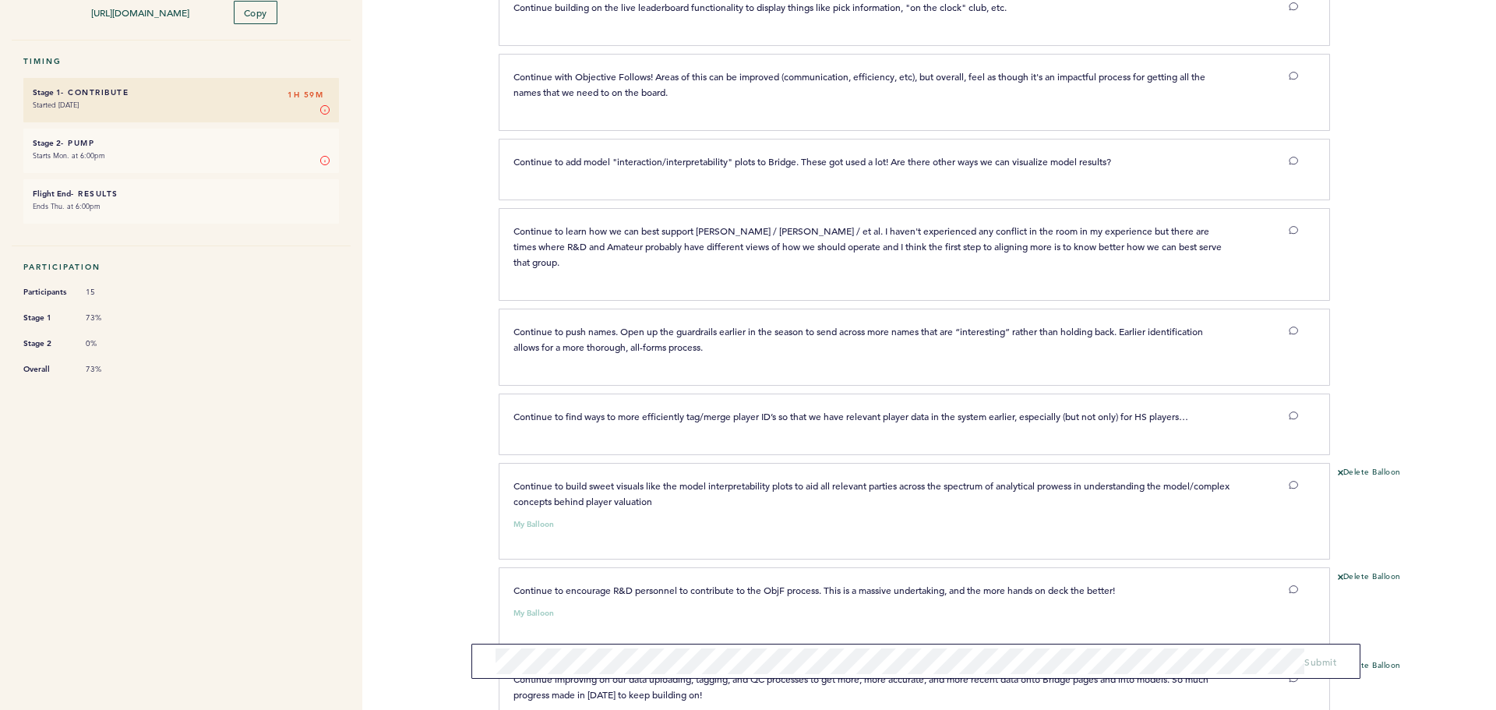
scroll to position [443, 0]
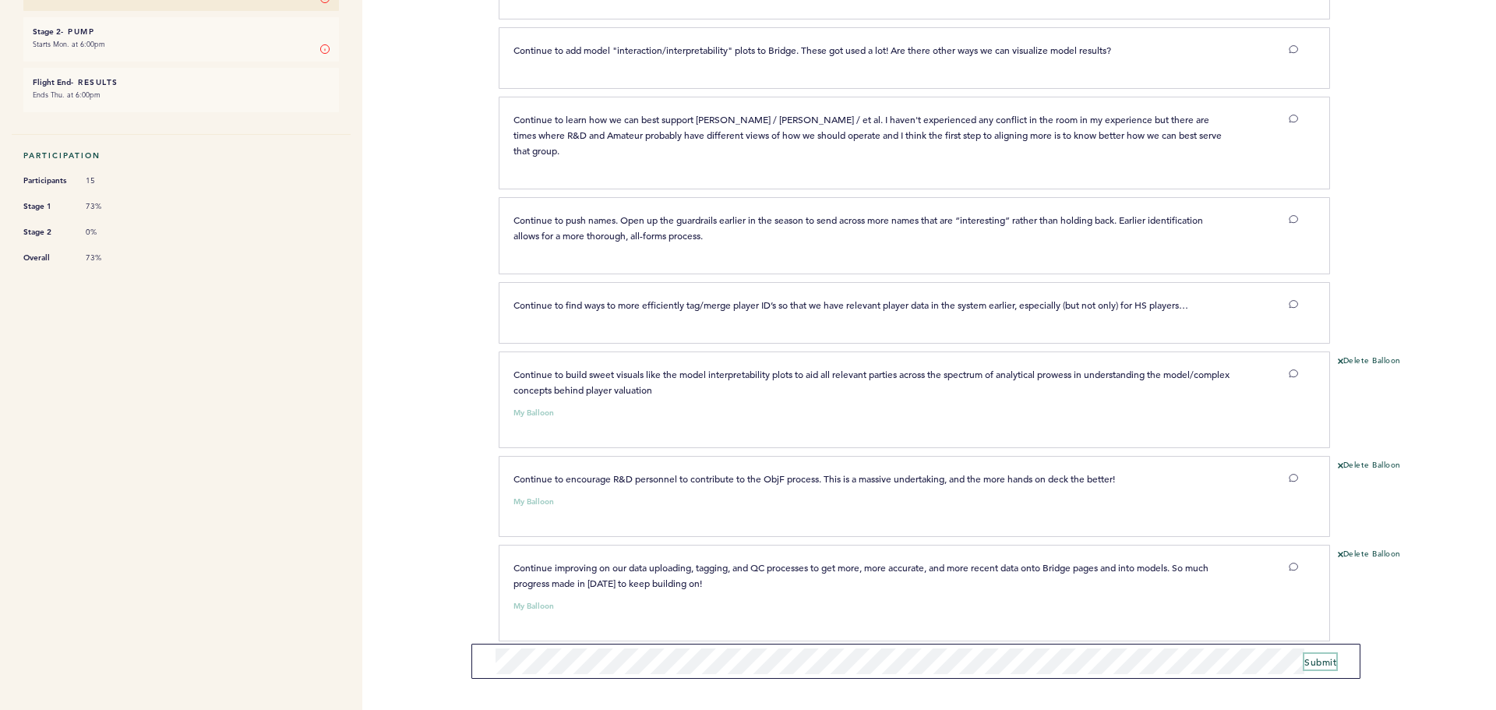
click at [1325, 661] on span "Submit" at bounding box center [1320, 661] width 32 height 12
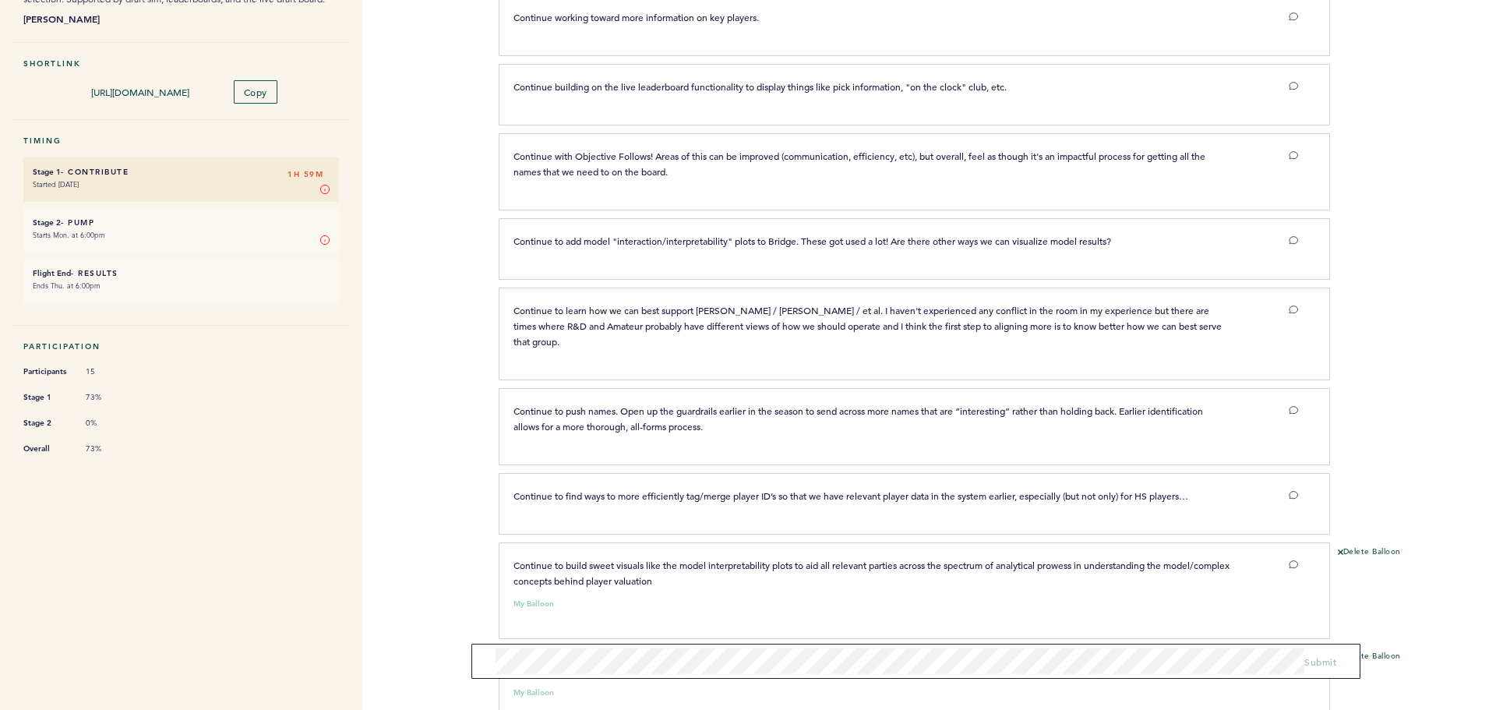
scroll to position [0, 0]
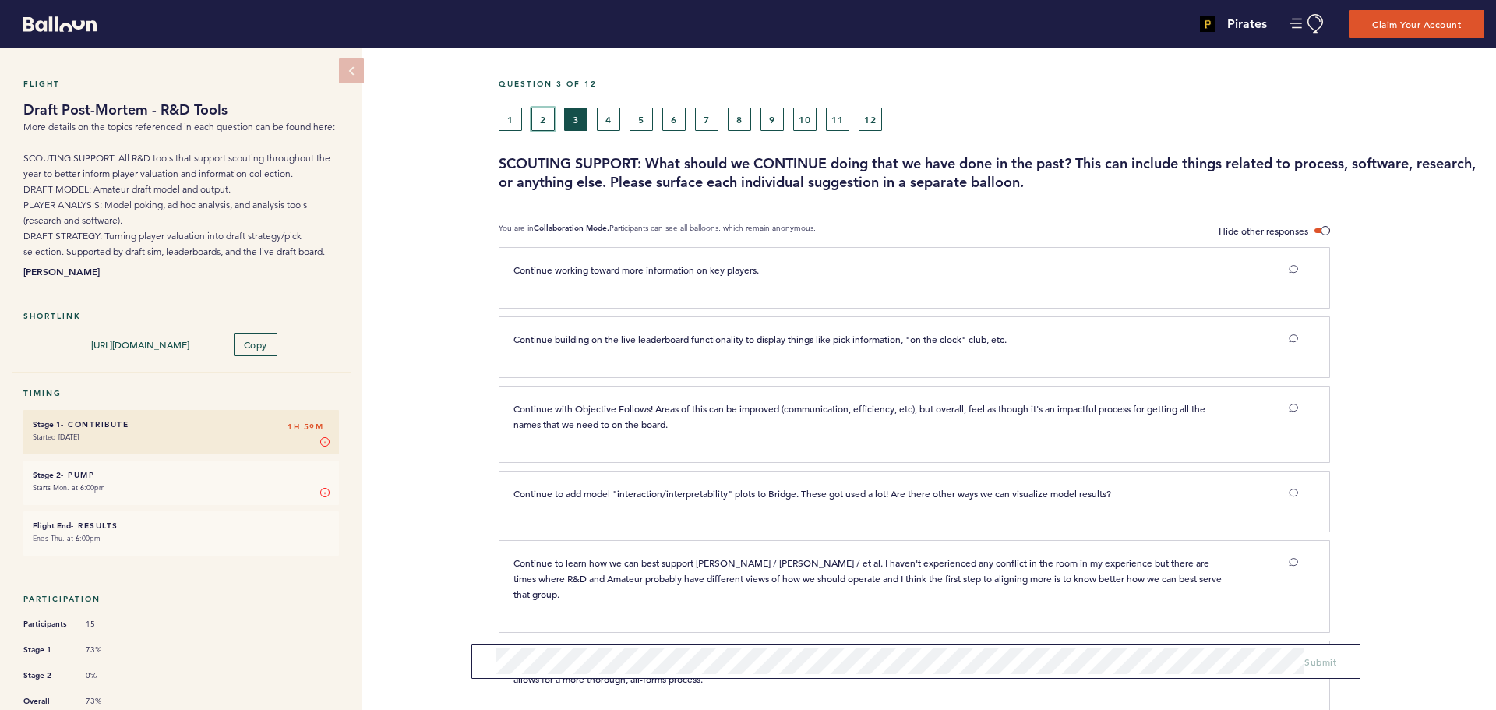
click at [550, 119] on button "2" at bounding box center [542, 119] width 23 height 23
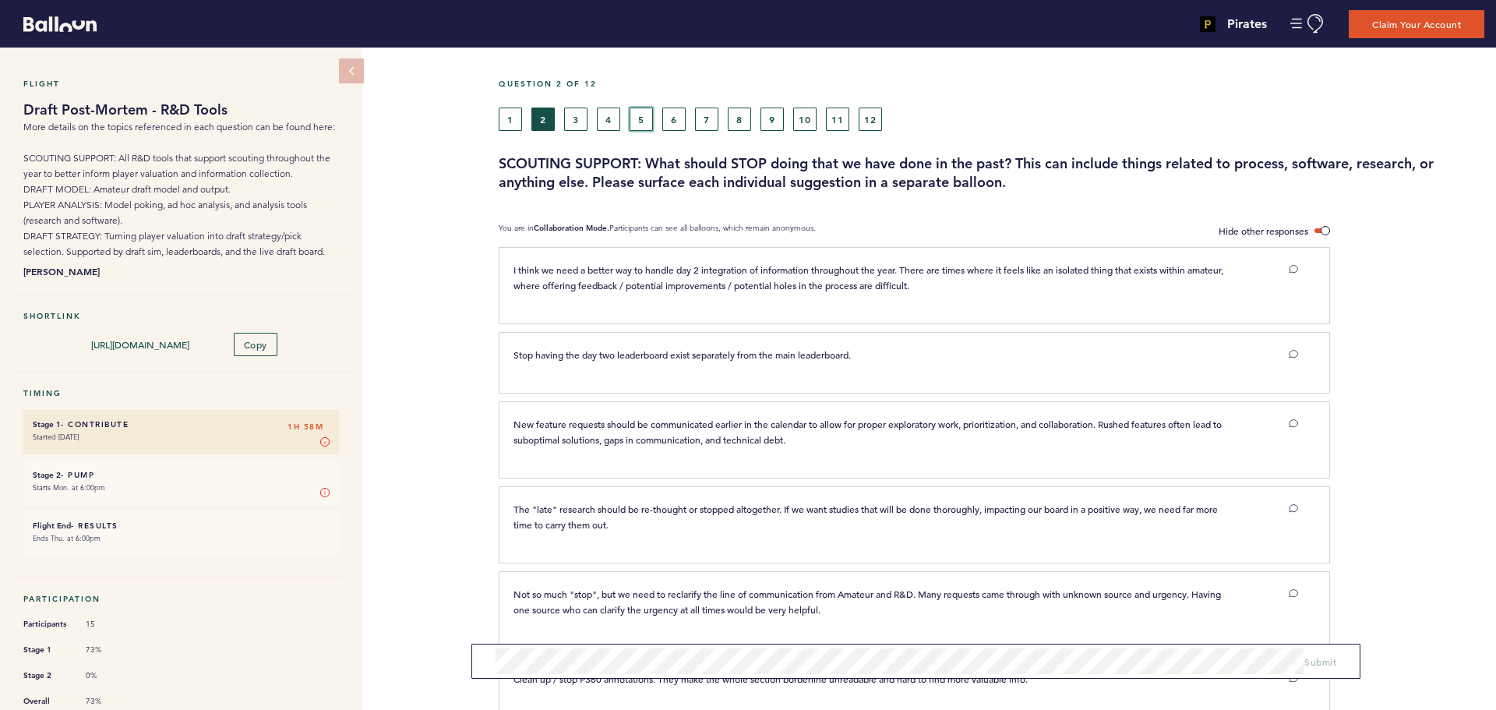
click at [638, 127] on button "5" at bounding box center [641, 119] width 23 height 23
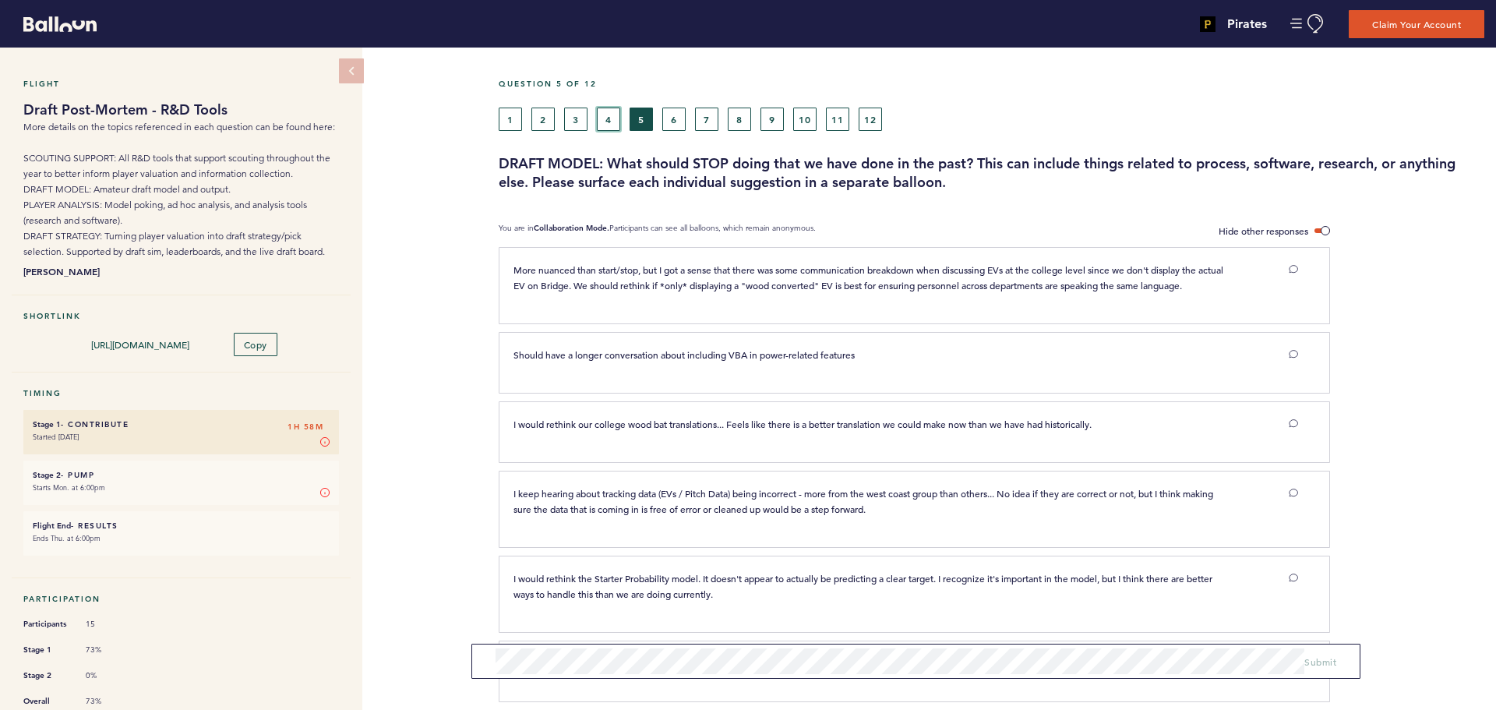
click at [612, 123] on button "4" at bounding box center [608, 119] width 23 height 23
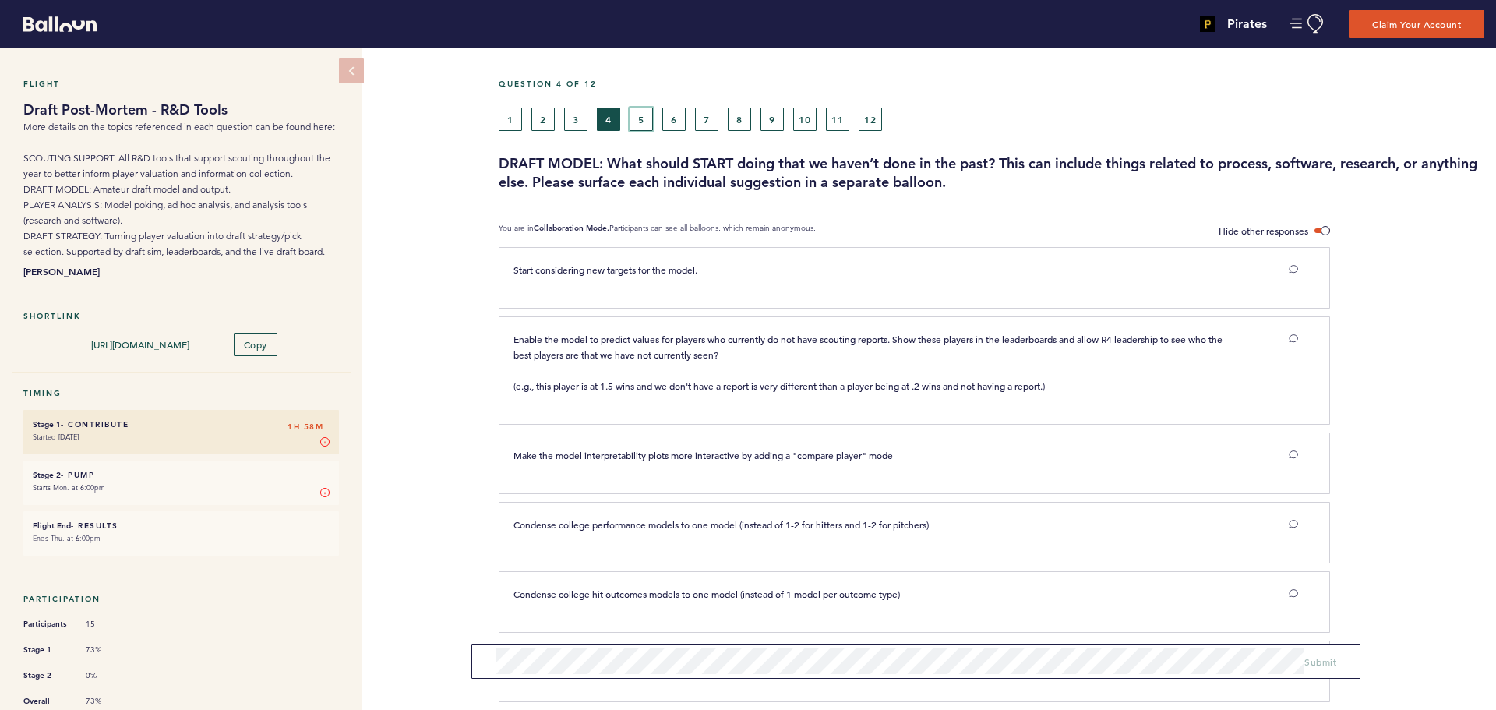
click at [641, 118] on button "5" at bounding box center [641, 119] width 23 height 23
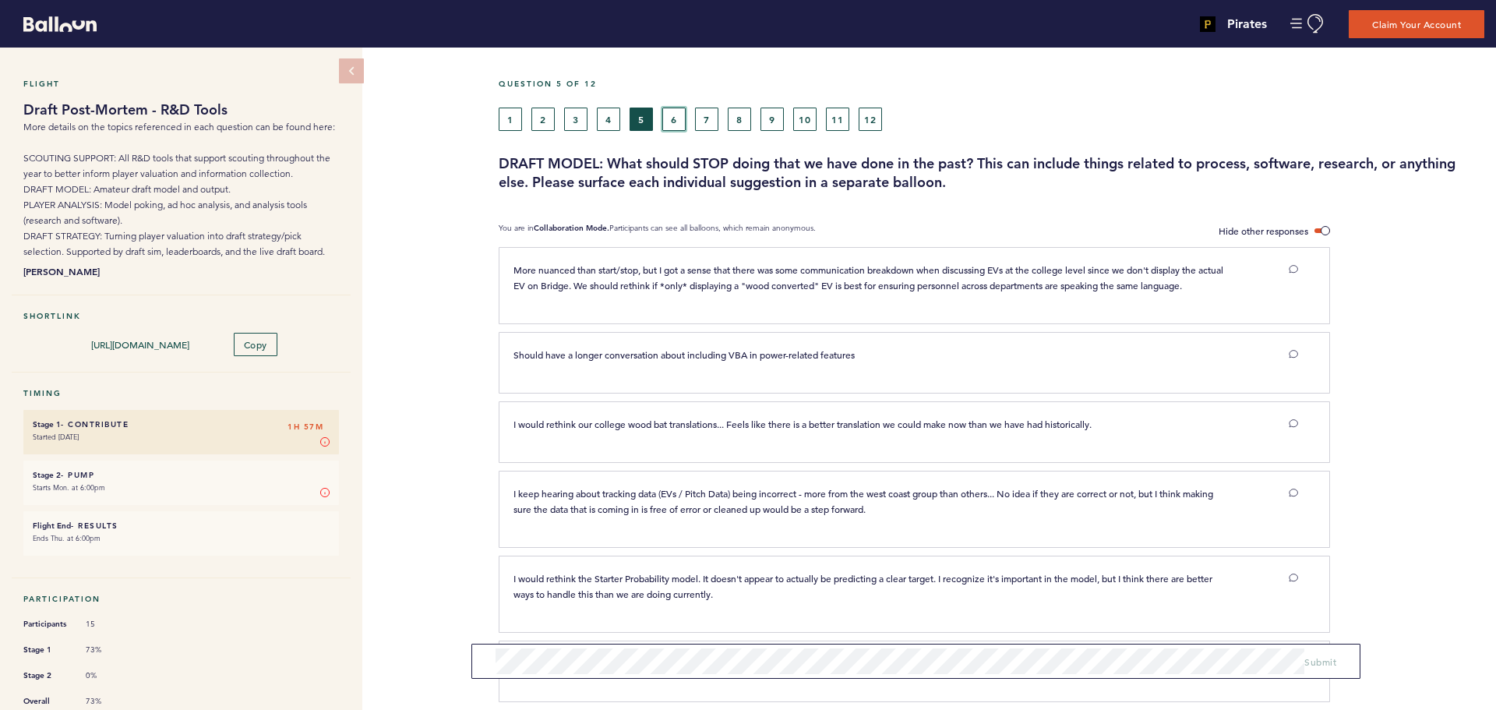
click at [669, 119] on button "6" at bounding box center [673, 119] width 23 height 23
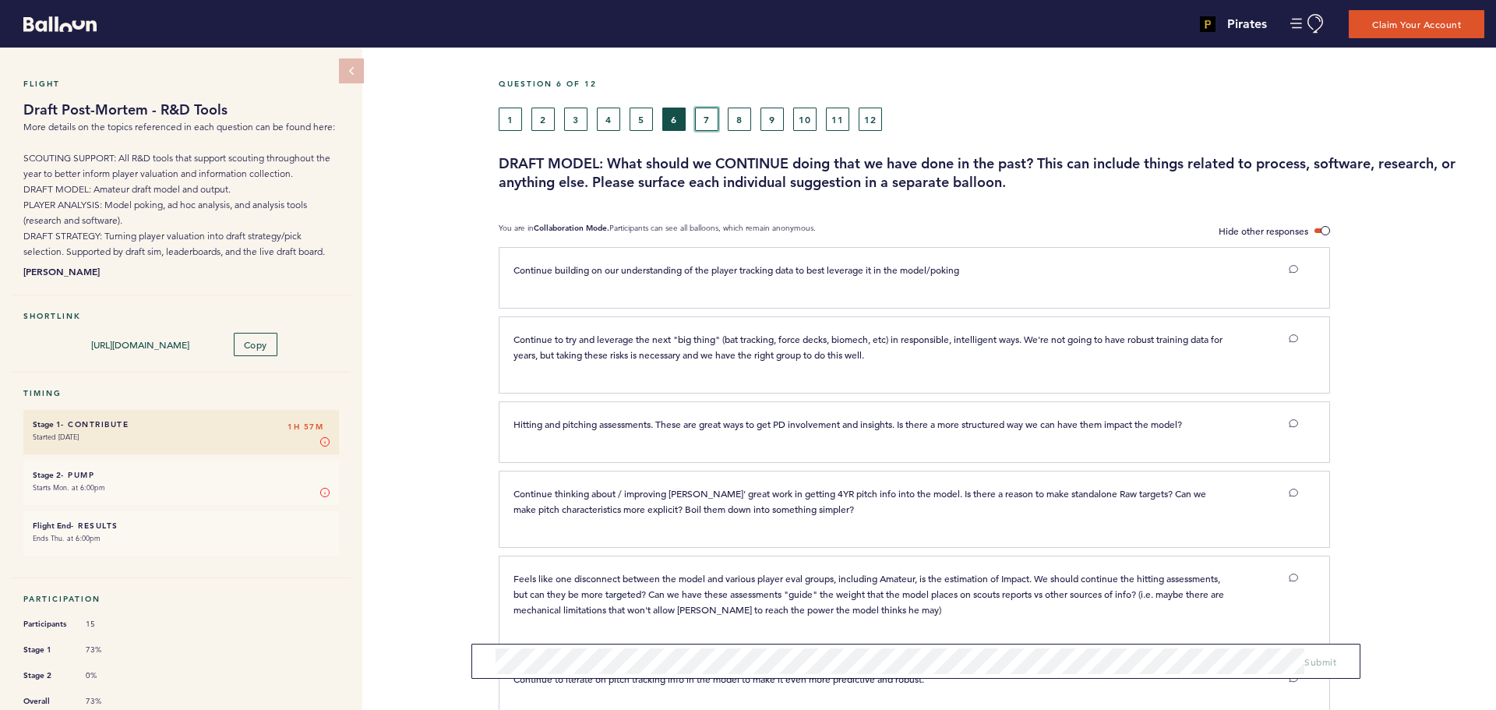
click at [703, 119] on button "7" at bounding box center [706, 119] width 23 height 23
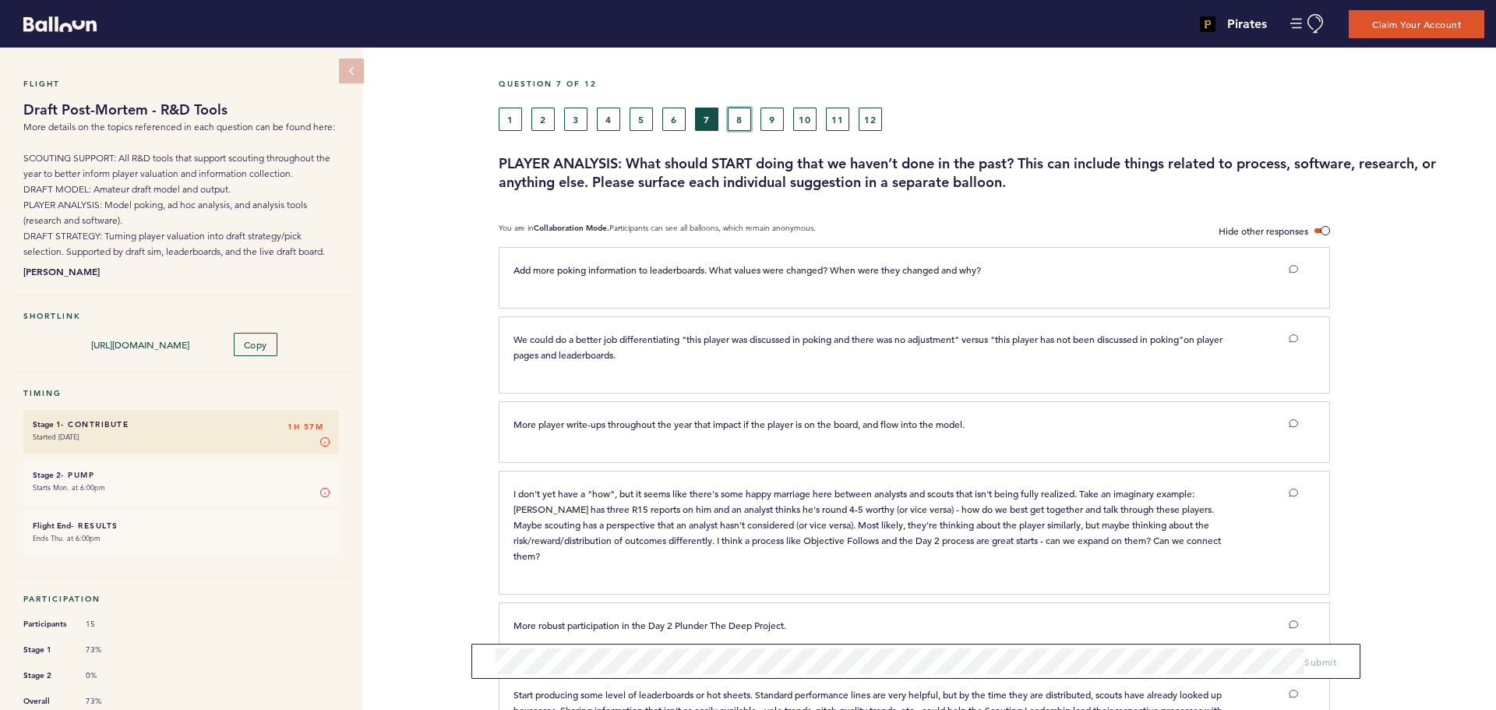
click at [736, 122] on button "8" at bounding box center [739, 119] width 23 height 23
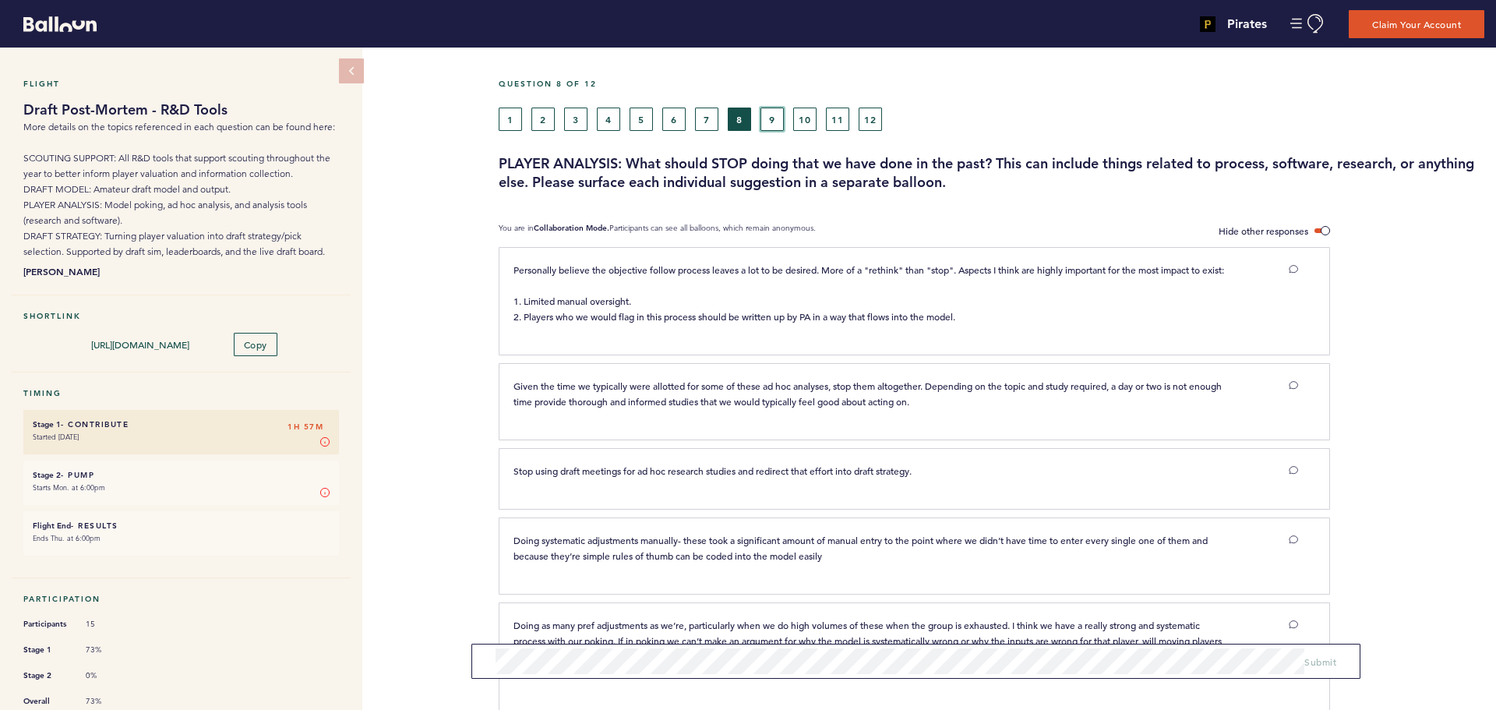
click at [769, 123] on button "9" at bounding box center [772, 119] width 23 height 23
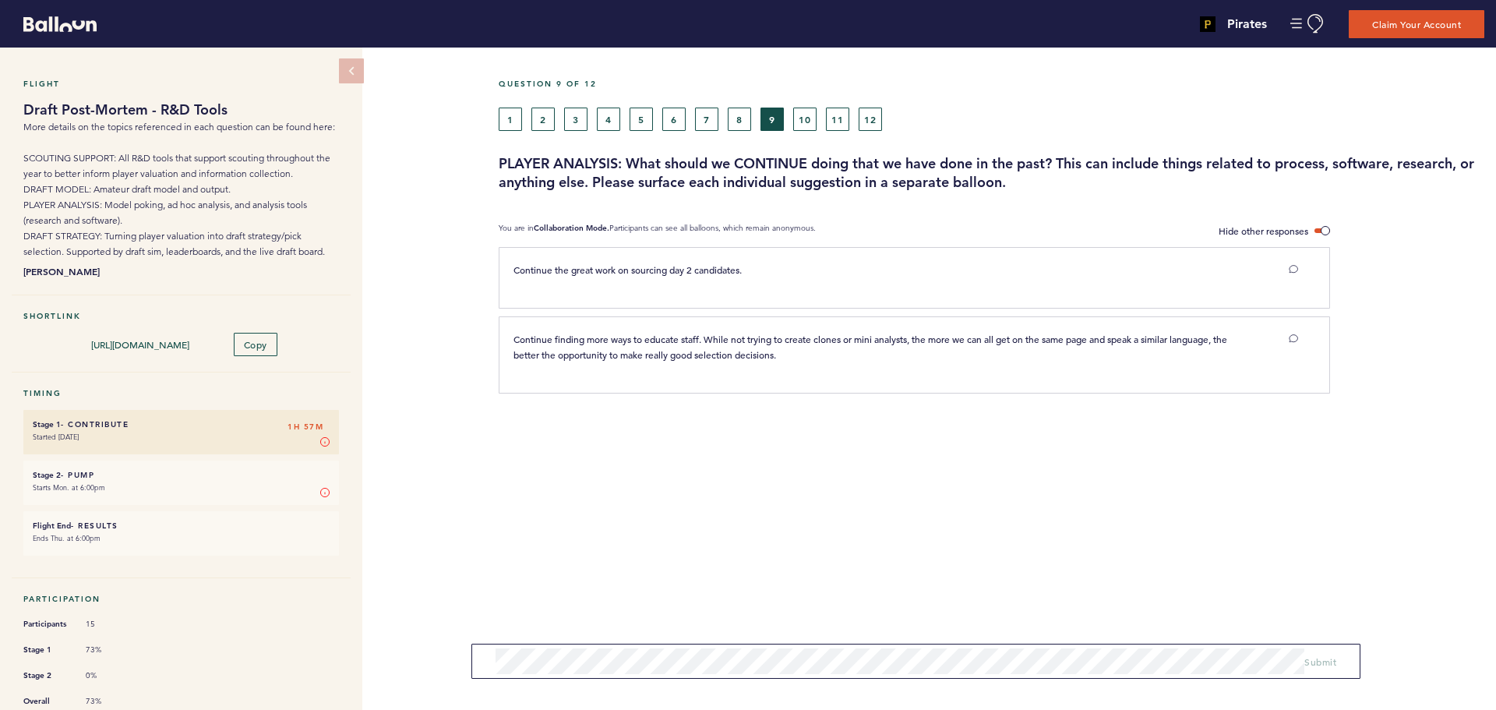
click at [821, 126] on div "1 2 3 4 5 6 7 8 9 10 11 12" at bounding box center [865, 119] width 733 height 23
click at [815, 126] on button "10" at bounding box center [804, 119] width 23 height 23
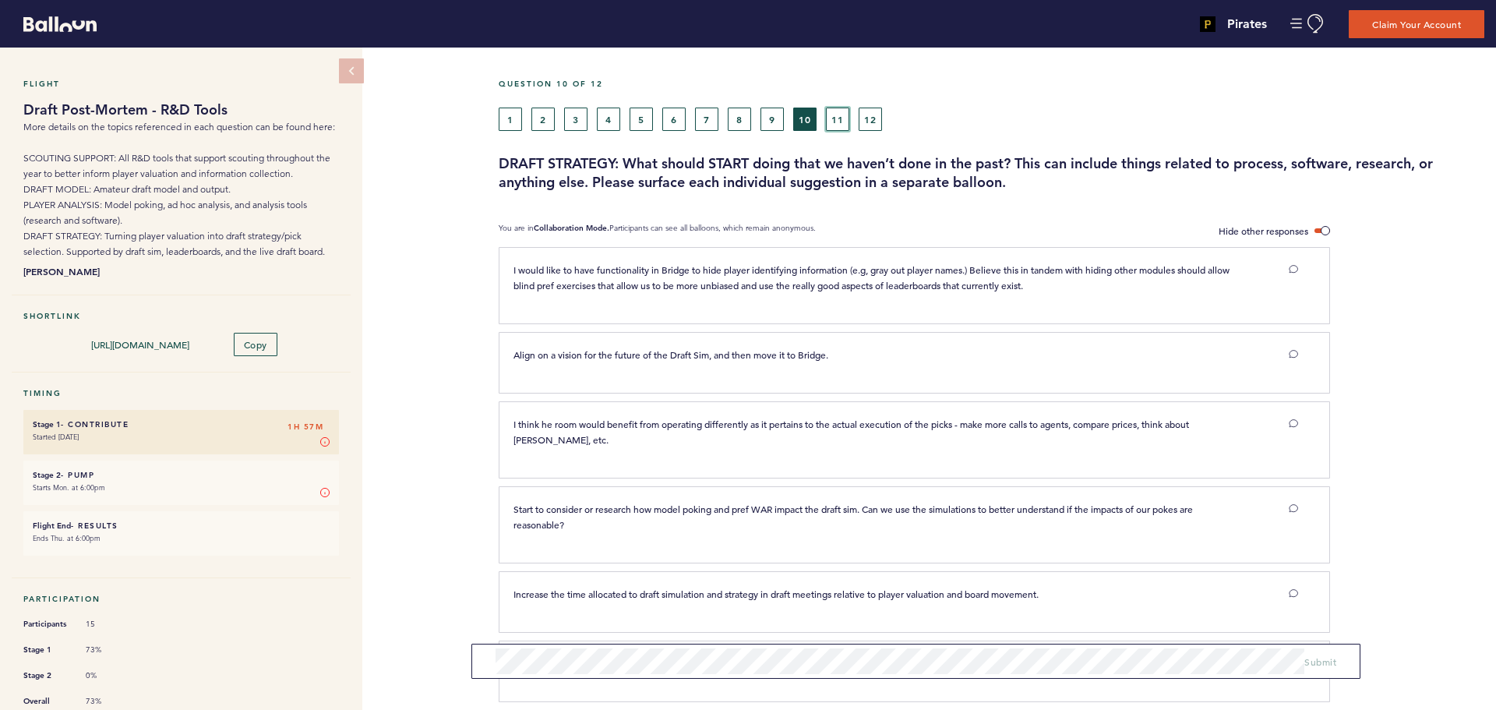
click at [838, 110] on button "11" at bounding box center [837, 119] width 23 height 23
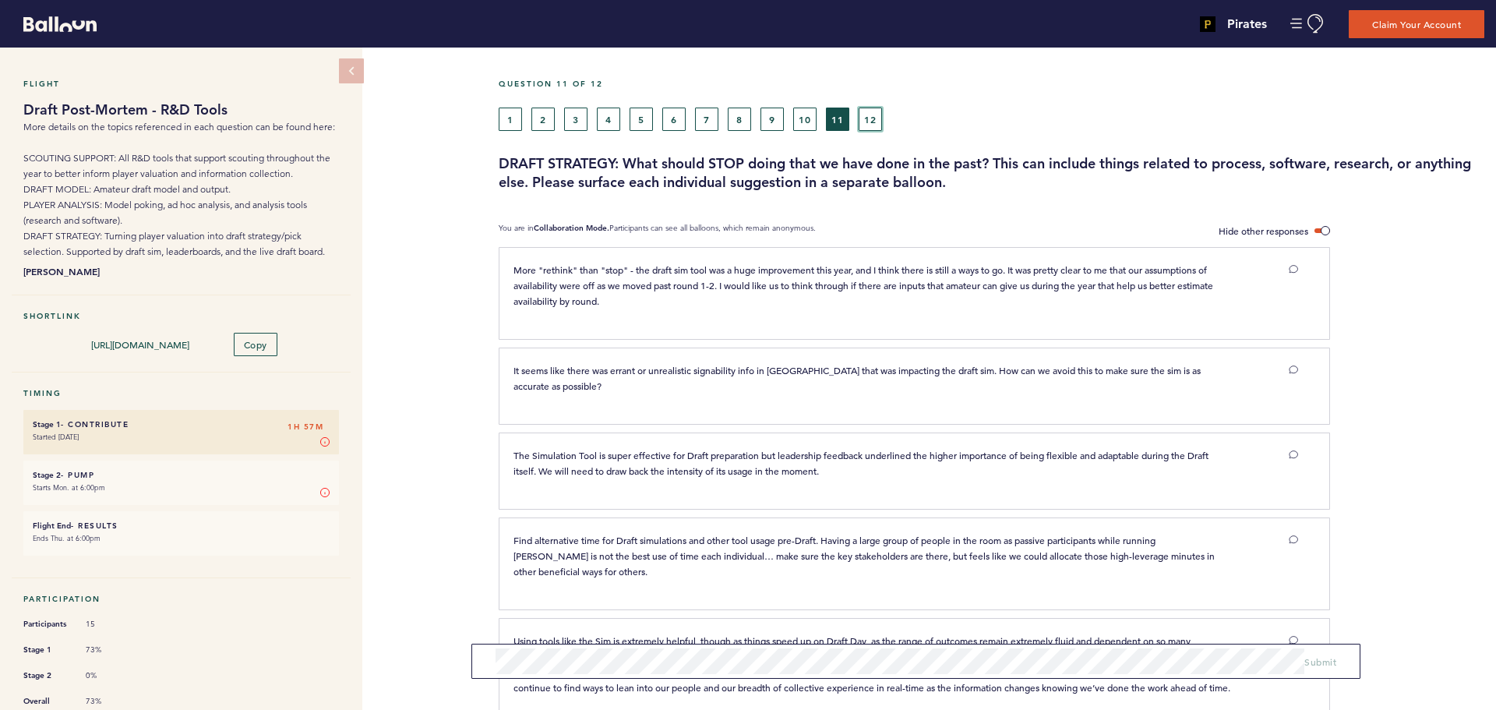
click at [859, 119] on button "12" at bounding box center [870, 119] width 23 height 23
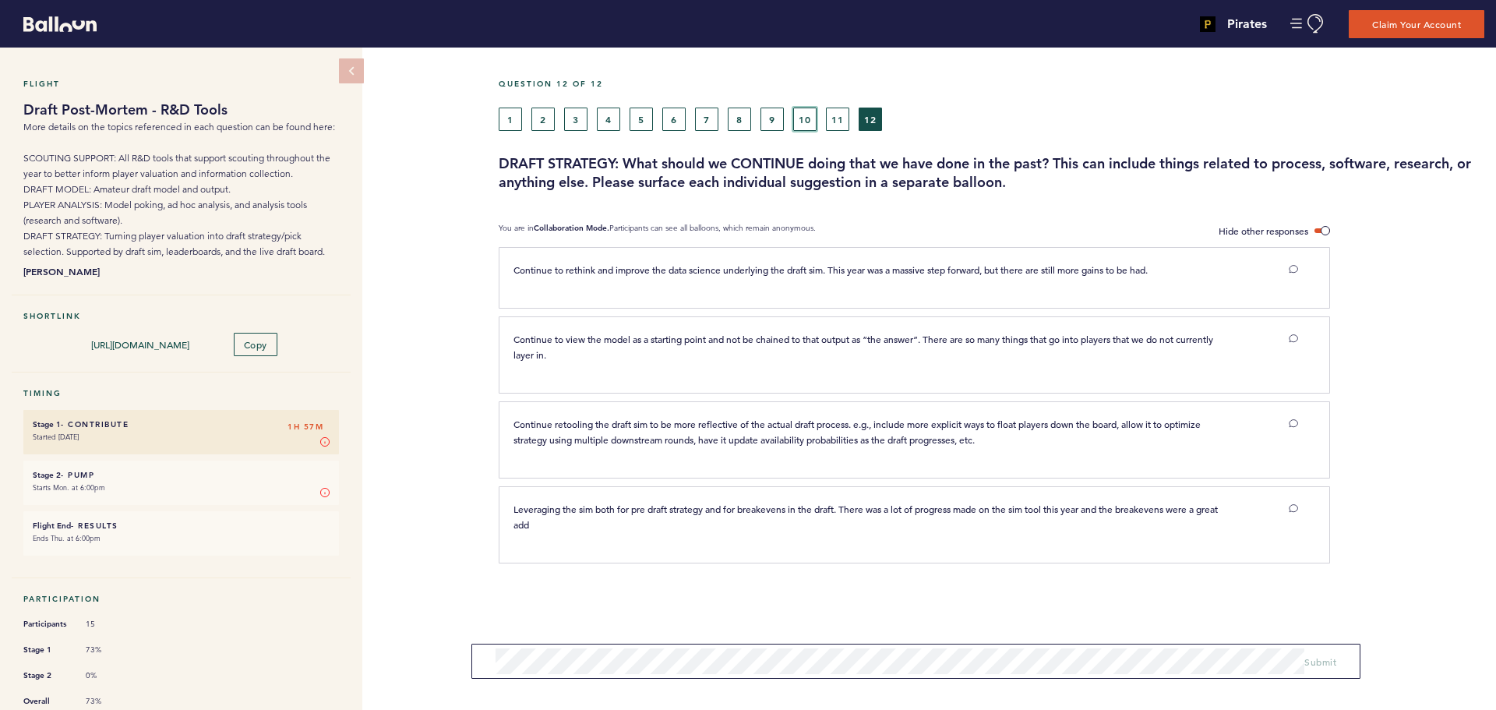
click at [814, 118] on button "10" at bounding box center [804, 119] width 23 height 23
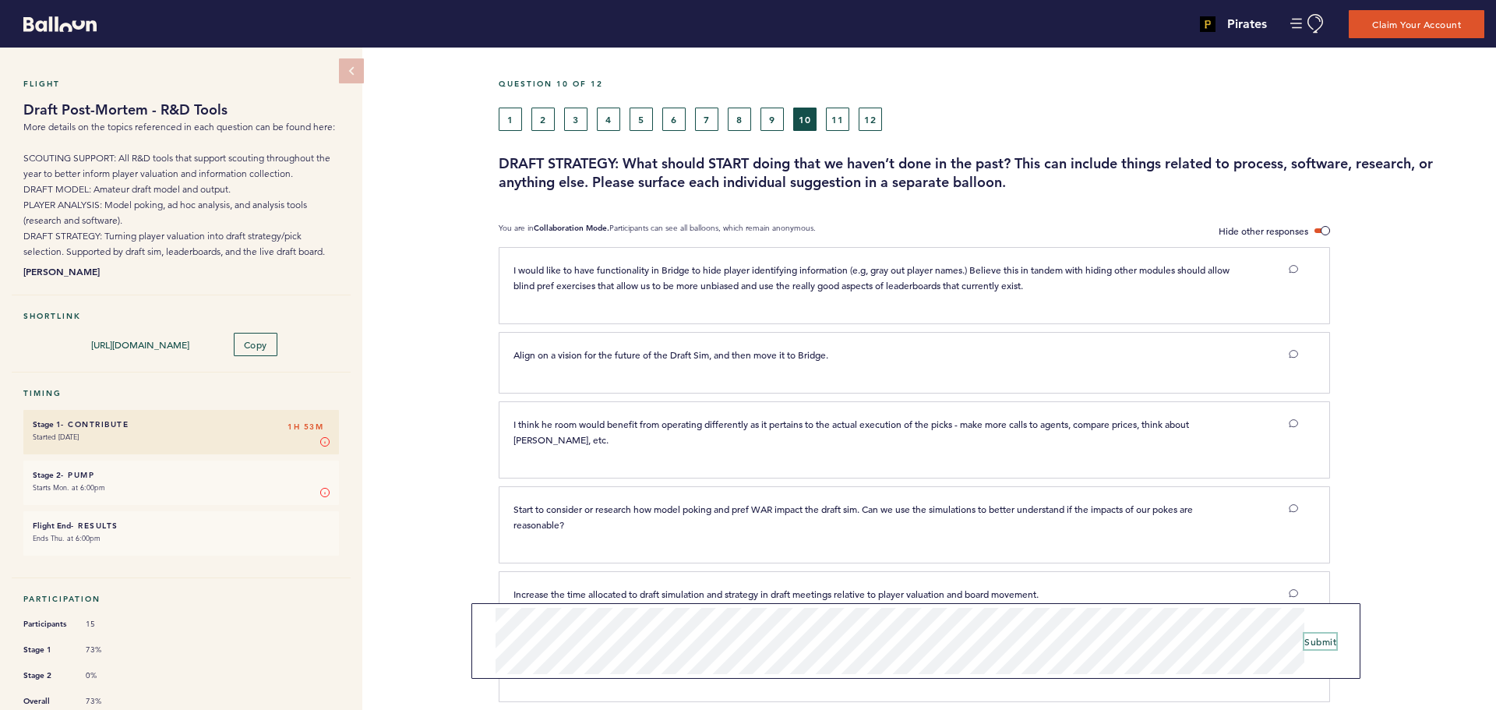
click at [1320, 641] on span "Submit" at bounding box center [1320, 641] width 32 height 12
click at [848, 119] on button "11" at bounding box center [837, 119] width 23 height 23
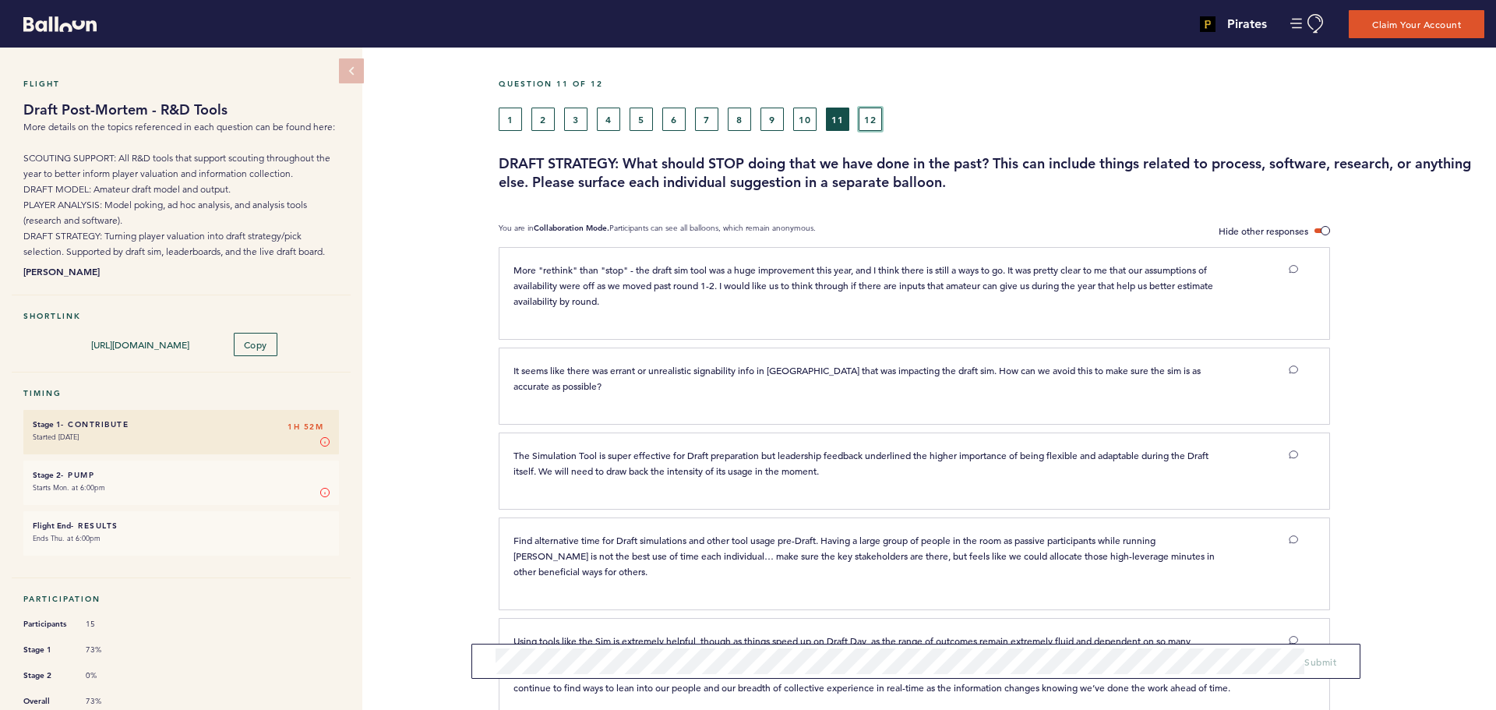
click at [861, 121] on button "12" at bounding box center [870, 119] width 23 height 23
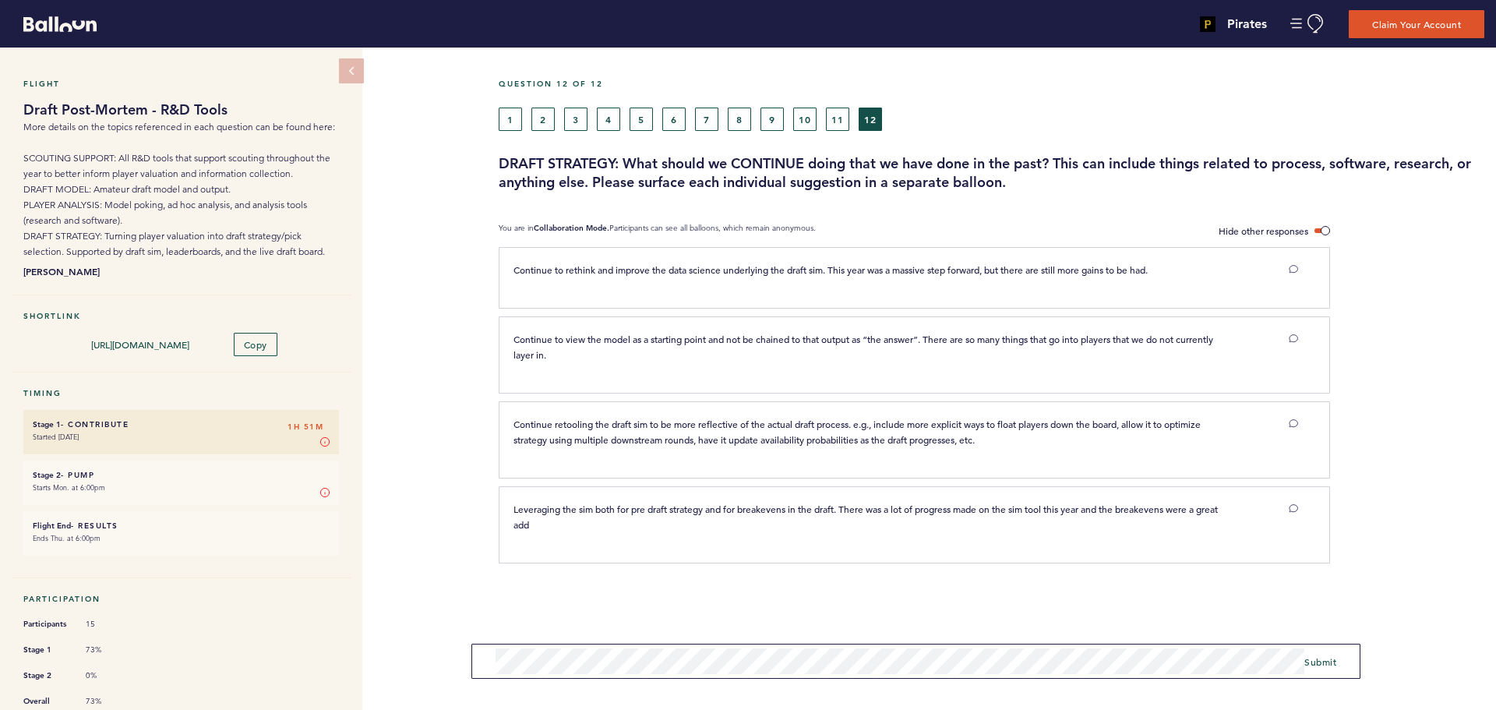
click at [478, 669] on form "Submit" at bounding box center [915, 661] width 889 height 35
click at [431, 664] on div "Flight Draft Post-Mortem - R&D Tools More details on the topics referenced in e…" at bounding box center [748, 379] width 1496 height 662
click at [806, 115] on button "10" at bounding box center [804, 119] width 23 height 23
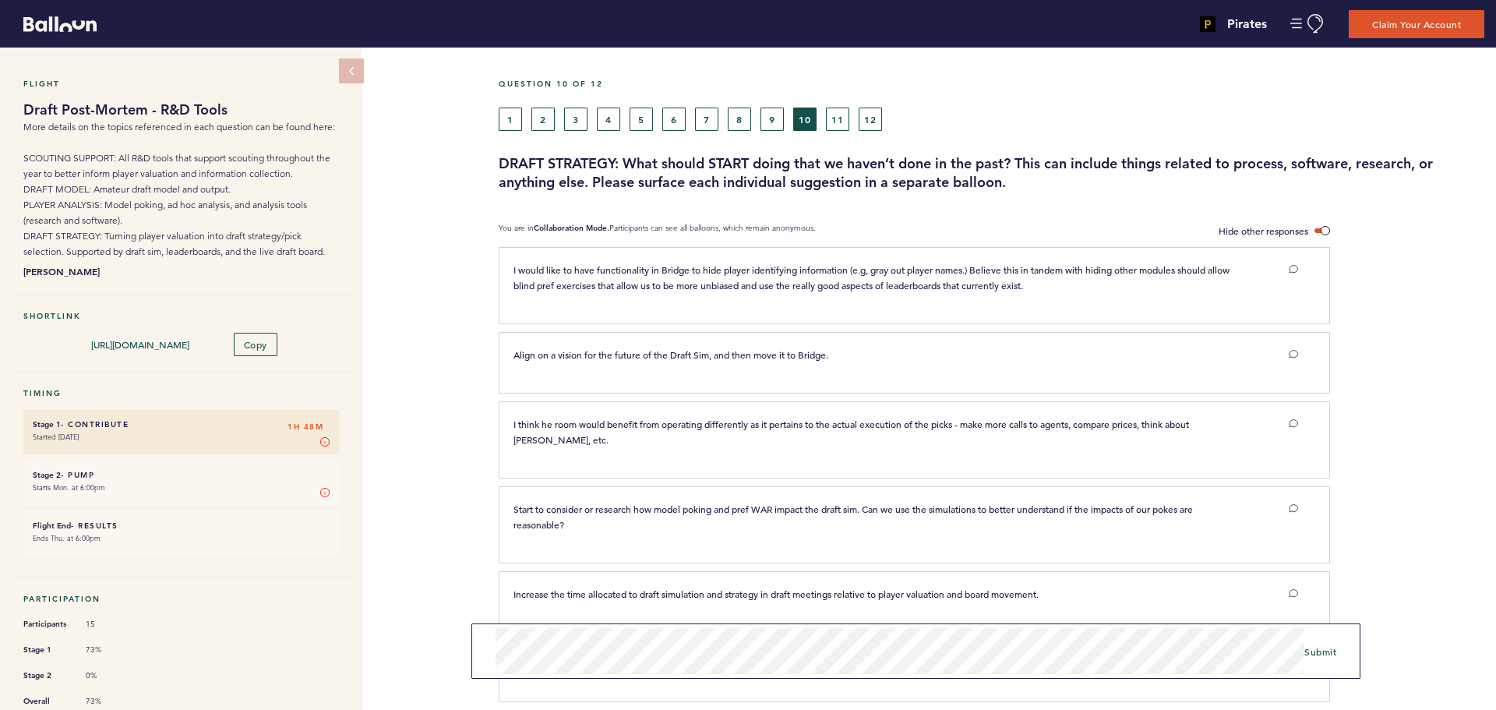
click at [1327, 641] on form "Submit" at bounding box center [915, 650] width 889 height 55
click at [1324, 655] on span "Submit" at bounding box center [1320, 651] width 32 height 12
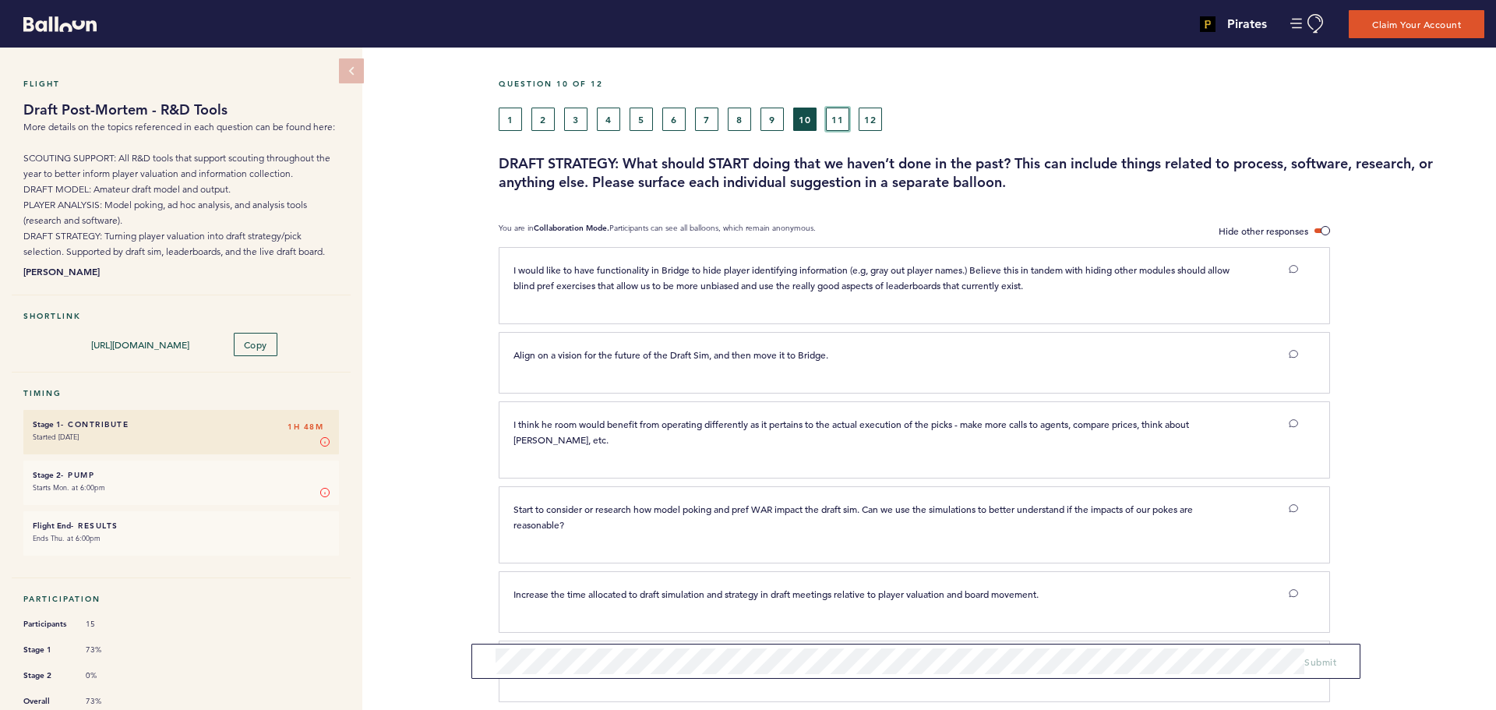
click at [844, 113] on button "11" at bounding box center [837, 119] width 23 height 23
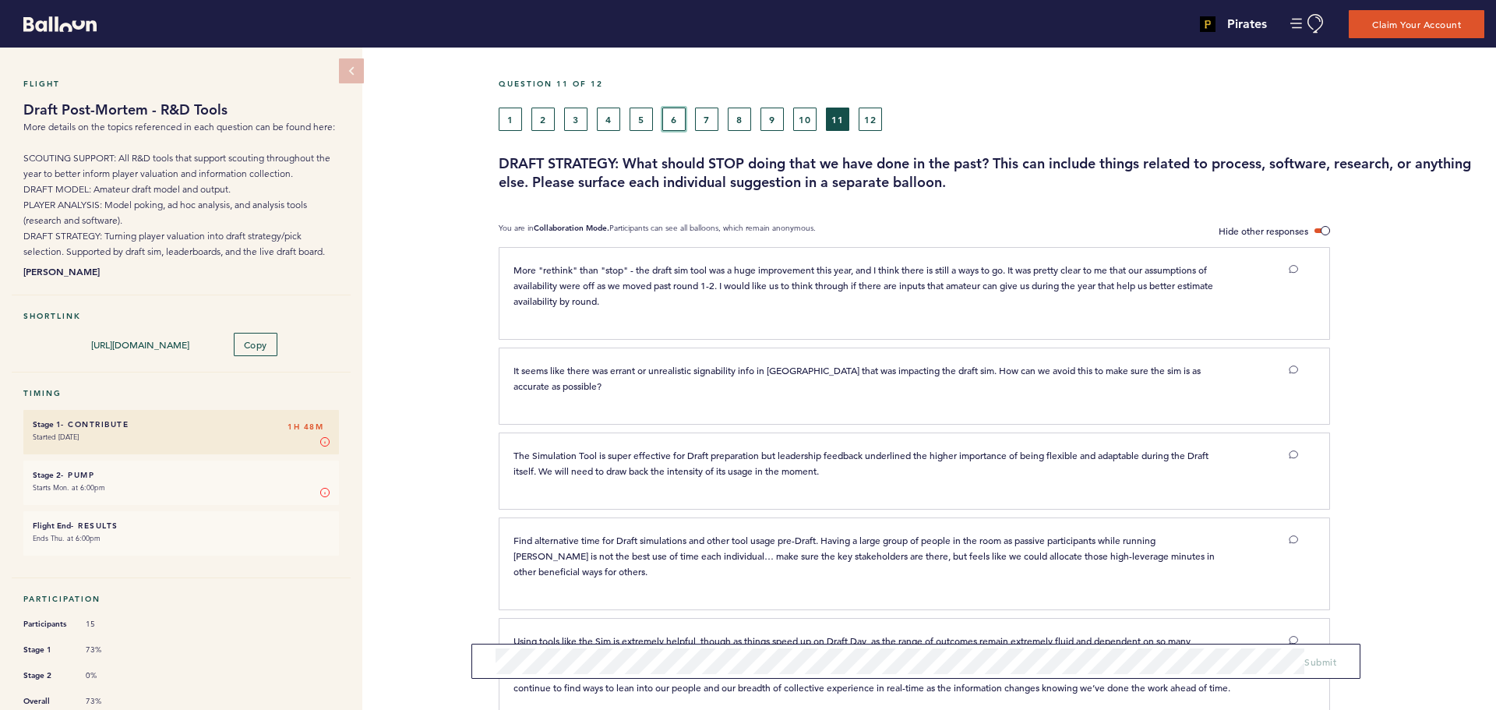
click at [676, 118] on button "6" at bounding box center [673, 119] width 23 height 23
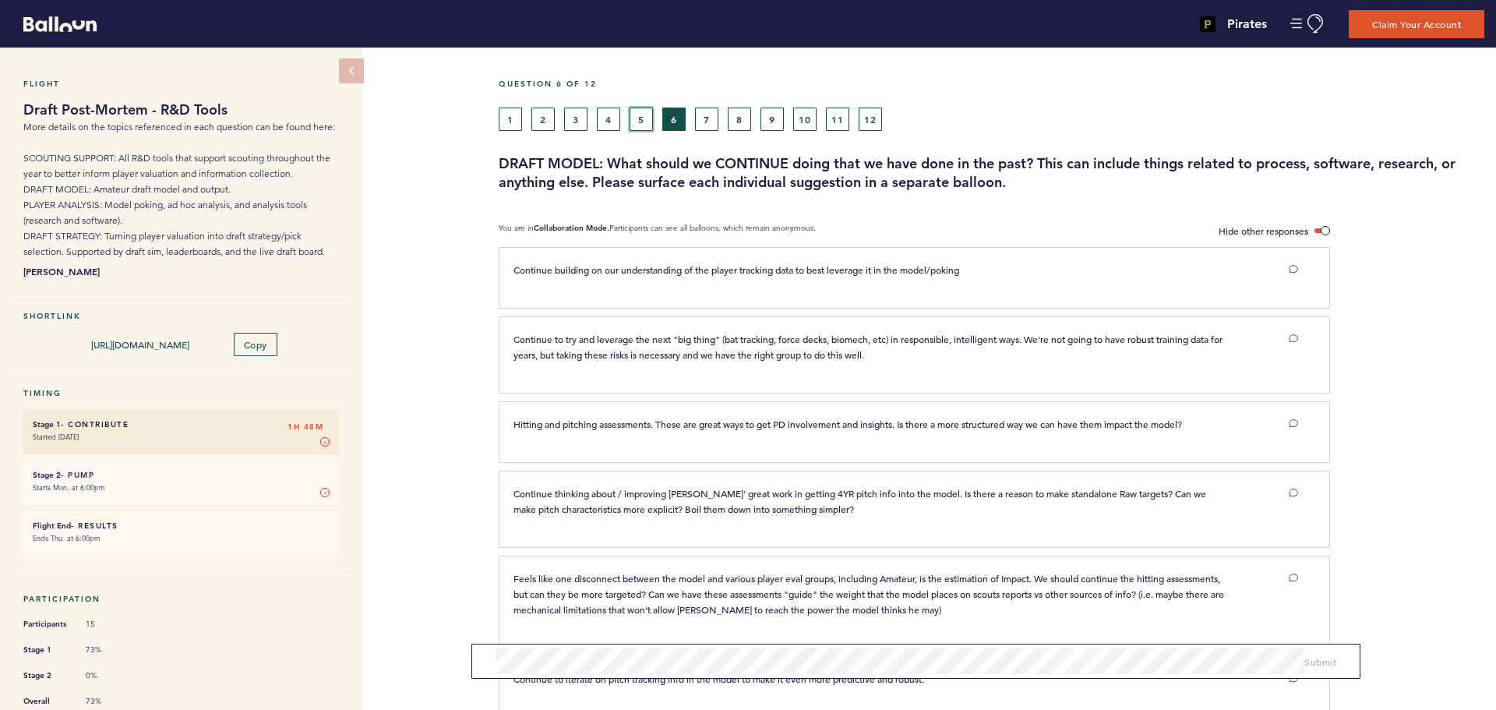
click at [638, 119] on button "5" at bounding box center [641, 119] width 23 height 23
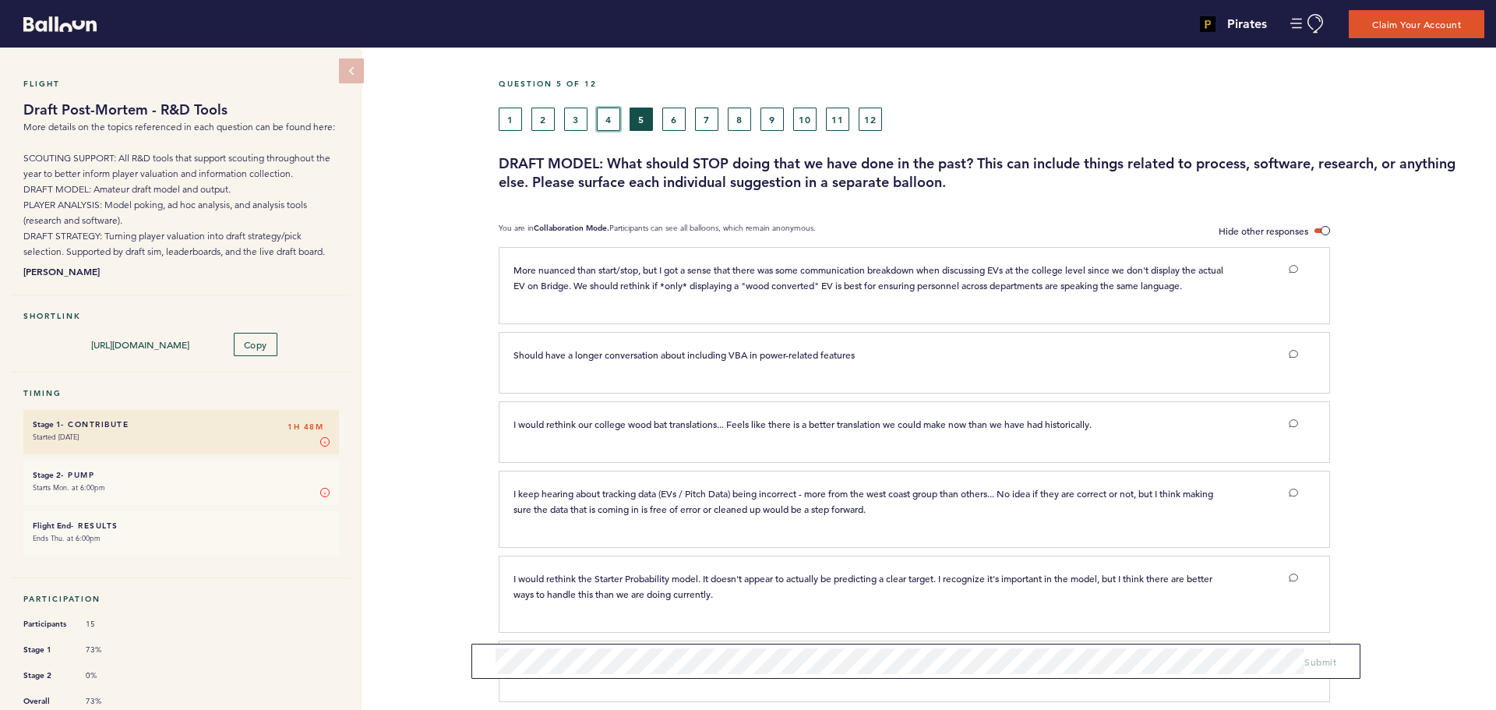
click at [610, 120] on button "4" at bounding box center [608, 119] width 23 height 23
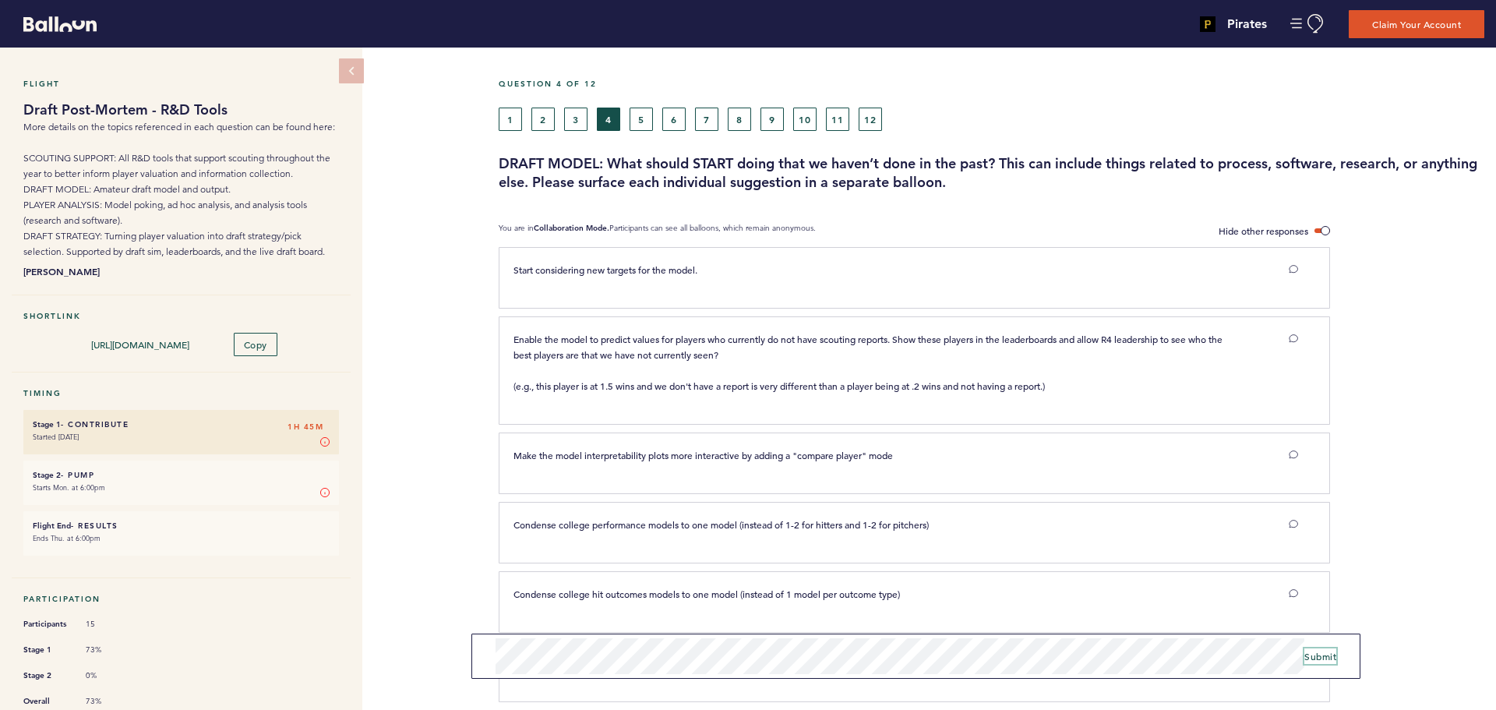
click at [1328, 659] on span "Submit" at bounding box center [1320, 656] width 32 height 12
click at [644, 121] on button "5" at bounding box center [641, 119] width 23 height 23
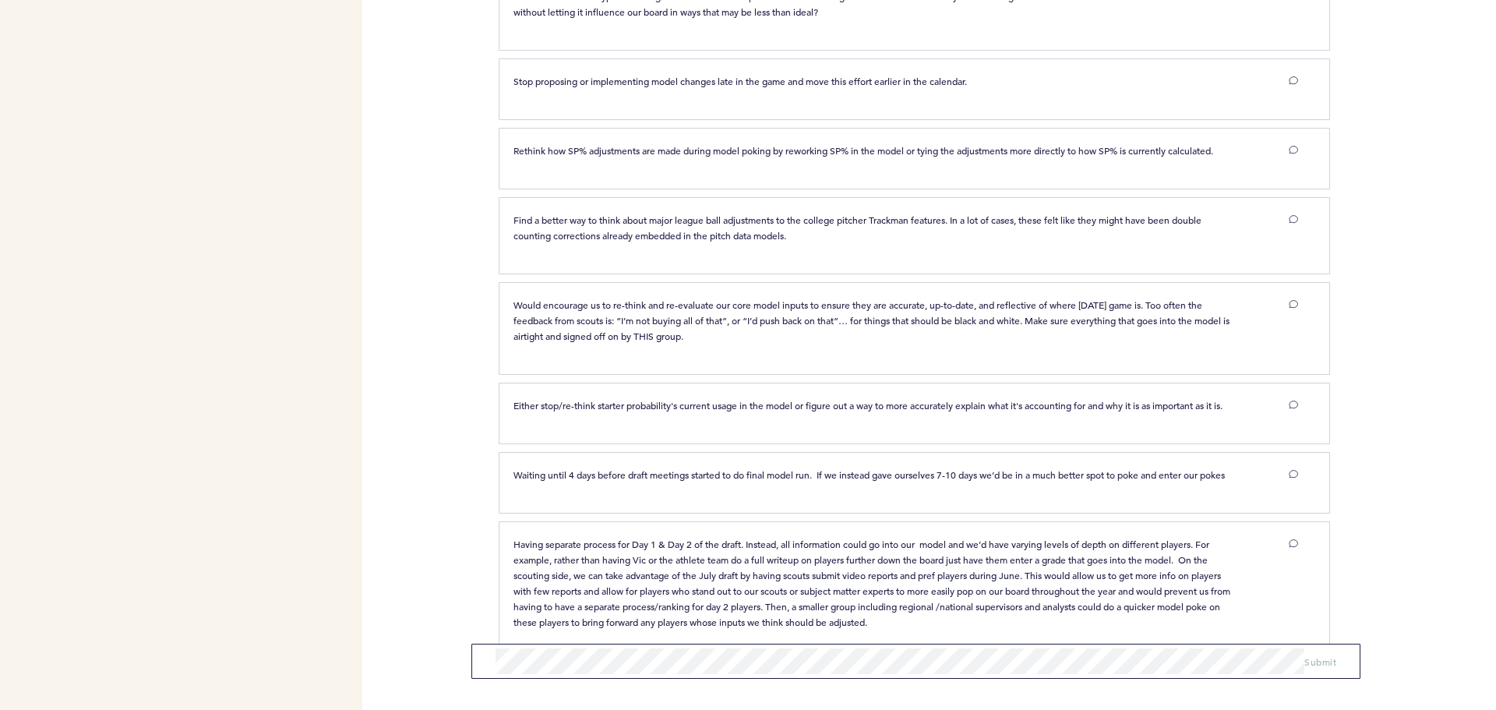
scroll to position [872, 0]
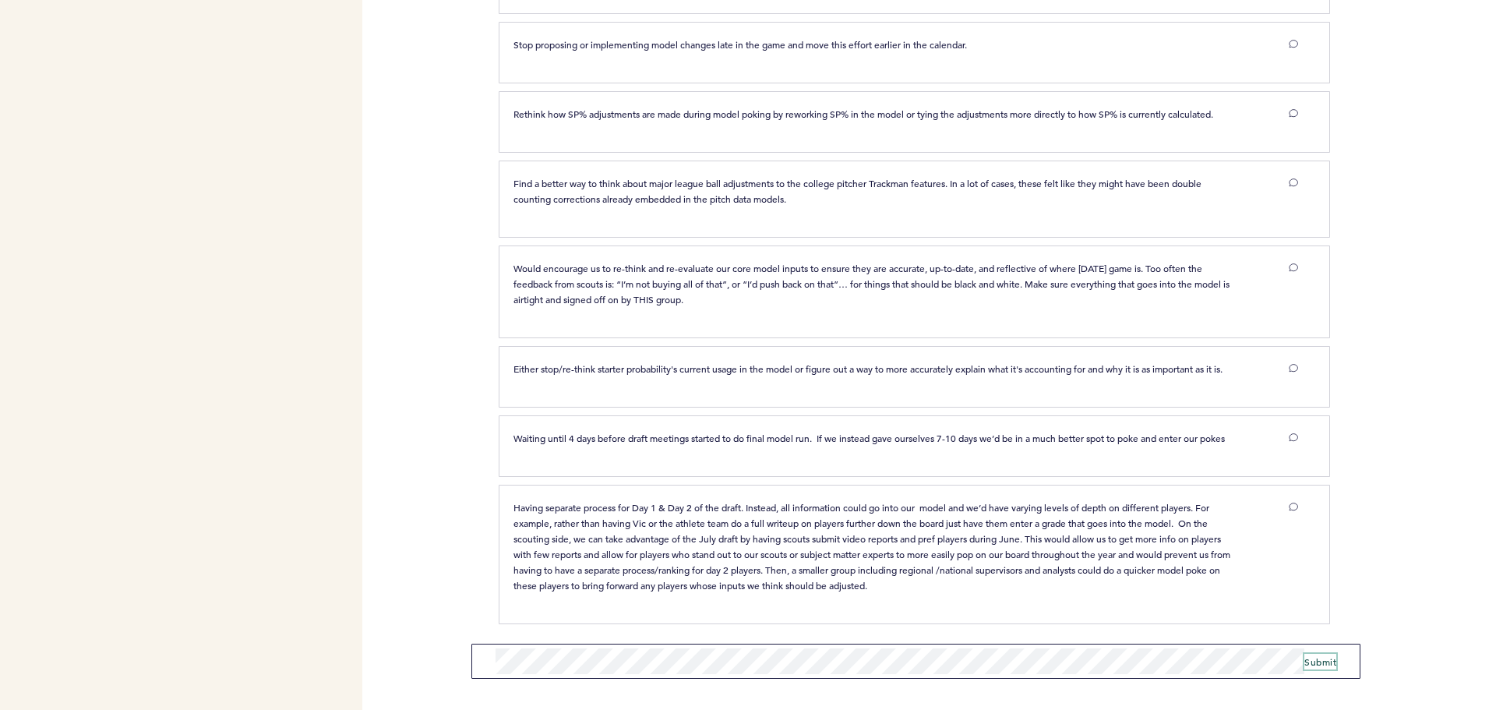
click at [1311, 665] on span "Submit" at bounding box center [1320, 661] width 32 height 12
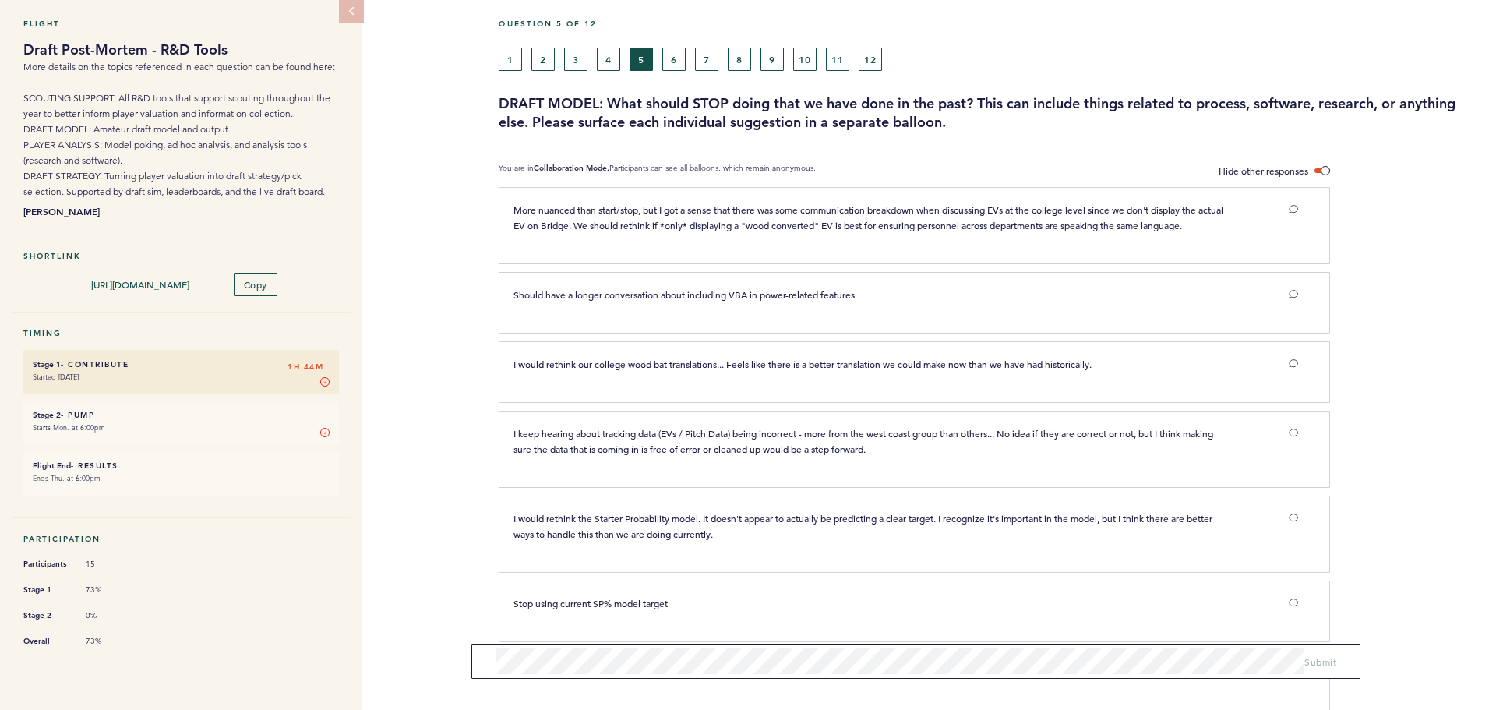
scroll to position [26, 0]
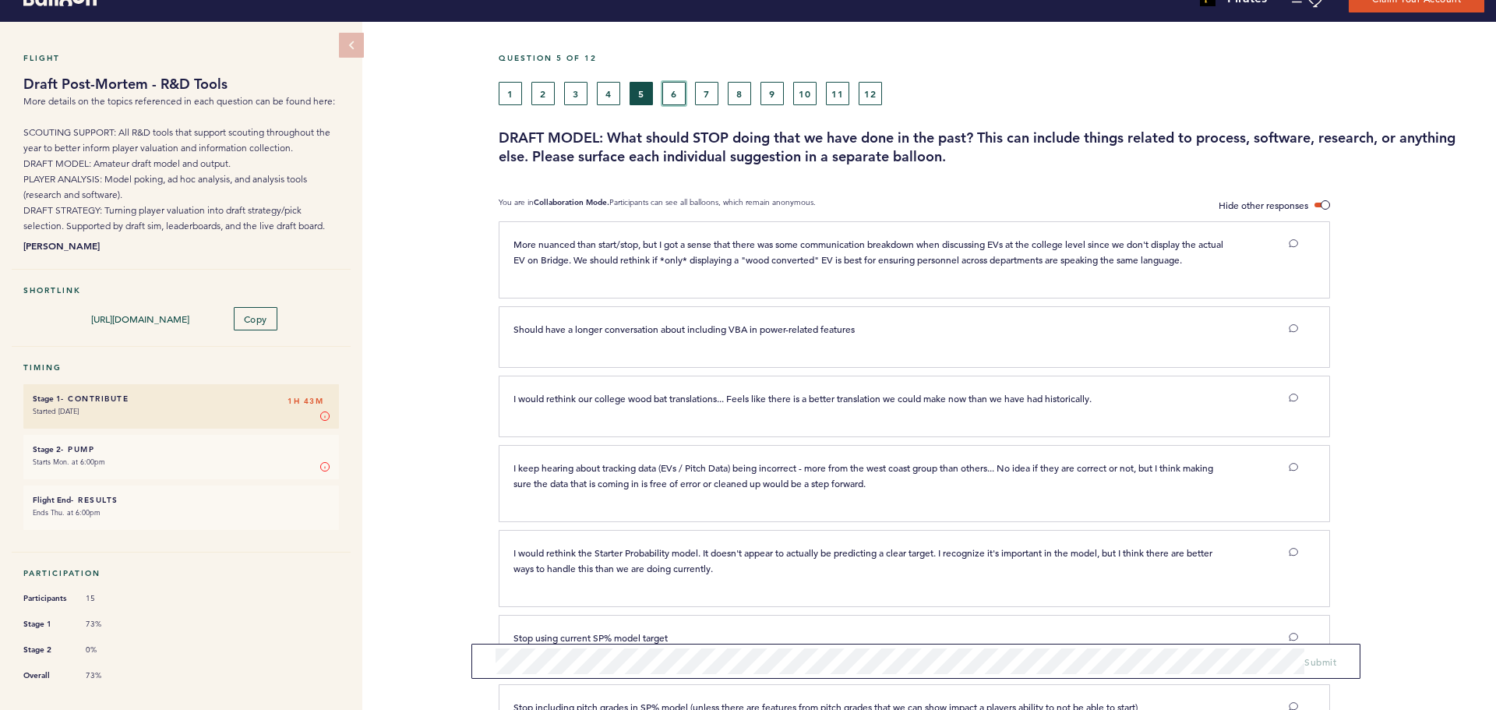
click at [677, 96] on button "6" at bounding box center [673, 93] width 23 height 23
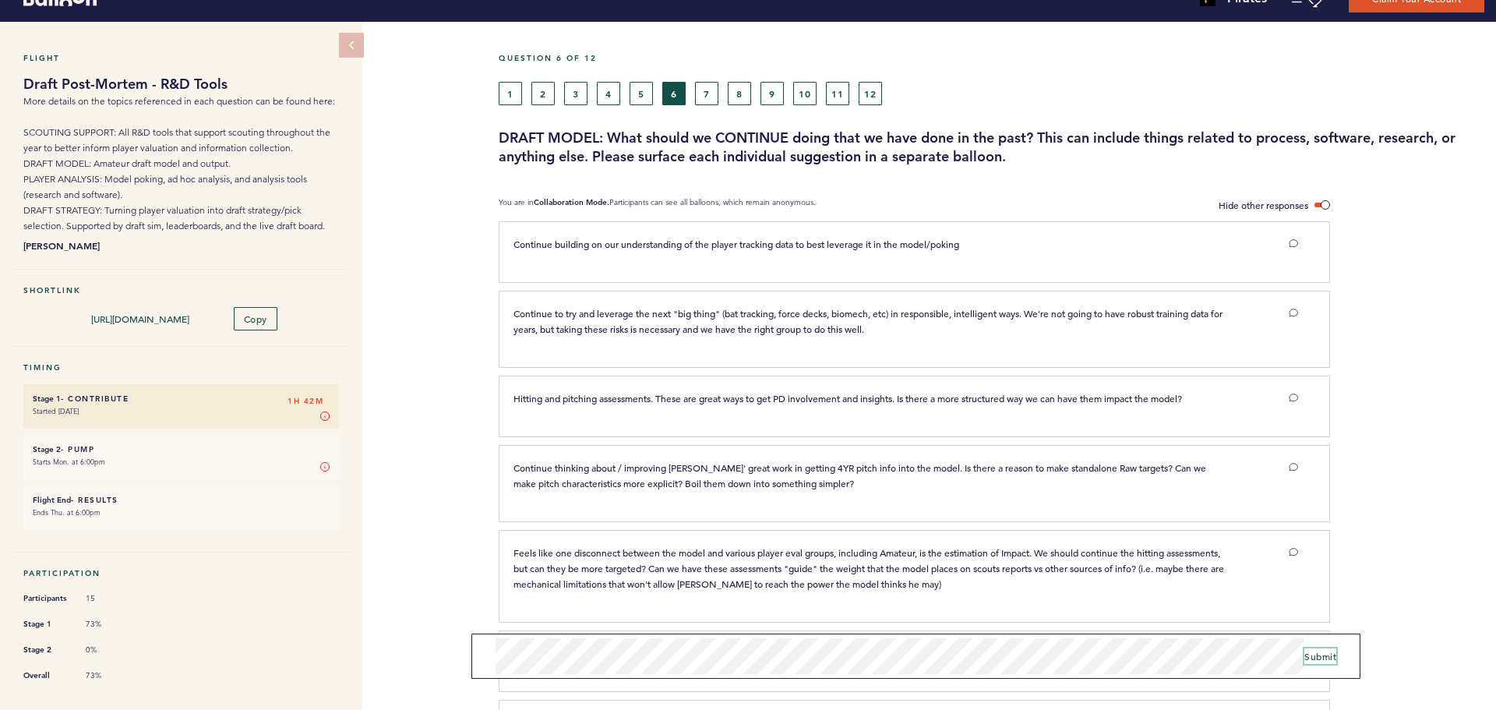
click at [1318, 656] on span "Submit" at bounding box center [1320, 656] width 32 height 12
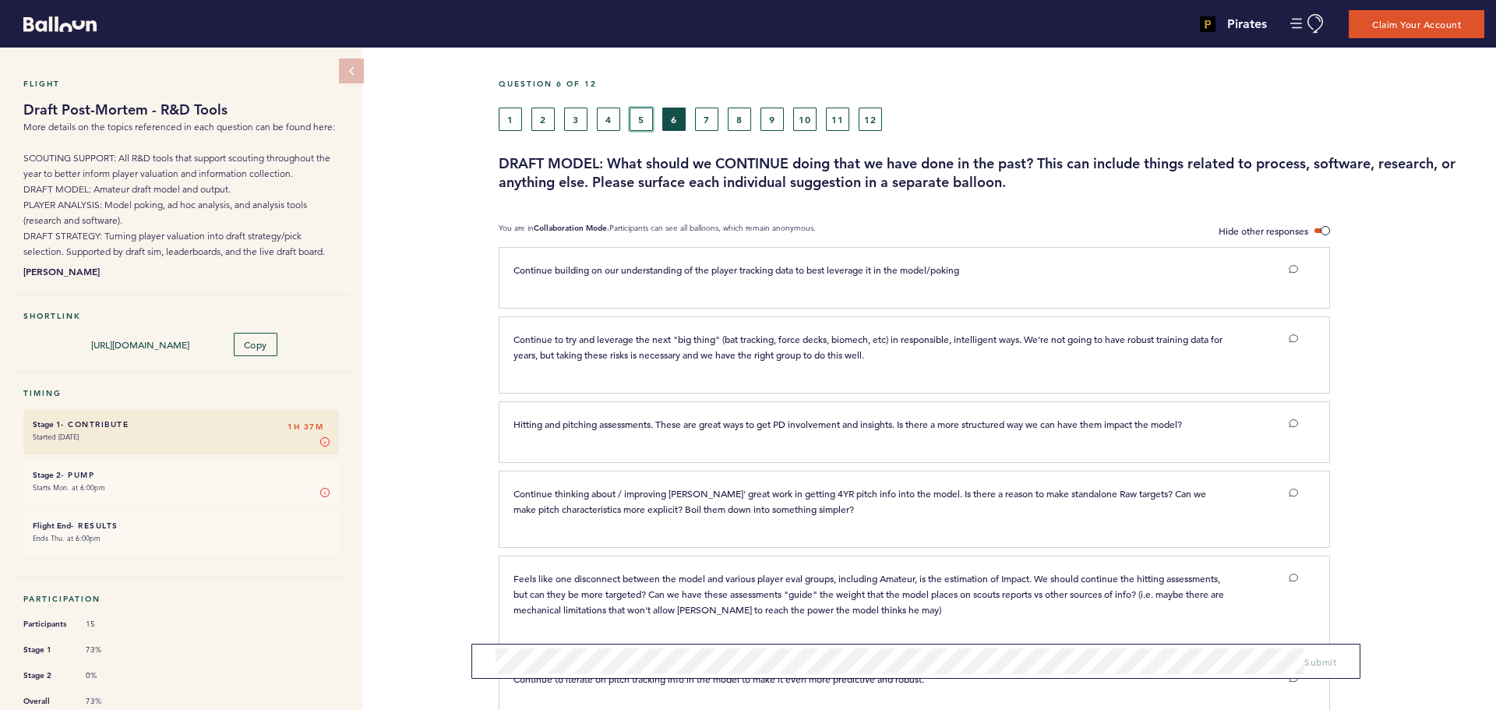
click at [639, 122] on button "5" at bounding box center [641, 119] width 23 height 23
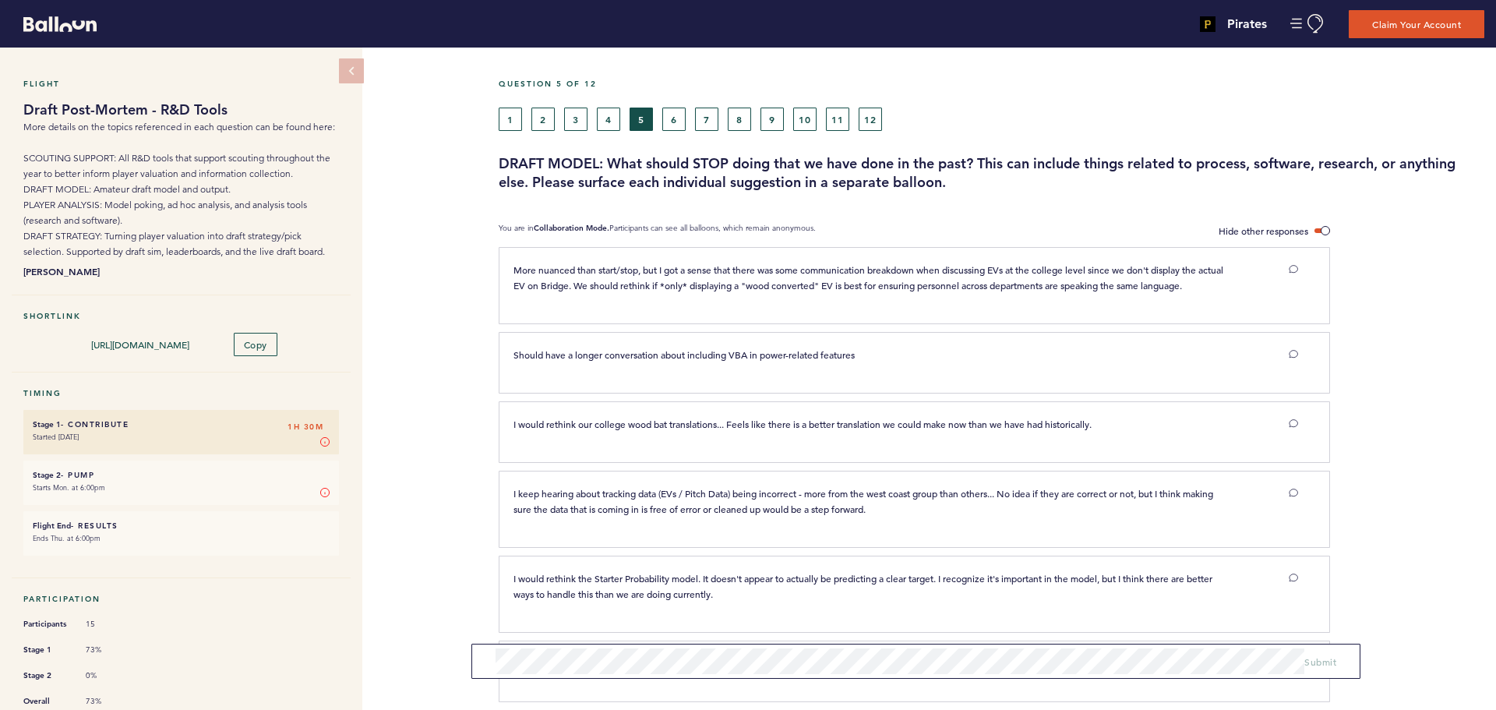
click at [752, 118] on div "1 2 3 4 5 6 7 8 9 10 11 12" at bounding box center [865, 119] width 733 height 23
click at [746, 120] on button "8" at bounding box center [739, 119] width 23 height 23
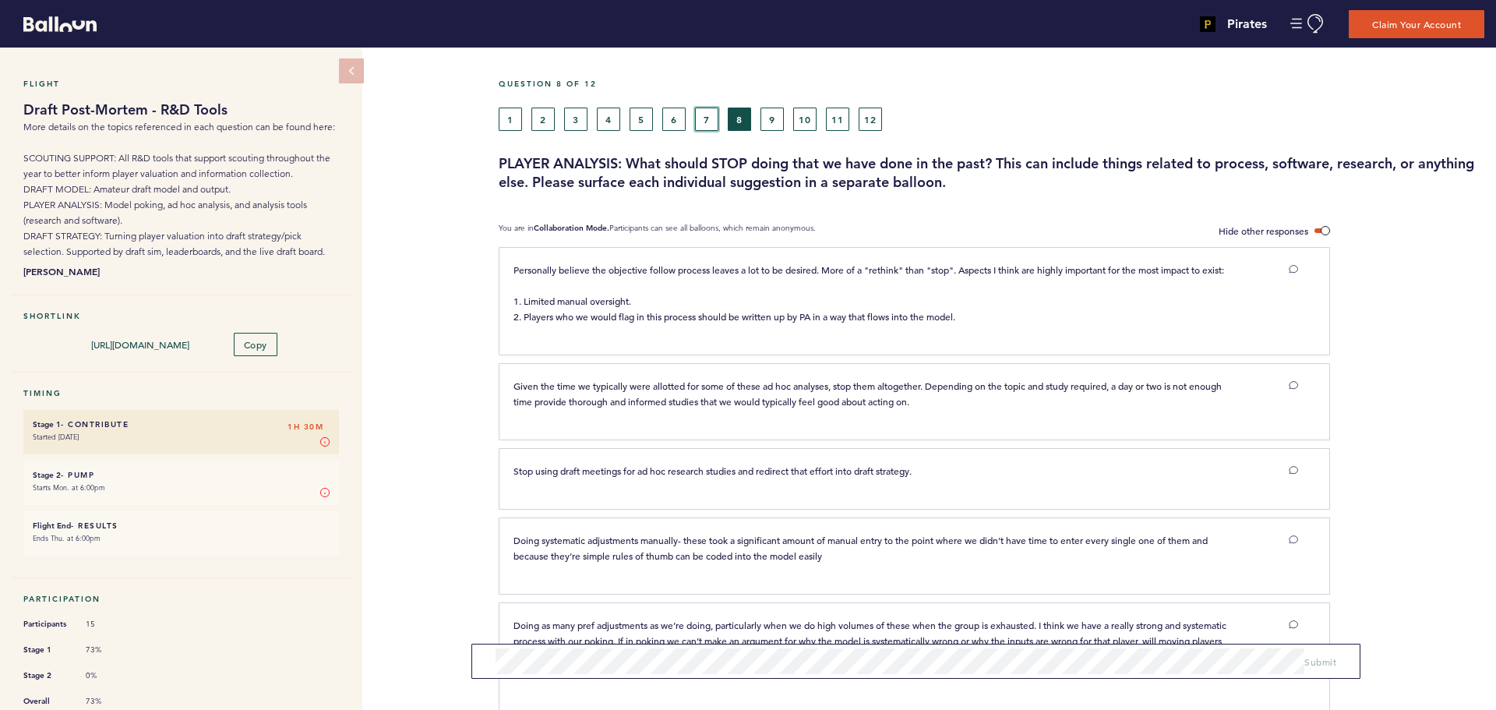
click at [706, 118] on button "7" at bounding box center [706, 119] width 23 height 23
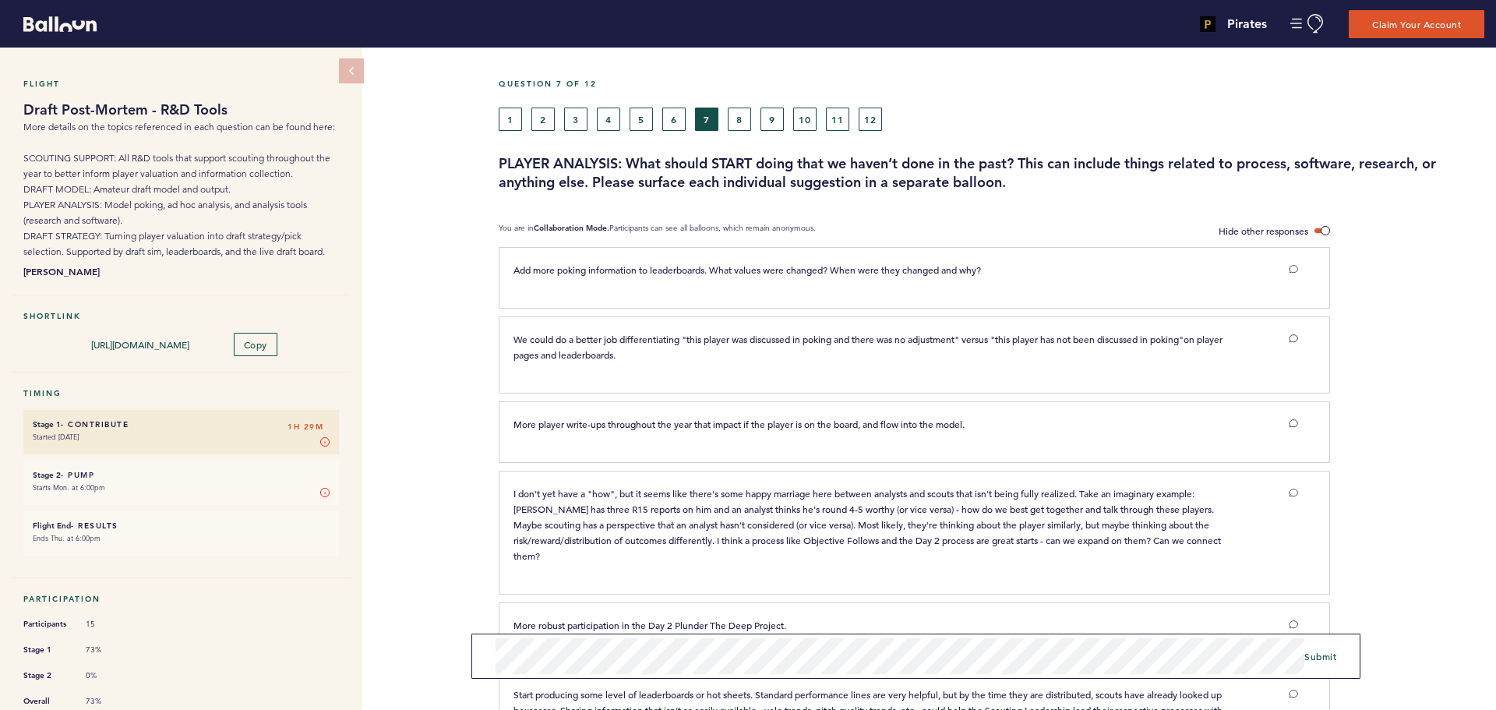
click at [1332, 665] on form "Submit" at bounding box center [915, 656] width 889 height 45
click at [1331, 660] on span "Submit" at bounding box center [1320, 656] width 32 height 12
